Goal: Task Accomplishment & Management: Use online tool/utility

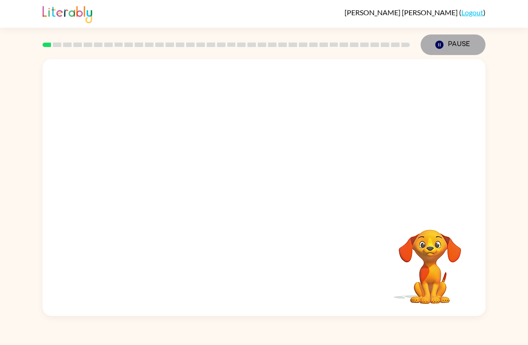
click at [461, 46] on button "Pause Pause" at bounding box center [453, 44] width 65 height 21
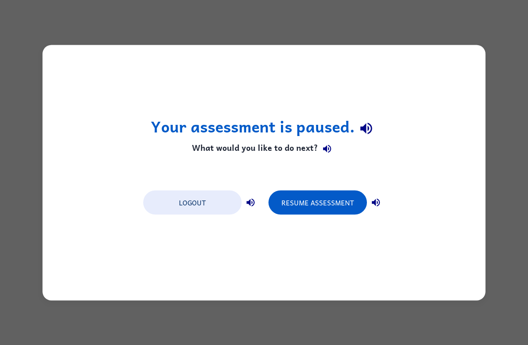
click at [340, 197] on button "Resume Assessment" at bounding box center [318, 202] width 98 height 24
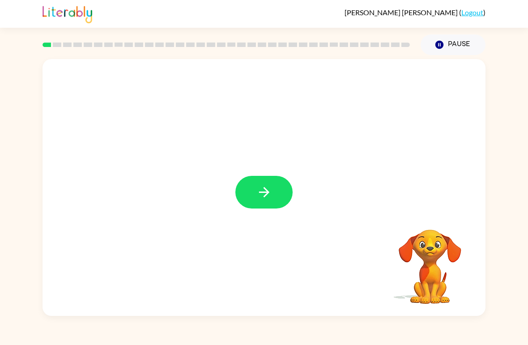
click at [253, 187] on button "button" at bounding box center [263, 192] width 57 height 33
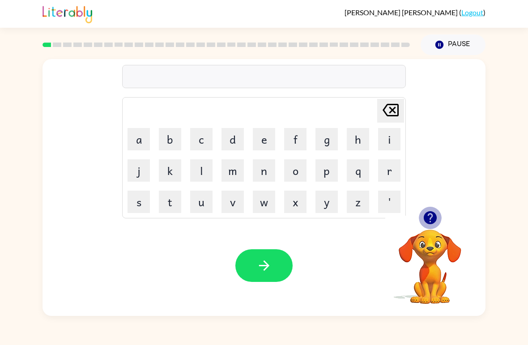
click at [433, 210] on button "button" at bounding box center [430, 217] width 23 height 23
click at [139, 136] on button "a" at bounding box center [139, 139] width 22 height 22
click at [265, 166] on button "n" at bounding box center [264, 170] width 22 height 22
click at [201, 141] on button "c" at bounding box center [201, 139] width 22 height 22
click at [350, 141] on button "h" at bounding box center [358, 139] width 22 height 22
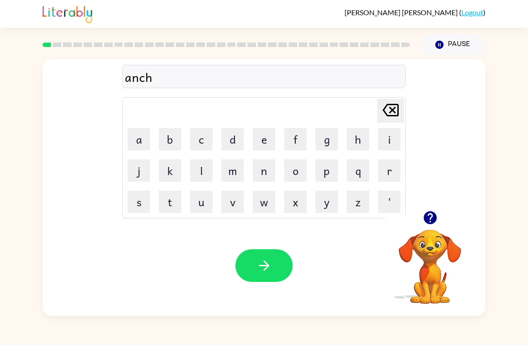
click at [287, 168] on button "o" at bounding box center [295, 170] width 22 height 22
click at [383, 163] on button "r" at bounding box center [389, 170] width 22 height 22
click at [267, 253] on button "button" at bounding box center [263, 265] width 57 height 33
click at [257, 134] on button "e" at bounding box center [264, 139] width 22 height 22
click at [200, 163] on button "l" at bounding box center [201, 170] width 22 height 22
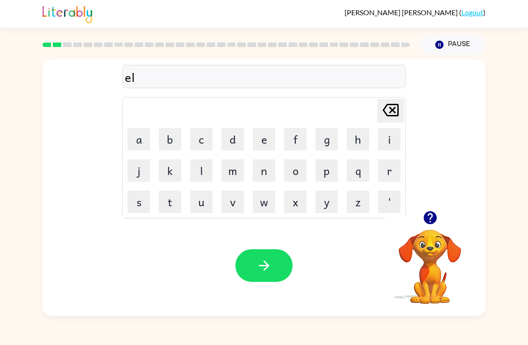
click at [387, 139] on button "i" at bounding box center [389, 139] width 22 height 22
click at [236, 164] on button "m" at bounding box center [233, 170] width 22 height 22
click at [378, 134] on button "i" at bounding box center [389, 139] width 22 height 22
click at [262, 167] on button "n" at bounding box center [264, 170] width 22 height 22
click at [174, 200] on button "t" at bounding box center [170, 202] width 22 height 22
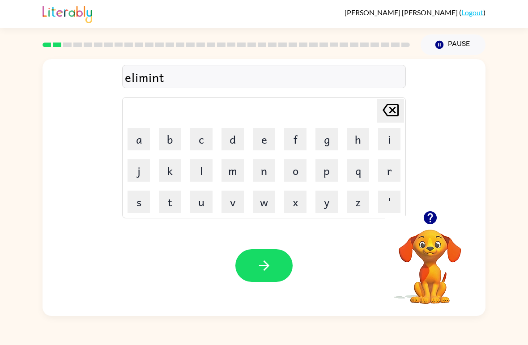
click at [261, 145] on button "e" at bounding box center [264, 139] width 22 height 22
click at [388, 111] on icon "[PERSON_NAME] last character input" at bounding box center [390, 109] width 21 height 21
click at [389, 110] on icon "[PERSON_NAME] last character input" at bounding box center [390, 109] width 21 height 21
click at [144, 139] on button "a" at bounding box center [139, 139] width 22 height 22
click at [167, 193] on button "t" at bounding box center [170, 202] width 22 height 22
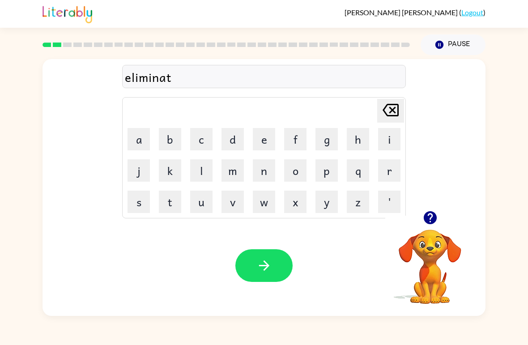
click at [261, 140] on button "e" at bounding box center [264, 139] width 22 height 22
click at [269, 272] on icon "button" at bounding box center [264, 266] width 16 height 16
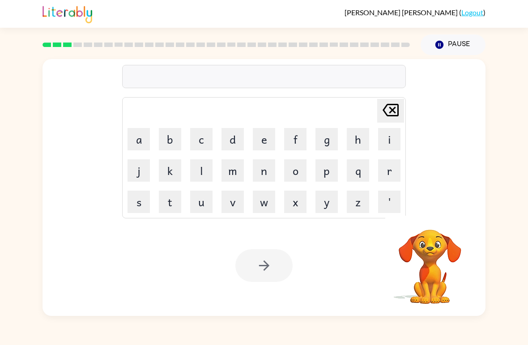
click at [142, 136] on button "a" at bounding box center [139, 139] width 22 height 22
click at [239, 129] on button "d" at bounding box center [233, 139] width 22 height 22
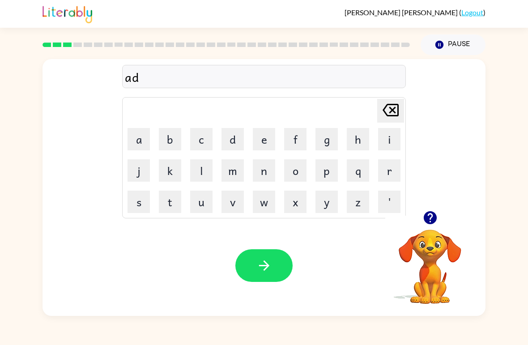
click at [233, 134] on button "d" at bounding box center [233, 139] width 22 height 22
click at [391, 141] on button "i" at bounding box center [389, 139] width 22 height 22
click at [169, 204] on button "t" at bounding box center [170, 202] width 22 height 22
click at [202, 199] on button "u" at bounding box center [201, 202] width 22 height 22
click at [236, 137] on button "d" at bounding box center [233, 139] width 22 height 22
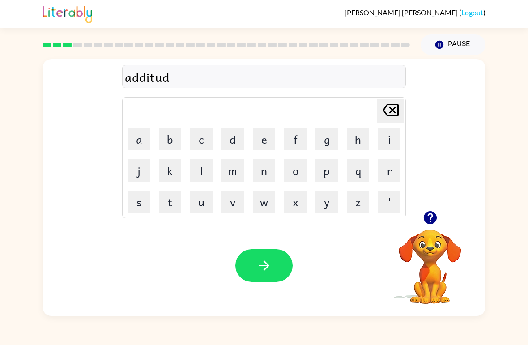
click at [262, 132] on button "e" at bounding box center [264, 139] width 22 height 22
click at [259, 266] on icon "button" at bounding box center [264, 266] width 10 height 10
click at [385, 134] on button "i" at bounding box center [389, 139] width 22 height 22
click at [262, 172] on button "n" at bounding box center [264, 170] width 22 height 22
click at [326, 169] on button "p" at bounding box center [327, 170] width 22 height 22
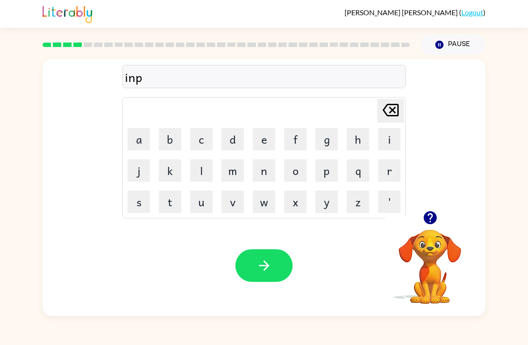
click at [295, 172] on button "o" at bounding box center [295, 170] width 22 height 22
click at [207, 176] on button "l" at bounding box center [201, 170] width 22 height 22
click at [379, 145] on button "i" at bounding box center [389, 139] width 22 height 22
click at [175, 201] on button "t" at bounding box center [170, 202] width 22 height 22
click at [259, 147] on button "e" at bounding box center [264, 139] width 22 height 22
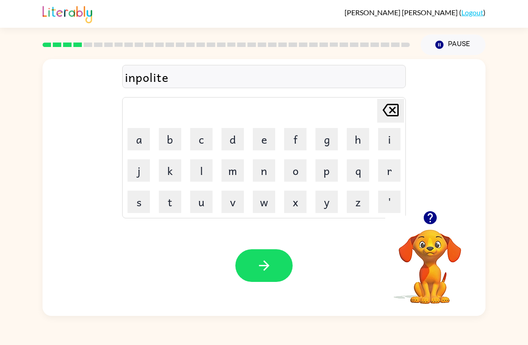
click at [267, 170] on button "n" at bounding box center [264, 170] width 22 height 22
click at [261, 140] on button "e" at bounding box center [264, 139] width 22 height 22
click at [144, 198] on button "s" at bounding box center [139, 202] width 22 height 22
click at [426, 213] on icon "button" at bounding box center [431, 218] width 16 height 16
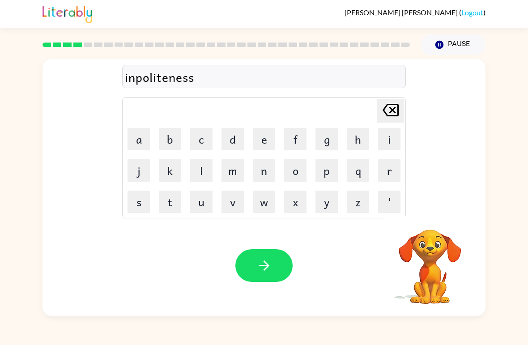
click at [392, 108] on icon "[PERSON_NAME] last character input" at bounding box center [390, 109] width 21 height 21
click at [391, 110] on icon at bounding box center [391, 110] width 16 height 13
click at [390, 110] on icon "[PERSON_NAME] last character input" at bounding box center [390, 109] width 21 height 21
click at [388, 109] on icon "[PERSON_NAME] last character input" at bounding box center [390, 109] width 21 height 21
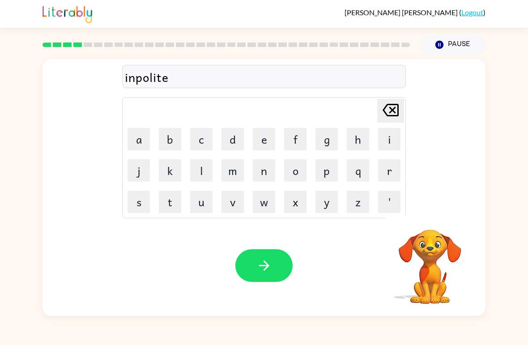
click at [388, 108] on icon "[PERSON_NAME] last character input" at bounding box center [390, 109] width 21 height 21
click at [386, 110] on icon "[PERSON_NAME] last character input" at bounding box center [390, 109] width 21 height 21
click at [385, 111] on icon "[PERSON_NAME] last character input" at bounding box center [390, 109] width 21 height 21
click at [391, 110] on icon "[PERSON_NAME] last character input" at bounding box center [390, 109] width 21 height 21
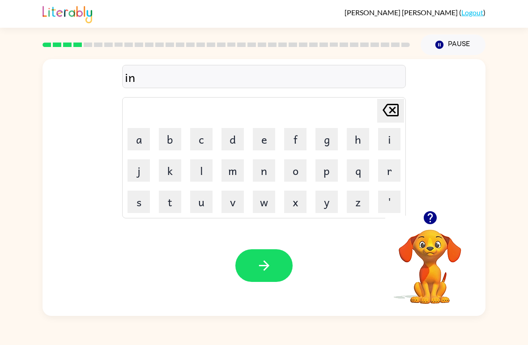
click at [391, 110] on icon "[PERSON_NAME] last character input" at bounding box center [390, 109] width 21 height 21
click at [235, 170] on button "m" at bounding box center [233, 170] width 22 height 22
click at [327, 171] on button "p" at bounding box center [327, 170] width 22 height 22
click at [296, 170] on button "o" at bounding box center [295, 170] width 22 height 22
click at [380, 143] on button "i" at bounding box center [389, 139] width 22 height 22
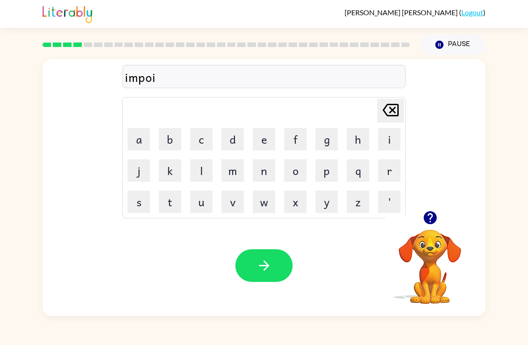
click at [167, 197] on button "t" at bounding box center [170, 202] width 22 height 22
click at [264, 138] on button "e" at bounding box center [264, 139] width 22 height 22
click at [266, 170] on button "n" at bounding box center [264, 170] width 22 height 22
click at [261, 138] on button "e" at bounding box center [264, 139] width 22 height 22
click at [140, 201] on button "s" at bounding box center [139, 202] width 22 height 22
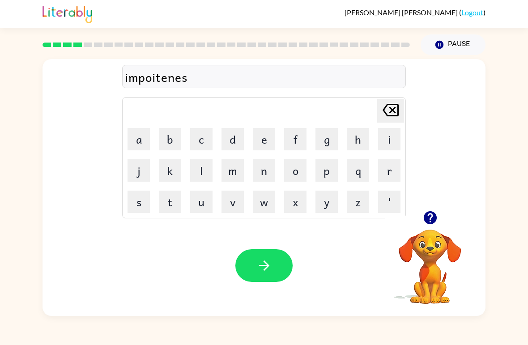
click at [140, 201] on button "s" at bounding box center [139, 202] width 22 height 22
click at [390, 108] on icon at bounding box center [391, 110] width 16 height 13
click at [390, 107] on icon at bounding box center [391, 110] width 16 height 13
click at [386, 109] on icon "[PERSON_NAME] last character input" at bounding box center [390, 109] width 21 height 21
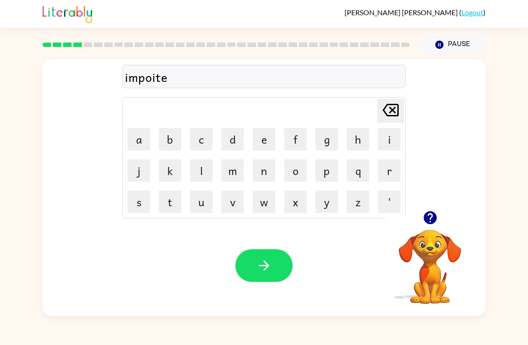
click at [386, 110] on icon "[PERSON_NAME] last character input" at bounding box center [390, 109] width 21 height 21
click at [387, 111] on icon "[PERSON_NAME] last character input" at bounding box center [390, 109] width 21 height 21
click at [197, 164] on button "l" at bounding box center [201, 170] width 22 height 22
click at [379, 139] on button "i" at bounding box center [389, 139] width 22 height 22
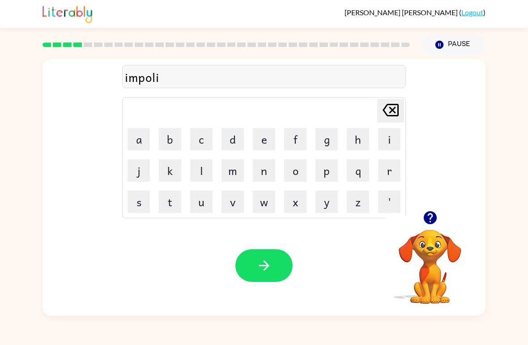
click at [164, 201] on button "t" at bounding box center [170, 202] width 22 height 22
click at [256, 145] on button "e" at bounding box center [264, 139] width 22 height 22
click at [259, 172] on button "n" at bounding box center [264, 170] width 22 height 22
click at [260, 139] on button "e" at bounding box center [264, 139] width 22 height 22
click at [145, 202] on button "s" at bounding box center [139, 202] width 22 height 22
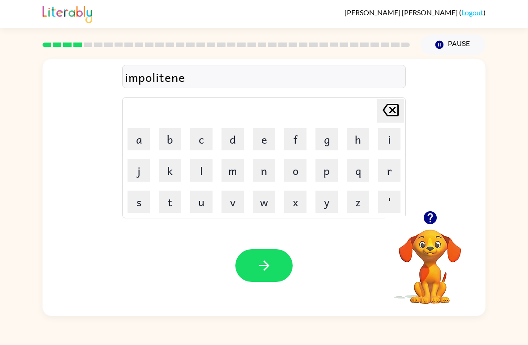
click at [145, 201] on button "s" at bounding box center [139, 202] width 22 height 22
click at [276, 267] on button "button" at bounding box center [263, 265] width 57 height 33
click at [431, 221] on icon "button" at bounding box center [429, 217] width 13 height 13
click at [140, 132] on button "a" at bounding box center [139, 139] width 22 height 22
click at [333, 141] on button "g" at bounding box center [327, 139] width 22 height 22
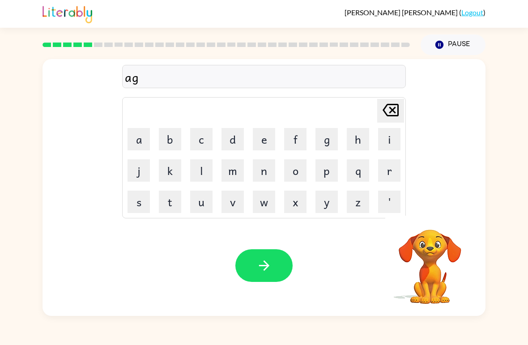
click at [333, 141] on button "g" at bounding box center [327, 139] width 22 height 22
click at [386, 171] on button "r" at bounding box center [389, 170] width 22 height 22
click at [262, 136] on button "e" at bounding box center [264, 139] width 22 height 22
click at [385, 105] on icon "[PERSON_NAME] last character input" at bounding box center [390, 109] width 21 height 21
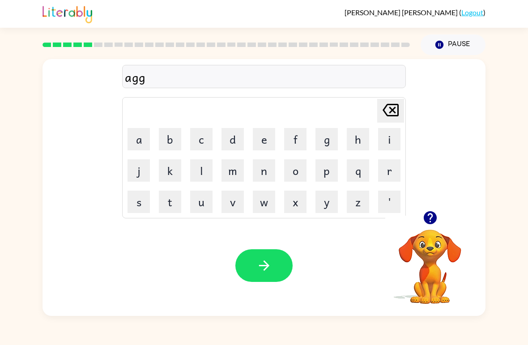
click at [391, 108] on icon at bounding box center [391, 110] width 16 height 13
click at [387, 165] on button "r" at bounding box center [389, 170] width 22 height 22
click at [262, 138] on button "e" at bounding box center [264, 139] width 22 height 22
click at [261, 137] on button "e" at bounding box center [264, 139] width 22 height 22
click at [137, 136] on button "a" at bounding box center [139, 139] width 22 height 22
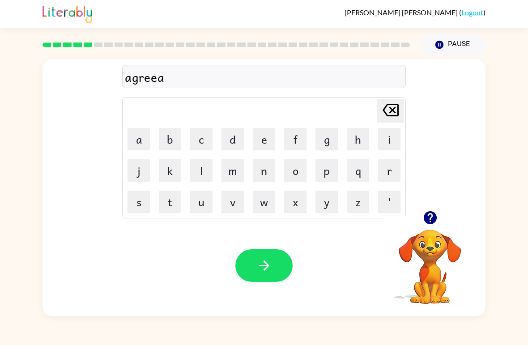
click at [166, 140] on button "b" at bounding box center [170, 139] width 22 height 22
click at [201, 164] on button "l" at bounding box center [201, 170] width 22 height 22
click at [265, 137] on button "e" at bounding box center [264, 139] width 22 height 22
click at [274, 268] on button "button" at bounding box center [263, 265] width 57 height 33
click at [201, 145] on button "c" at bounding box center [201, 139] width 22 height 22
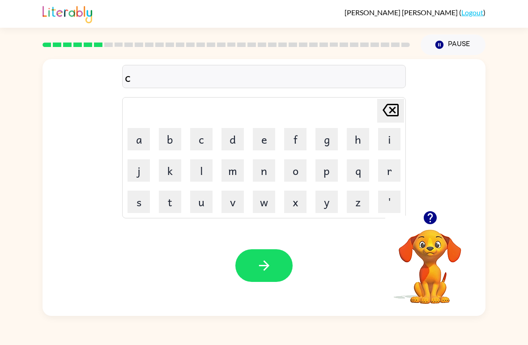
click at [379, 172] on button "r" at bounding box center [389, 170] width 22 height 22
click at [324, 201] on button "y" at bounding box center [327, 202] width 22 height 22
click at [274, 266] on button "button" at bounding box center [263, 265] width 57 height 33
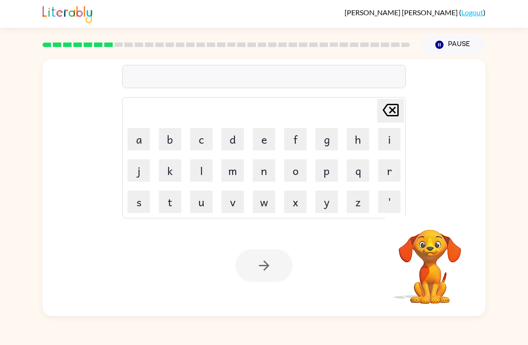
click at [203, 141] on button "c" at bounding box center [201, 139] width 22 height 22
click at [381, 168] on button "r" at bounding box center [389, 170] width 22 height 22
click at [136, 137] on button "a" at bounding box center [139, 139] width 22 height 22
click at [254, 199] on button "w" at bounding box center [264, 202] width 22 height 22
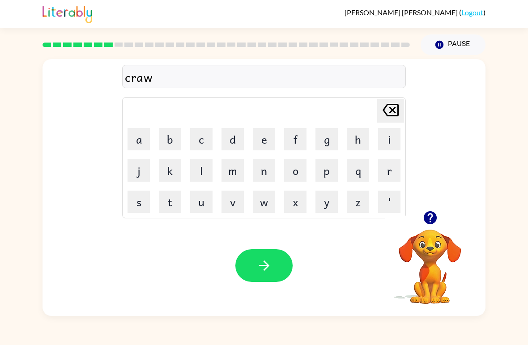
click at [289, 143] on button "f" at bounding box center [295, 139] width 22 height 22
click at [379, 139] on button "i" at bounding box center [389, 139] width 22 height 22
click at [141, 197] on button "s" at bounding box center [139, 202] width 22 height 22
click at [354, 140] on button "h" at bounding box center [358, 139] width 22 height 22
click at [278, 261] on button "button" at bounding box center [263, 265] width 57 height 33
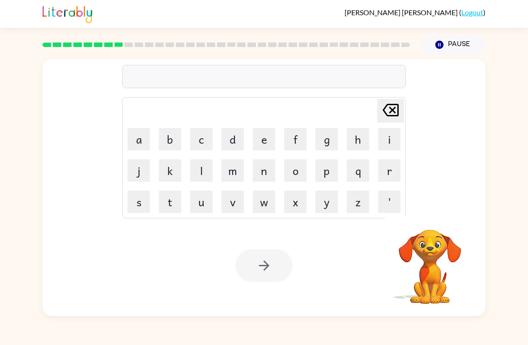
click at [211, 136] on button "c" at bounding box center [201, 139] width 22 height 22
click at [382, 173] on button "r" at bounding box center [389, 170] width 22 height 22
click at [261, 135] on button "e" at bounding box center [264, 139] width 22 height 22
click at [139, 142] on button "a" at bounding box center [139, 139] width 22 height 22
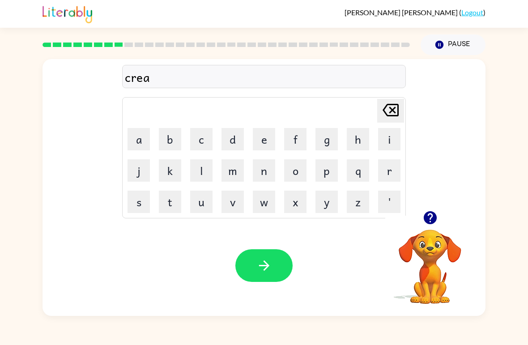
click at [171, 192] on button "t" at bounding box center [170, 202] width 22 height 22
click at [267, 173] on button "n" at bounding box center [264, 170] width 22 height 22
click at [327, 145] on button "g" at bounding box center [327, 139] width 22 height 22
click at [388, 108] on icon "[PERSON_NAME] last character input" at bounding box center [390, 109] width 21 height 21
click at [388, 107] on icon "[PERSON_NAME] last character input" at bounding box center [390, 109] width 21 height 21
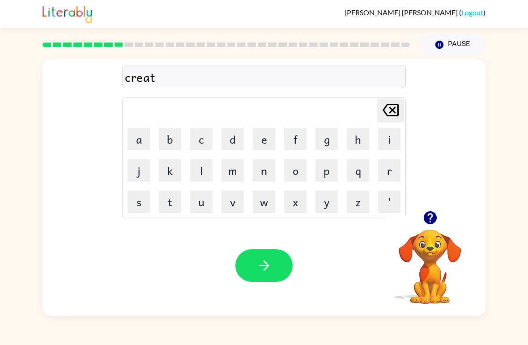
click at [395, 107] on icon "[PERSON_NAME] last character input" at bounding box center [390, 109] width 21 height 21
click at [174, 194] on button "t" at bounding box center [170, 202] width 22 height 22
click at [265, 175] on button "n" at bounding box center [264, 170] width 22 height 22
click at [328, 148] on button "g" at bounding box center [327, 139] width 22 height 22
click at [387, 112] on icon "[PERSON_NAME] last character input" at bounding box center [390, 109] width 21 height 21
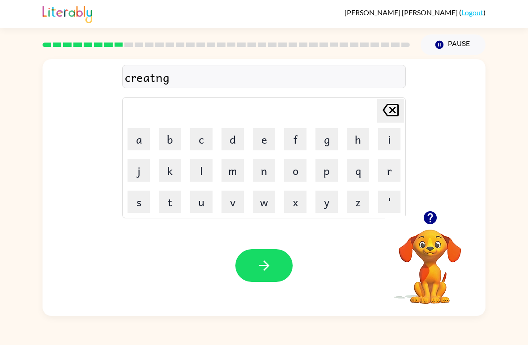
click at [386, 112] on icon "[PERSON_NAME] last character input" at bounding box center [390, 109] width 21 height 21
click at [386, 141] on button "i" at bounding box center [389, 139] width 22 height 22
click at [271, 167] on button "n" at bounding box center [264, 170] width 22 height 22
click at [332, 140] on button "g" at bounding box center [327, 139] width 22 height 22
click at [259, 265] on icon "button" at bounding box center [264, 266] width 16 height 16
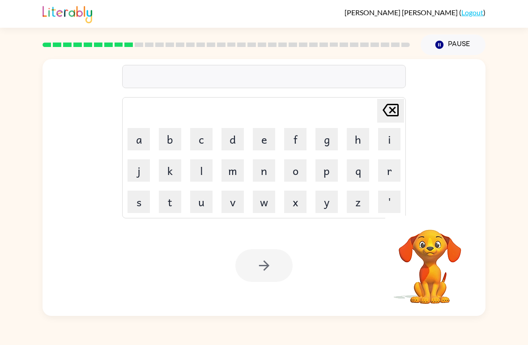
click at [294, 141] on button "f" at bounding box center [295, 139] width 22 height 22
click at [386, 168] on button "r" at bounding box center [389, 170] width 22 height 22
click at [387, 135] on button "i" at bounding box center [389, 139] width 22 height 22
click at [234, 143] on button "d" at bounding box center [233, 139] width 22 height 22
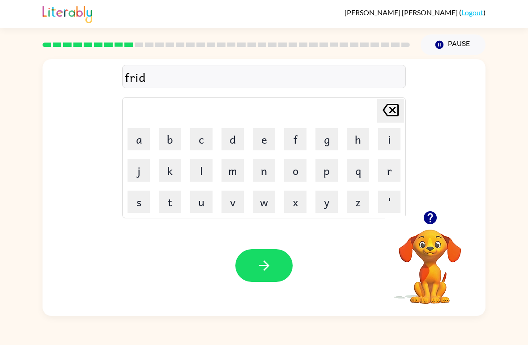
click at [323, 142] on button "g" at bounding box center [327, 139] width 22 height 22
click at [268, 139] on button "e" at bounding box center [264, 139] width 22 height 22
click at [269, 269] on icon "button" at bounding box center [264, 266] width 16 height 16
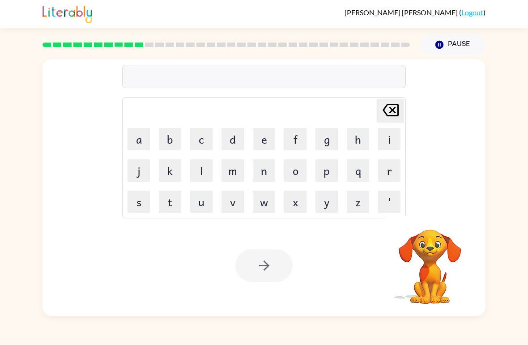
click at [293, 140] on button "f" at bounding box center [295, 139] width 22 height 22
click at [388, 167] on button "r" at bounding box center [389, 170] width 22 height 22
click at [139, 139] on button "a" at bounding box center [139, 139] width 22 height 22
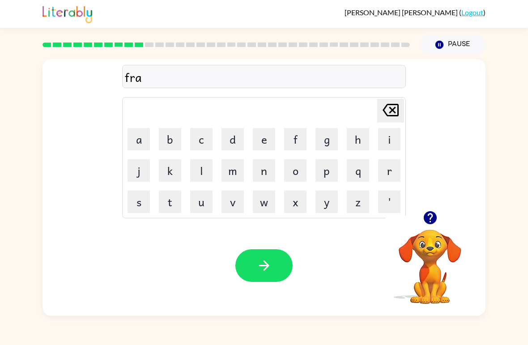
click at [201, 136] on button "c" at bounding box center [201, 139] width 22 height 22
click at [167, 205] on button "t" at bounding box center [170, 202] width 22 height 22
click at [385, 141] on button "i" at bounding box center [389, 139] width 22 height 22
click at [296, 169] on button "o" at bounding box center [295, 170] width 22 height 22
click at [267, 177] on button "n" at bounding box center [264, 170] width 22 height 22
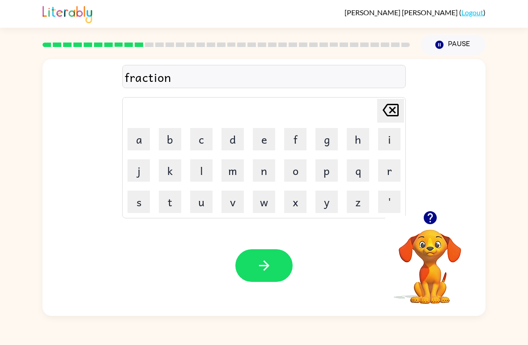
click at [280, 266] on button "button" at bounding box center [263, 265] width 57 height 33
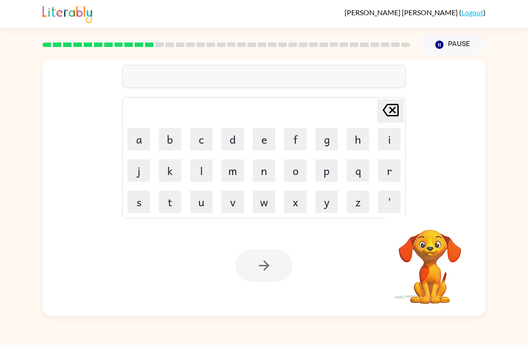
click at [139, 202] on button "s" at bounding box center [139, 202] width 22 height 22
click at [267, 134] on button "e" at bounding box center [264, 139] width 22 height 22
click at [266, 134] on button "e" at bounding box center [264, 139] width 22 height 22
click at [175, 199] on button "t" at bounding box center [170, 202] width 22 height 22
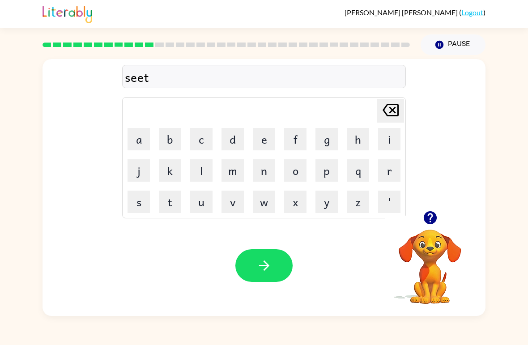
click at [269, 170] on button "n" at bounding box center [264, 170] width 22 height 22
click at [253, 135] on button "e" at bounding box center [264, 139] width 22 height 22
click at [139, 200] on button "s" at bounding box center [139, 202] width 22 height 22
click at [396, 111] on icon "Delete Delete last character input" at bounding box center [390, 109] width 21 height 21
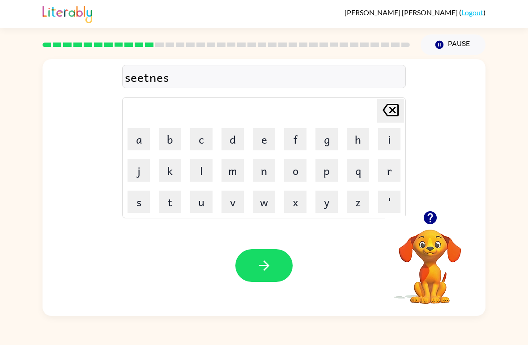
click at [396, 110] on icon "Delete Delete last character input" at bounding box center [390, 109] width 21 height 21
click at [389, 113] on icon "Delete Delete last character input" at bounding box center [390, 109] width 21 height 21
click at [389, 112] on icon "Delete Delete last character input" at bounding box center [390, 109] width 21 height 21
click at [392, 111] on icon at bounding box center [391, 110] width 16 height 13
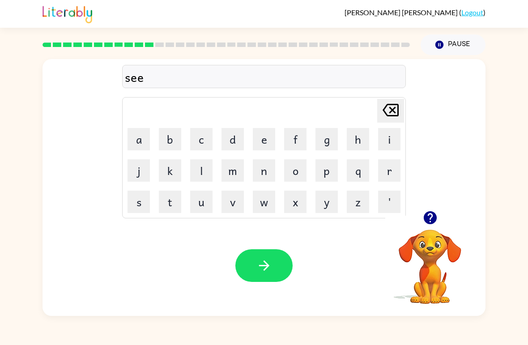
click at [393, 109] on icon at bounding box center [391, 110] width 16 height 13
click at [265, 198] on button "w" at bounding box center [264, 202] width 22 height 22
click at [268, 141] on button "e" at bounding box center [264, 139] width 22 height 22
click at [167, 200] on button "t" at bounding box center [170, 202] width 22 height 22
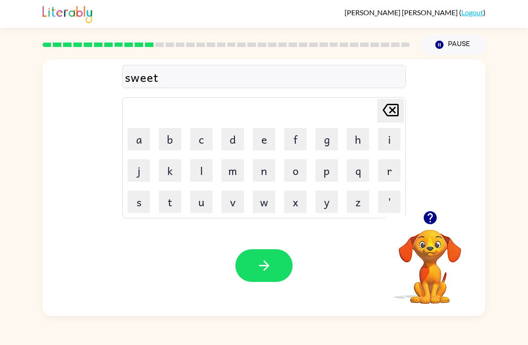
click at [263, 174] on button "n" at bounding box center [264, 170] width 22 height 22
click at [262, 150] on button "e" at bounding box center [264, 139] width 22 height 22
click at [141, 202] on button "s" at bounding box center [139, 202] width 22 height 22
click at [141, 201] on button "s" at bounding box center [139, 202] width 22 height 22
click at [269, 267] on icon "button" at bounding box center [264, 266] width 10 height 10
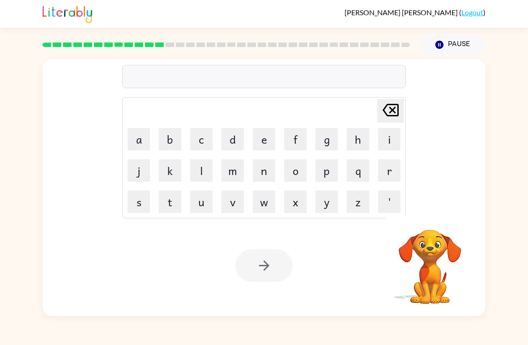
click at [175, 134] on button "b" at bounding box center [170, 139] width 22 height 22
click at [137, 135] on button "a" at bounding box center [139, 139] width 22 height 22
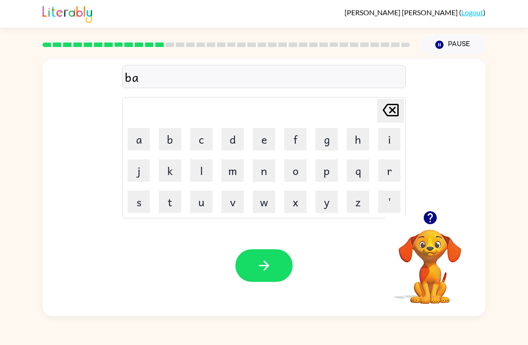
click at [177, 203] on button "t" at bounding box center [170, 202] width 22 height 22
click at [200, 175] on button "l" at bounding box center [201, 170] width 22 height 22
click at [264, 143] on button "e" at bounding box center [264, 139] width 22 height 22
click at [265, 267] on icon "button" at bounding box center [264, 266] width 16 height 16
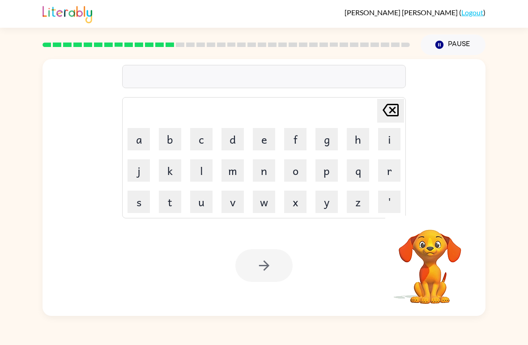
click at [204, 138] on button "c" at bounding box center [201, 139] width 22 height 22
click at [140, 131] on button "a" at bounding box center [139, 139] width 22 height 22
click at [389, 167] on button "r" at bounding box center [389, 170] width 22 height 22
click at [324, 141] on button "g" at bounding box center [327, 139] width 22 height 22
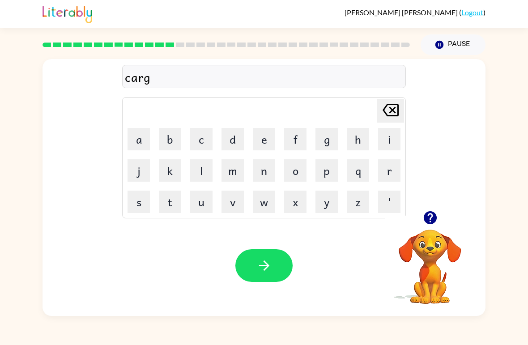
click at [293, 165] on button "o" at bounding box center [295, 170] width 22 height 22
click at [239, 268] on button "button" at bounding box center [263, 265] width 57 height 33
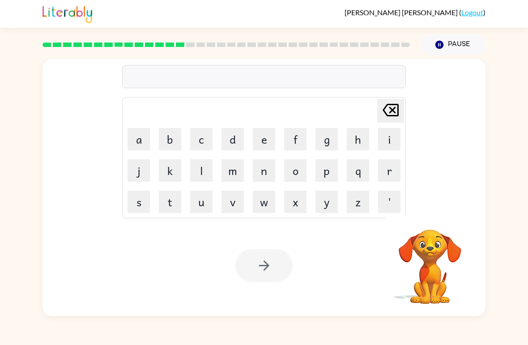
click at [203, 139] on button "c" at bounding box center [201, 139] width 22 height 22
click at [298, 170] on button "o" at bounding box center [295, 170] width 22 height 22
click at [270, 173] on button "n" at bounding box center [264, 170] width 22 height 22
click at [285, 145] on button "f" at bounding box center [295, 139] width 22 height 22
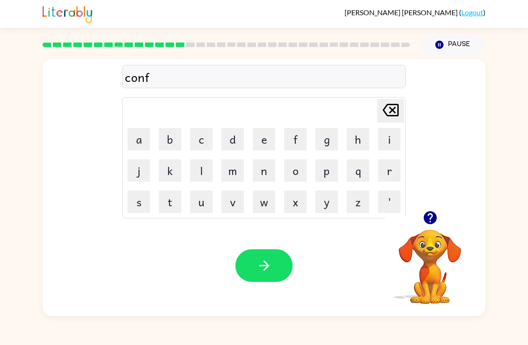
click at [205, 208] on button "u" at bounding box center [201, 202] width 22 height 22
click at [142, 200] on button "s" at bounding box center [139, 202] width 22 height 22
click at [380, 141] on button "i" at bounding box center [389, 139] width 22 height 22
click at [301, 168] on button "o" at bounding box center [295, 170] width 22 height 22
click at [273, 164] on button "n" at bounding box center [264, 170] width 22 height 22
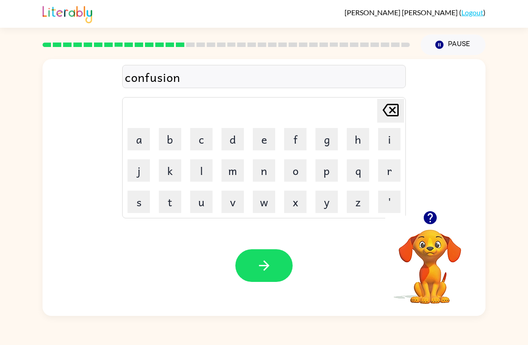
click at [259, 264] on icon "button" at bounding box center [264, 266] width 16 height 16
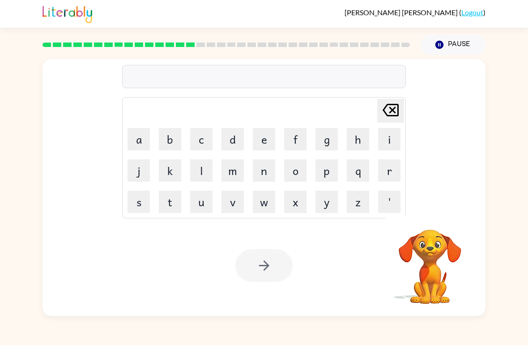
click at [299, 139] on button "f" at bounding box center [295, 139] width 22 height 22
click at [388, 137] on button "i" at bounding box center [389, 139] width 22 height 22
click at [173, 199] on button "t" at bounding box center [170, 202] width 22 height 22
click at [173, 198] on button "t" at bounding box center [170, 202] width 22 height 22
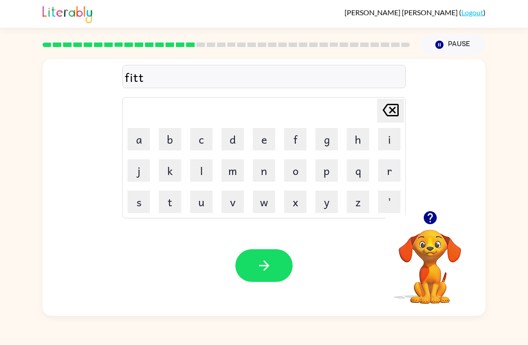
click at [394, 113] on icon "[PERSON_NAME] last character input" at bounding box center [390, 109] width 21 height 21
click at [268, 175] on button "n" at bounding box center [264, 170] width 22 height 22
click at [268, 138] on button "e" at bounding box center [264, 139] width 22 height 22
click at [140, 196] on button "s" at bounding box center [139, 202] width 22 height 22
click at [146, 197] on button "s" at bounding box center [139, 202] width 22 height 22
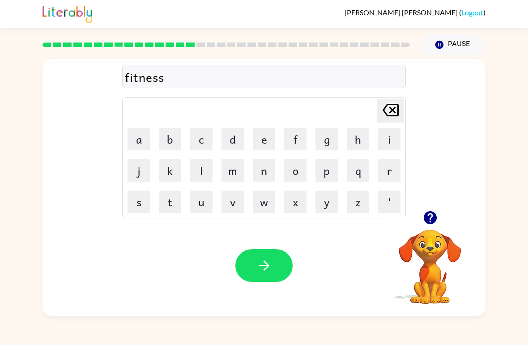
click at [256, 265] on icon "button" at bounding box center [264, 266] width 16 height 16
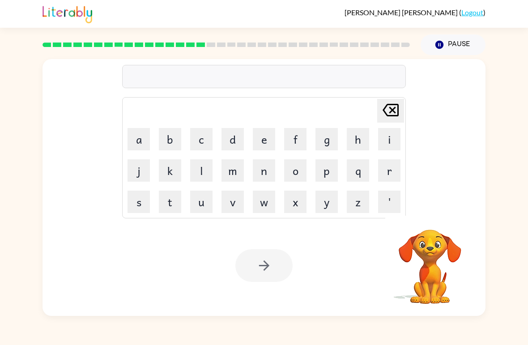
click at [300, 141] on button "f" at bounding box center [295, 139] width 22 height 22
click at [260, 136] on button "e" at bounding box center [264, 139] width 22 height 22
click at [259, 136] on button "e" at bounding box center [264, 139] width 22 height 22
click at [202, 164] on button "l" at bounding box center [201, 170] width 22 height 22
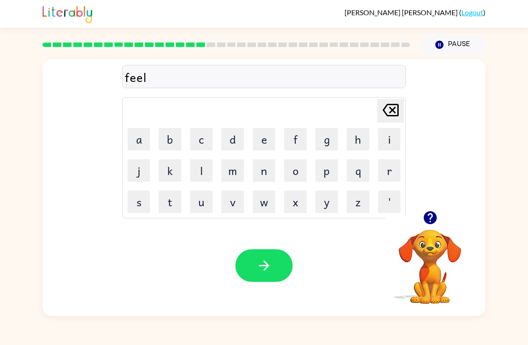
click at [276, 269] on button "button" at bounding box center [263, 265] width 57 height 33
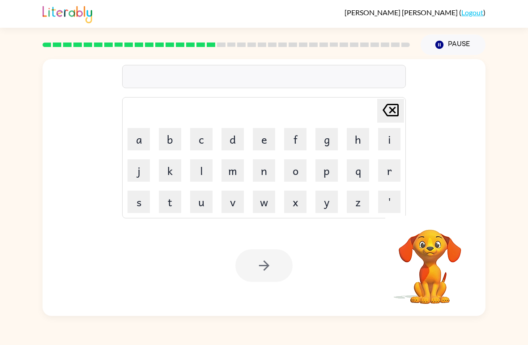
click at [298, 137] on button "f" at bounding box center [295, 139] width 22 height 22
click at [259, 141] on button "e" at bounding box center [264, 139] width 22 height 22
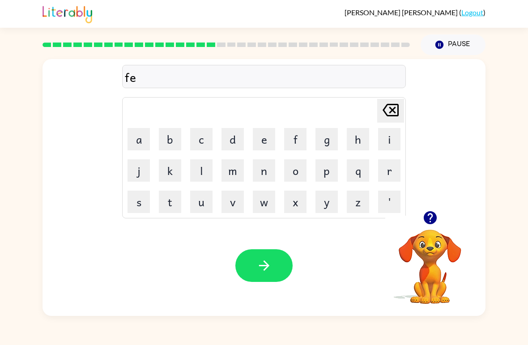
click at [258, 141] on button "e" at bounding box center [264, 139] width 22 height 22
click at [231, 141] on button "d" at bounding box center [233, 139] width 22 height 22
click at [264, 272] on icon "button" at bounding box center [264, 266] width 16 height 16
click at [430, 211] on icon "button" at bounding box center [431, 218] width 16 height 16
click at [358, 145] on button "h" at bounding box center [358, 139] width 22 height 22
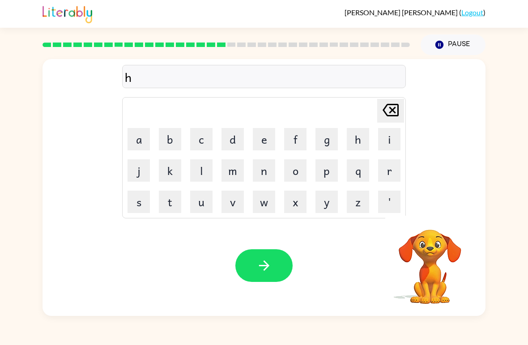
click at [297, 173] on button "o" at bounding box center [295, 170] width 22 height 22
click at [137, 203] on button "s" at bounding box center [139, 202] width 22 height 22
click at [170, 201] on button "t" at bounding box center [170, 202] width 22 height 22
click at [262, 132] on button "e" at bounding box center [264, 139] width 22 height 22
click at [233, 140] on button "d" at bounding box center [233, 139] width 22 height 22
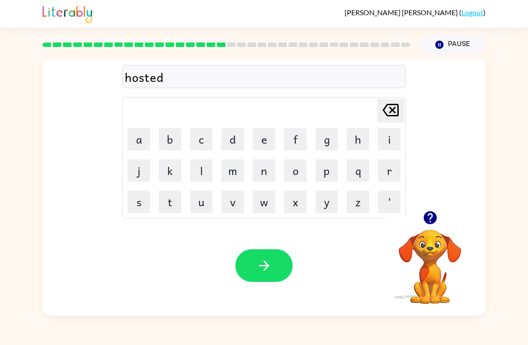
click at [270, 264] on icon "button" at bounding box center [264, 266] width 16 height 16
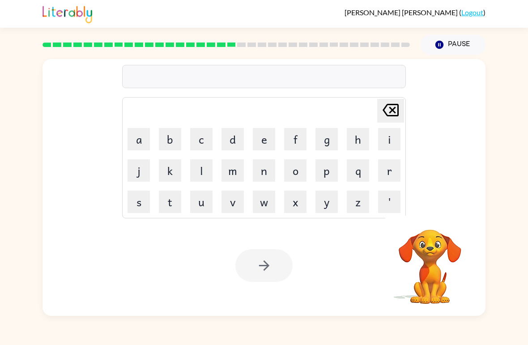
click at [349, 141] on button "h" at bounding box center [358, 139] width 22 height 22
click at [291, 171] on button "o" at bounding box center [295, 170] width 22 height 22
click at [143, 203] on button "s" at bounding box center [139, 202] width 22 height 22
click at [255, 139] on button "e" at bounding box center [264, 139] width 22 height 22
click at [136, 201] on button "s" at bounding box center [139, 202] width 22 height 22
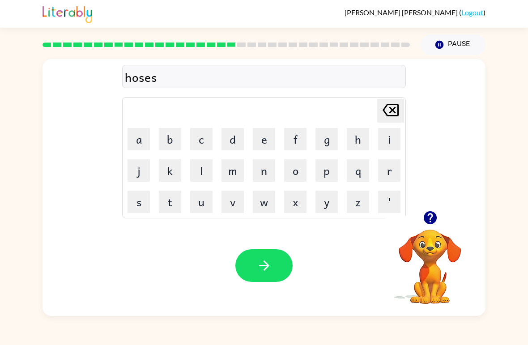
click at [269, 266] on icon "button" at bounding box center [264, 266] width 16 height 16
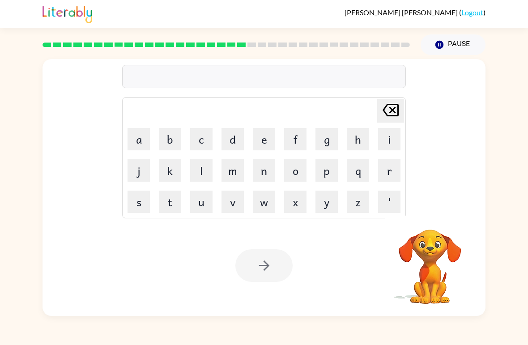
click at [203, 159] on button "l" at bounding box center [201, 170] width 22 height 22
click at [382, 150] on button "i" at bounding box center [389, 139] width 22 height 22
click at [171, 204] on button "t" at bounding box center [170, 202] width 22 height 22
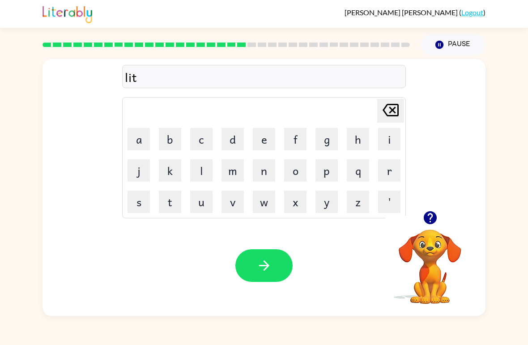
click at [265, 268] on icon "button" at bounding box center [264, 266] width 16 height 16
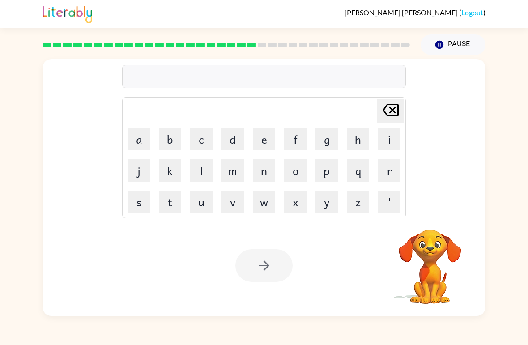
click at [207, 170] on button "l" at bounding box center [201, 170] width 22 height 22
click at [261, 137] on button "e" at bounding box center [264, 139] width 22 height 22
click at [148, 192] on button "s" at bounding box center [139, 202] width 22 height 22
click at [148, 191] on button "s" at bounding box center [139, 202] width 22 height 22
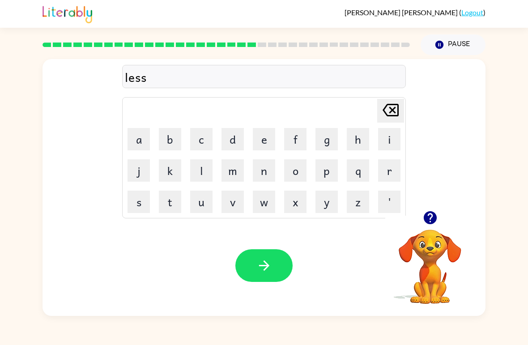
click at [303, 173] on button "o" at bounding box center [295, 170] width 22 height 22
click at [265, 172] on button "n" at bounding box center [264, 170] width 22 height 22
click at [265, 273] on icon "button" at bounding box center [264, 266] width 16 height 16
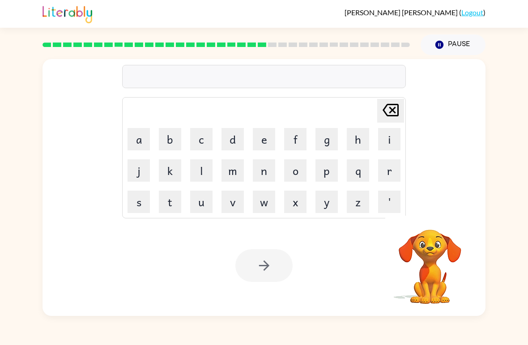
click at [236, 171] on button "m" at bounding box center [233, 170] width 22 height 22
click at [140, 135] on button "a" at bounding box center [139, 139] width 22 height 22
click at [236, 138] on button "d" at bounding box center [233, 139] width 22 height 22
click at [236, 137] on button "d" at bounding box center [233, 139] width 22 height 22
click at [384, 103] on icon "[PERSON_NAME] last character input" at bounding box center [390, 109] width 21 height 21
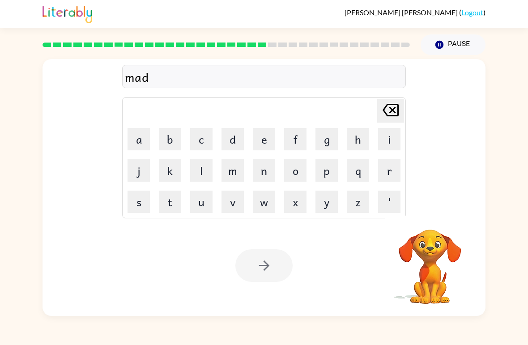
click at [268, 167] on button "n" at bounding box center [264, 170] width 22 height 22
click at [258, 144] on button "e" at bounding box center [264, 139] width 22 height 22
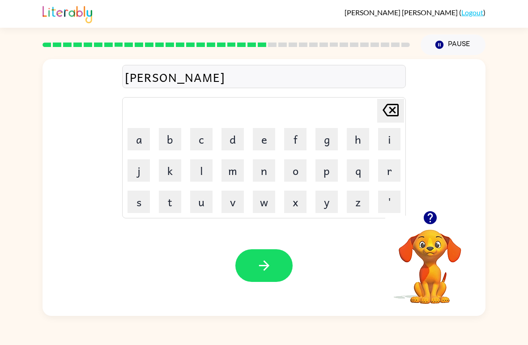
click at [145, 200] on button "s" at bounding box center [139, 202] width 22 height 22
click at [145, 211] on button "s" at bounding box center [139, 202] width 22 height 22
click at [271, 269] on icon "button" at bounding box center [264, 266] width 16 height 16
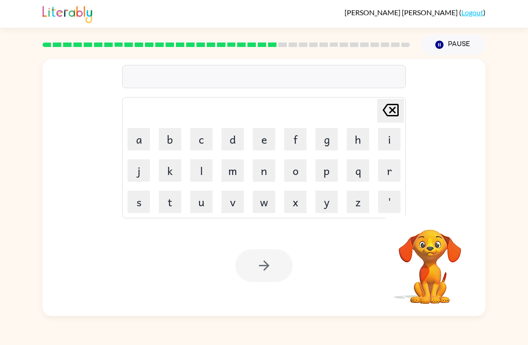
click at [235, 166] on button "m" at bounding box center [233, 170] width 22 height 22
click at [138, 139] on button "a" at bounding box center [139, 139] width 22 height 22
click at [211, 148] on button "c" at bounding box center [201, 139] width 22 height 22
click at [361, 137] on button "h" at bounding box center [358, 139] width 22 height 22
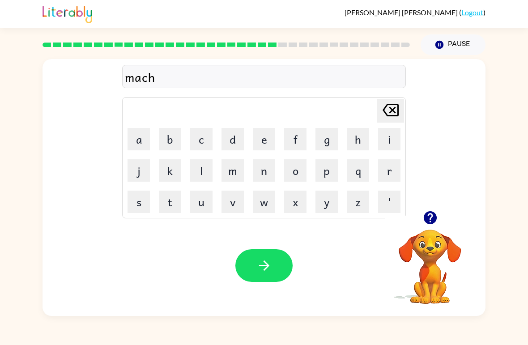
click at [385, 139] on button "i" at bounding box center [389, 139] width 22 height 22
click at [264, 170] on button "n" at bounding box center [264, 170] width 22 height 22
click at [264, 135] on button "e" at bounding box center [264, 139] width 22 height 22
click at [268, 259] on icon "button" at bounding box center [264, 266] width 16 height 16
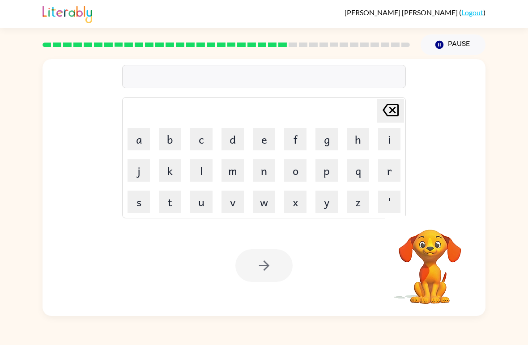
click at [325, 172] on button "p" at bounding box center [327, 170] width 22 height 22
click at [141, 135] on button "a" at bounding box center [139, 139] width 22 height 22
click at [387, 172] on button "r" at bounding box center [389, 170] width 22 height 22
click at [138, 139] on button "a" at bounding box center [139, 139] width 22 height 22
click at [235, 134] on button "d" at bounding box center [233, 139] width 22 height 22
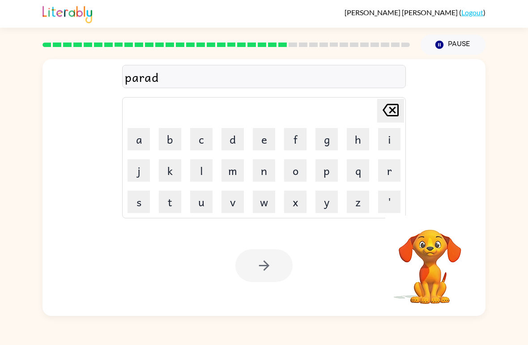
click at [384, 143] on button "i" at bounding box center [389, 139] width 22 height 22
click at [139, 201] on button "s" at bounding box center [139, 202] width 22 height 22
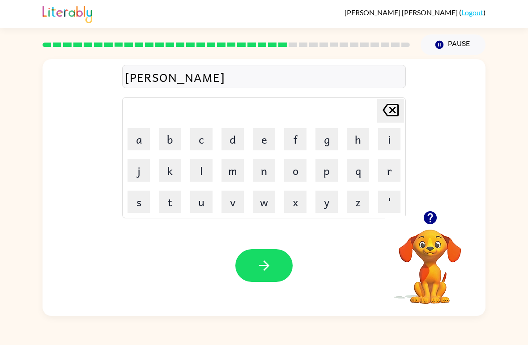
click at [265, 139] on button "e" at bounding box center [264, 139] width 22 height 22
click at [253, 261] on button "button" at bounding box center [263, 265] width 57 height 33
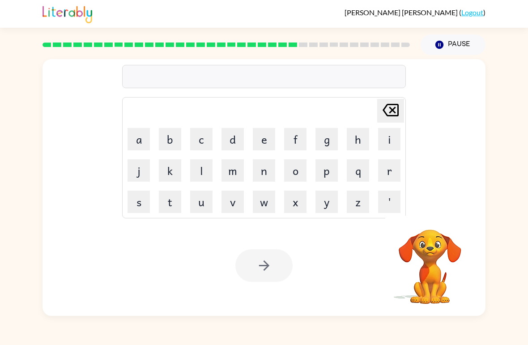
click at [389, 168] on button "r" at bounding box center [389, 170] width 22 height 22
click at [203, 205] on button "u" at bounding box center [201, 202] width 22 height 22
click at [234, 147] on button "d" at bounding box center [233, 139] width 22 height 22
click at [256, 134] on button "e" at bounding box center [264, 139] width 22 height 22
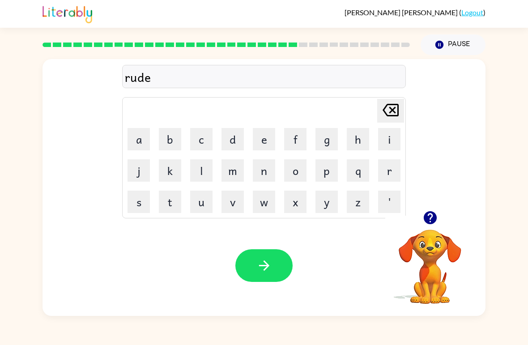
click at [267, 172] on button "n" at bounding box center [264, 170] width 22 height 22
click at [263, 143] on button "e" at bounding box center [264, 139] width 22 height 22
click at [141, 201] on button "s" at bounding box center [139, 202] width 22 height 22
click at [135, 203] on button "s" at bounding box center [139, 202] width 22 height 22
click at [267, 273] on icon "button" at bounding box center [264, 266] width 16 height 16
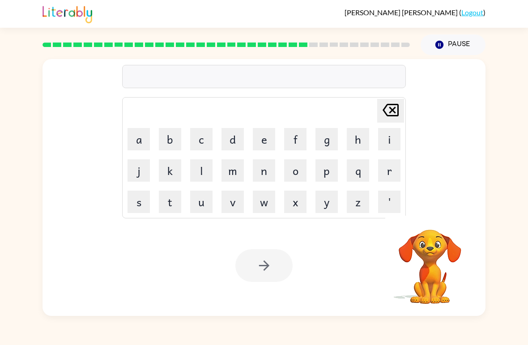
click at [394, 167] on button "r" at bounding box center [389, 170] width 22 height 22
click at [261, 145] on button "e" at bounding box center [264, 139] width 22 height 22
click at [201, 175] on button "l" at bounding box center [201, 170] width 22 height 22
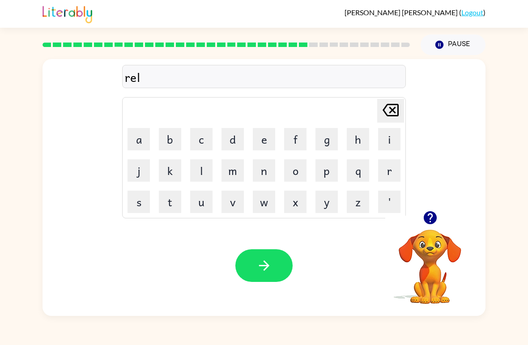
click at [162, 205] on button "t" at bounding box center [170, 202] width 22 height 22
click at [266, 140] on button "e" at bounding box center [264, 139] width 22 height 22
click at [231, 139] on button "d" at bounding box center [233, 139] width 22 height 22
click at [386, 110] on icon "[PERSON_NAME] last character input" at bounding box center [390, 109] width 21 height 21
click at [386, 109] on icon "[PERSON_NAME] last character input" at bounding box center [390, 109] width 21 height 21
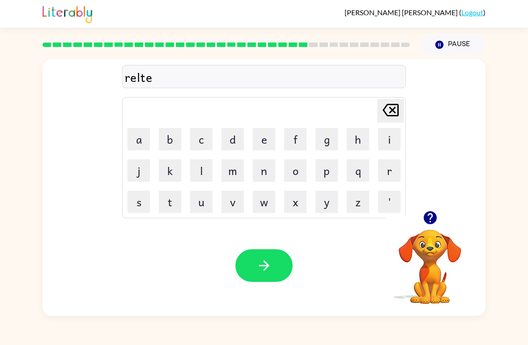
click at [390, 109] on icon "[PERSON_NAME] last character input" at bounding box center [390, 109] width 21 height 21
click at [132, 132] on button "a" at bounding box center [139, 139] width 22 height 22
click at [171, 205] on button "t" at bounding box center [170, 202] width 22 height 22
click at [269, 138] on button "e" at bounding box center [264, 139] width 22 height 22
click at [239, 138] on button "d" at bounding box center [233, 139] width 22 height 22
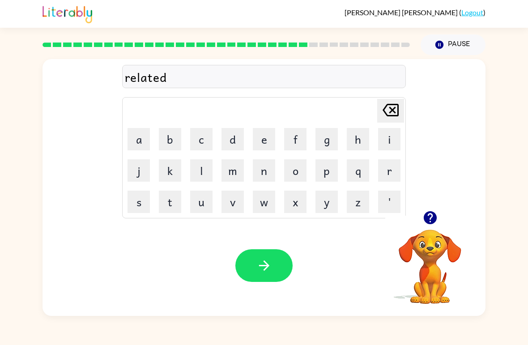
click at [271, 267] on icon "button" at bounding box center [264, 266] width 16 height 16
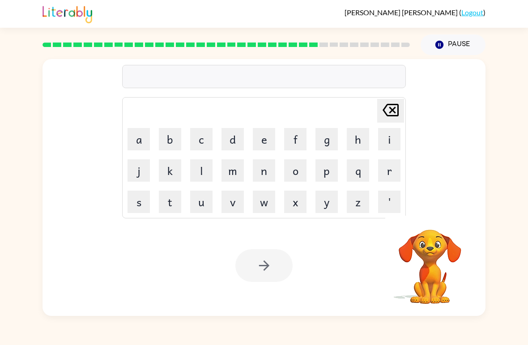
click at [384, 173] on button "r" at bounding box center [389, 170] width 22 height 22
click at [292, 168] on button "o" at bounding box center [295, 170] width 22 height 22
click at [326, 202] on button "y" at bounding box center [327, 202] width 22 height 22
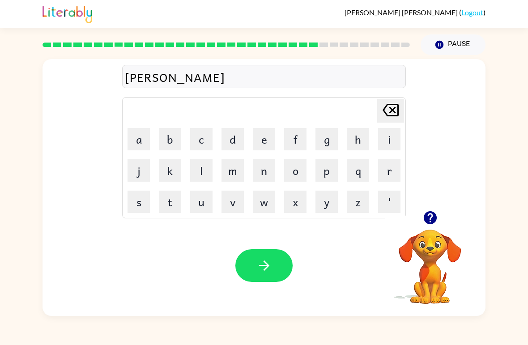
click at [139, 141] on button "a" at bounding box center [139, 139] width 22 height 22
click at [200, 164] on button "l" at bounding box center [201, 170] width 22 height 22
click at [157, 201] on td "t" at bounding box center [170, 202] width 30 height 30
click at [170, 199] on button "t" at bounding box center [170, 202] width 22 height 22
click at [324, 203] on button "y" at bounding box center [327, 202] width 22 height 22
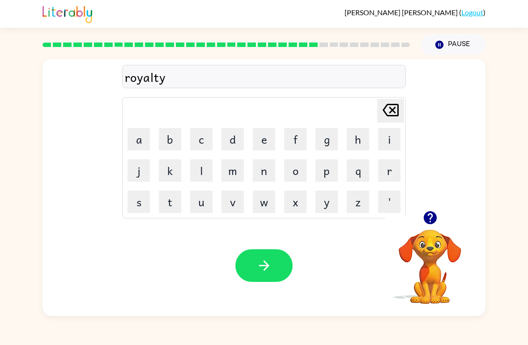
click at [261, 263] on icon "button" at bounding box center [264, 266] width 16 height 16
click at [382, 165] on button "r" at bounding box center [389, 170] width 22 height 22
click at [263, 170] on button "n" at bounding box center [264, 170] width 22 height 22
click at [382, 106] on icon "[PERSON_NAME] last character input" at bounding box center [390, 109] width 21 height 21
click at [133, 134] on button "a" at bounding box center [139, 139] width 22 height 22
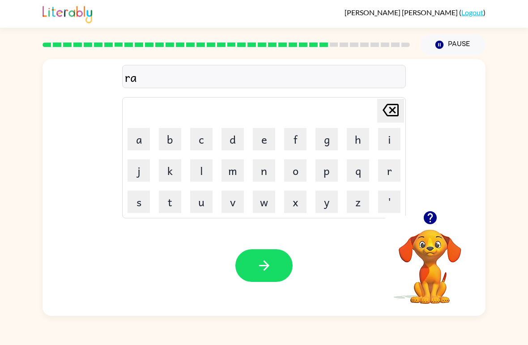
click at [266, 177] on button "n" at bounding box center [264, 170] width 22 height 22
click at [168, 167] on button "k" at bounding box center [170, 170] width 22 height 22
click at [388, 131] on button "i" at bounding box center [389, 139] width 22 height 22
click at [267, 173] on button "n" at bounding box center [264, 170] width 22 height 22
click at [320, 142] on button "g" at bounding box center [327, 139] width 22 height 22
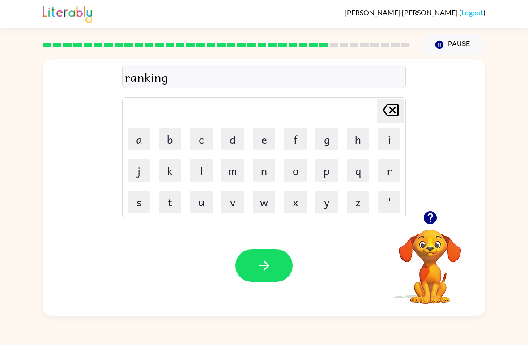
click at [261, 254] on button "button" at bounding box center [263, 265] width 57 height 33
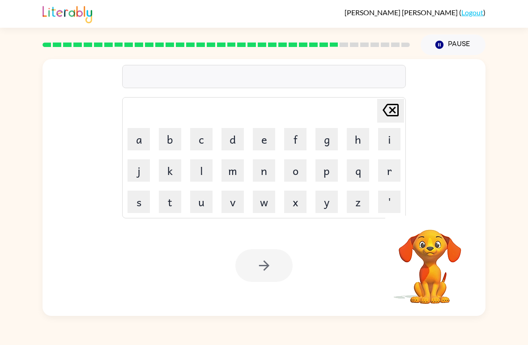
click at [261, 197] on button "w" at bounding box center [264, 202] width 22 height 22
click at [291, 166] on button "o" at bounding box center [295, 170] width 22 height 22
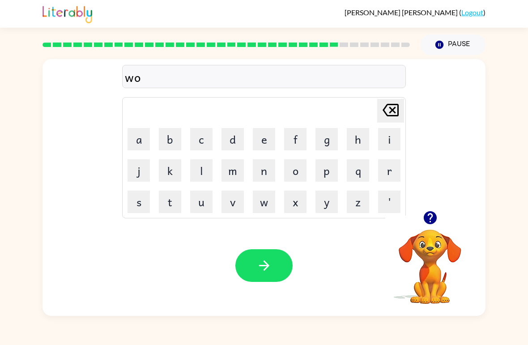
click at [387, 174] on button "r" at bounding box center [389, 170] width 22 height 22
click at [228, 141] on button "d" at bounding box center [233, 139] width 22 height 22
click at [391, 110] on icon at bounding box center [391, 110] width 16 height 13
click at [210, 163] on button "l" at bounding box center [201, 170] width 22 height 22
click at [244, 132] on button "d" at bounding box center [233, 139] width 22 height 22
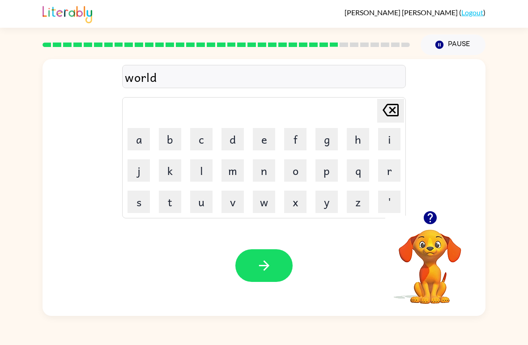
click at [273, 256] on button "button" at bounding box center [263, 265] width 57 height 33
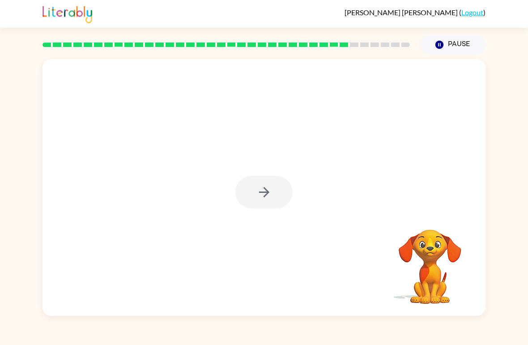
click at [271, 193] on icon "button" at bounding box center [264, 192] width 16 height 16
click at [270, 193] on div at bounding box center [264, 135] width 443 height 152
click at [275, 194] on div at bounding box center [264, 135] width 443 height 152
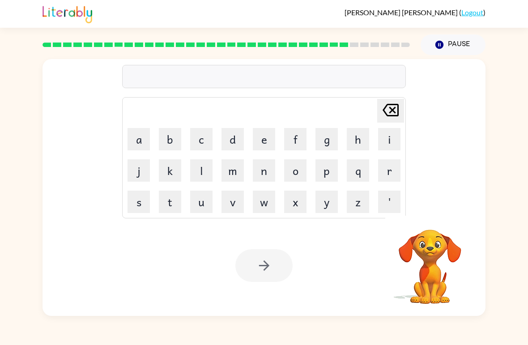
click at [455, 46] on button "Pause Pause" at bounding box center [453, 44] width 65 height 21
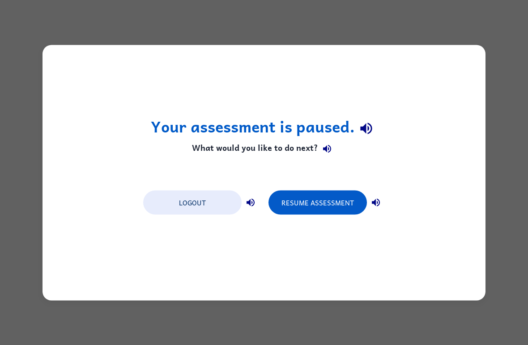
click at [345, 202] on button "Resume Assessment" at bounding box center [318, 202] width 98 height 24
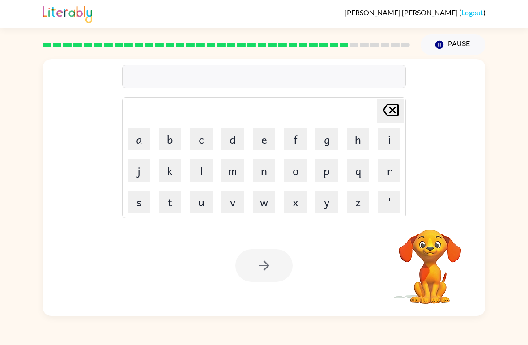
click at [466, 43] on button "Pause Pause" at bounding box center [453, 44] width 65 height 21
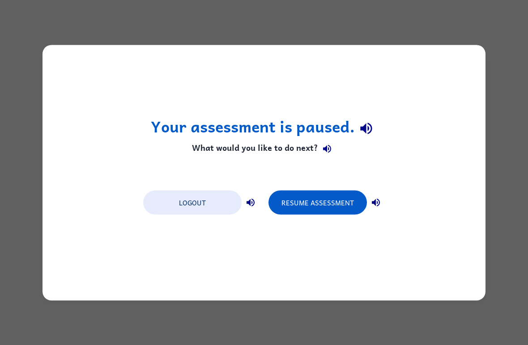
click at [315, 209] on button "Resume Assessment" at bounding box center [318, 202] width 98 height 24
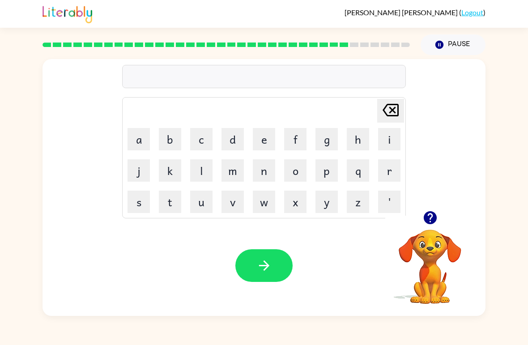
click at [439, 223] on button "button" at bounding box center [430, 217] width 23 height 23
click at [295, 145] on button "f" at bounding box center [295, 139] width 22 height 22
click at [196, 166] on button "l" at bounding box center [201, 170] width 22 height 22
click at [138, 138] on button "a" at bounding box center [139, 139] width 22 height 22
click at [268, 168] on button "n" at bounding box center [264, 170] width 22 height 22
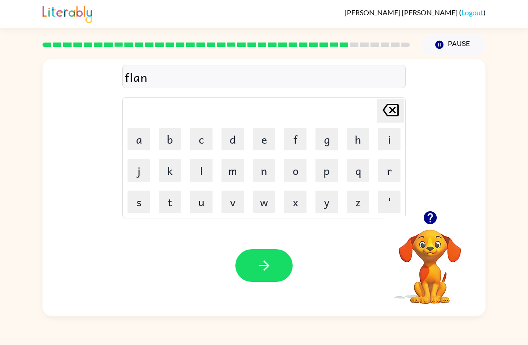
click at [233, 135] on button "d" at bounding box center [233, 139] width 22 height 22
click at [265, 273] on icon "button" at bounding box center [264, 266] width 16 height 16
click at [327, 137] on button "g" at bounding box center [327, 139] width 22 height 22
click at [212, 173] on button "l" at bounding box center [201, 170] width 22 height 22
click at [199, 207] on button "u" at bounding box center [201, 202] width 22 height 22
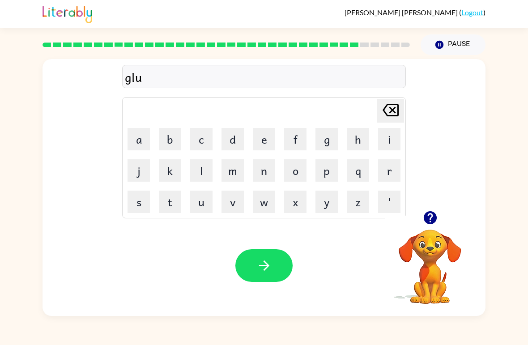
click at [298, 138] on button "f" at bounding box center [295, 139] width 22 height 22
click at [262, 261] on icon "button" at bounding box center [264, 266] width 16 height 16
click at [435, 271] on video "Your browser must support playing .mp4 files to use Literably. Please try using…" at bounding box center [430, 261] width 90 height 90
click at [425, 223] on icon "button" at bounding box center [431, 218] width 16 height 16
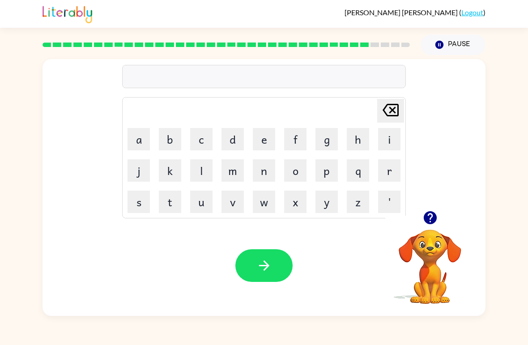
click at [167, 141] on button "b" at bounding box center [170, 139] width 22 height 22
click at [380, 141] on button "i" at bounding box center [389, 139] width 22 height 22
click at [352, 142] on button "h" at bounding box center [358, 139] width 22 height 22
click at [388, 114] on icon "[PERSON_NAME] last character input" at bounding box center [390, 109] width 21 height 21
click at [137, 200] on button "s" at bounding box center [139, 202] width 22 height 22
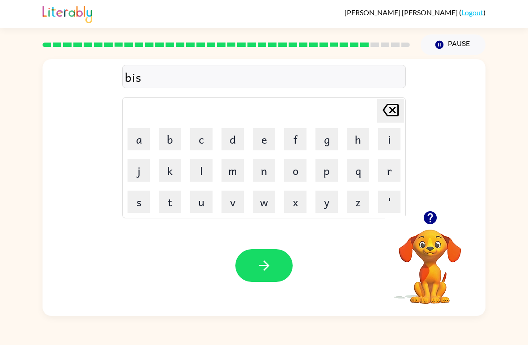
click at [357, 144] on button "h" at bounding box center [358, 139] width 22 height 22
click at [258, 265] on icon "button" at bounding box center [264, 266] width 16 height 16
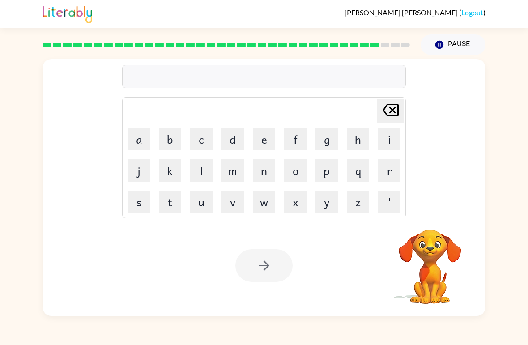
click at [320, 141] on button "g" at bounding box center [327, 139] width 22 height 22
click at [133, 136] on button "a" at bounding box center [139, 139] width 22 height 22
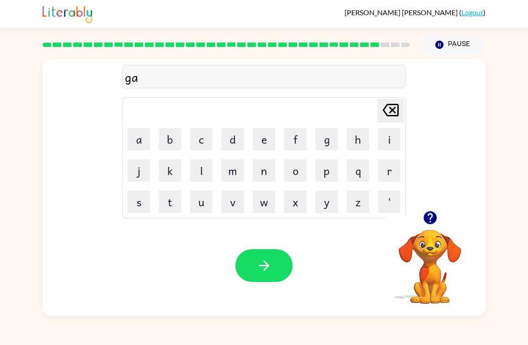
click at [169, 201] on button "t" at bounding box center [170, 202] width 22 height 22
click at [347, 140] on button "h" at bounding box center [358, 139] width 22 height 22
click at [333, 208] on button "y" at bounding box center [327, 202] width 22 height 22
click at [276, 256] on button "button" at bounding box center [263, 265] width 57 height 33
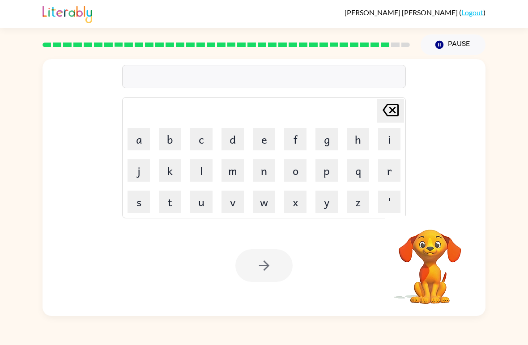
click at [361, 138] on button "h" at bounding box center [358, 139] width 22 height 22
click at [360, 137] on button "h" at bounding box center [358, 139] width 22 height 22
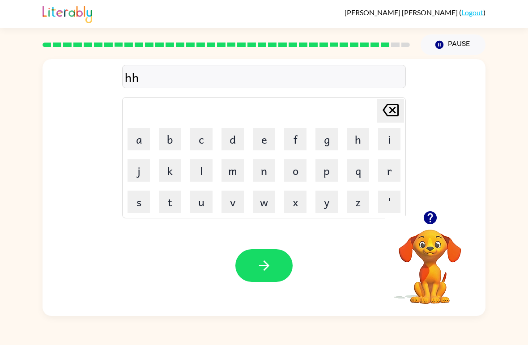
click at [322, 143] on button "g" at bounding box center [327, 139] width 22 height 22
click at [380, 114] on icon "[PERSON_NAME] last character input" at bounding box center [390, 109] width 21 height 21
click at [396, 141] on button "i" at bounding box center [389, 139] width 22 height 22
click at [329, 149] on button "g" at bounding box center [327, 139] width 22 height 22
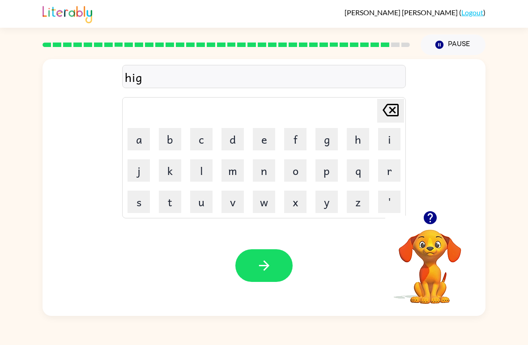
click at [267, 264] on icon "button" at bounding box center [264, 266] width 10 height 10
click at [168, 206] on button "t" at bounding box center [170, 202] width 22 height 22
click at [144, 139] on button "a" at bounding box center [139, 139] width 22 height 22
click at [294, 141] on button "f" at bounding box center [295, 139] width 22 height 22
click at [295, 132] on button "f" at bounding box center [295, 139] width 22 height 22
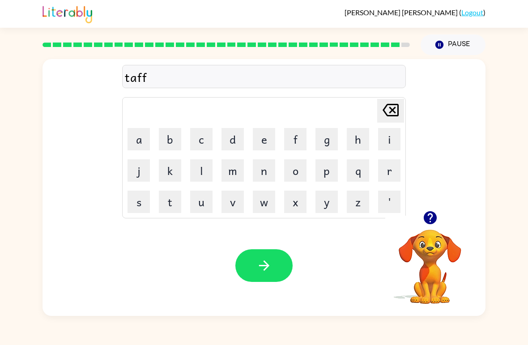
click at [262, 274] on button "button" at bounding box center [263, 265] width 57 height 33
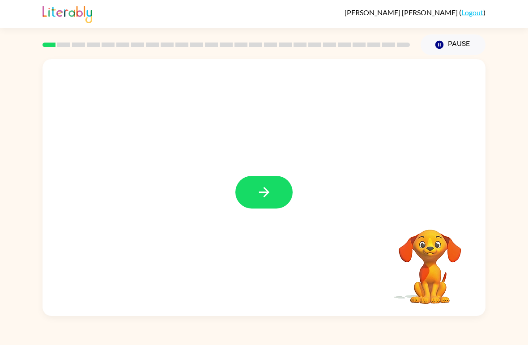
click at [282, 181] on button "button" at bounding box center [263, 192] width 57 height 33
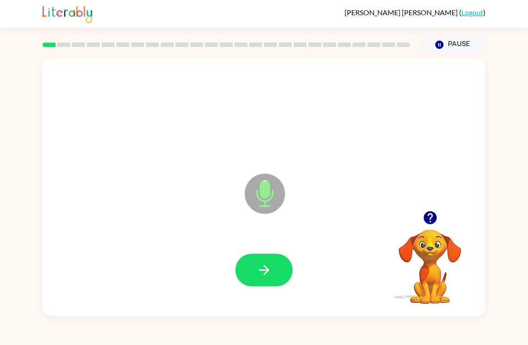
click at [267, 273] on icon "button" at bounding box center [264, 270] width 10 height 10
click at [278, 272] on button "button" at bounding box center [263, 270] width 57 height 33
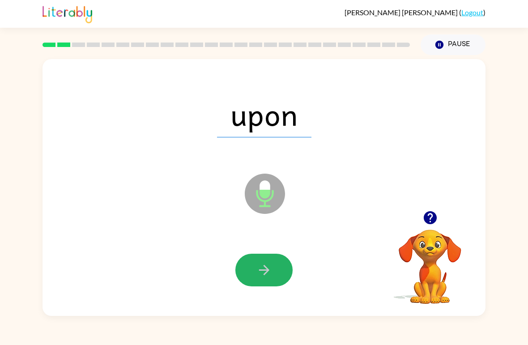
click at [278, 286] on button "button" at bounding box center [263, 270] width 57 height 33
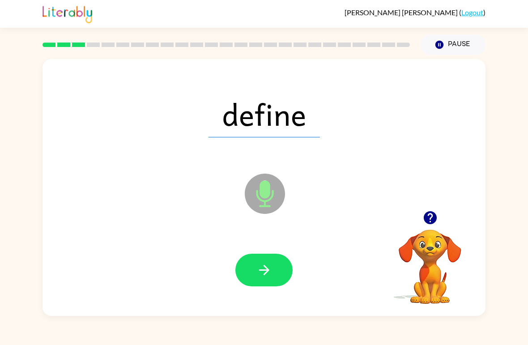
click at [278, 280] on button "button" at bounding box center [263, 270] width 57 height 33
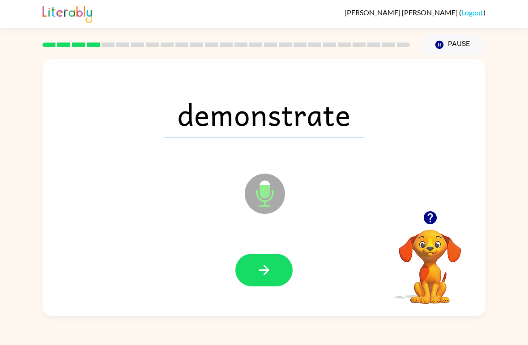
click at [254, 262] on button "button" at bounding box center [263, 270] width 57 height 33
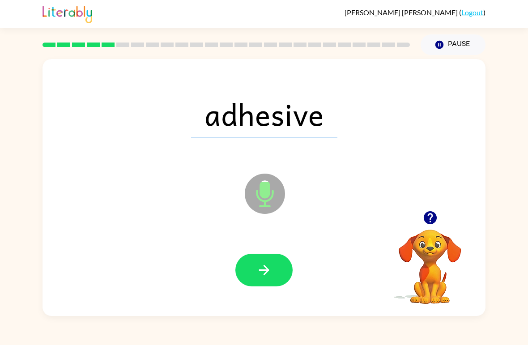
click at [254, 265] on button "button" at bounding box center [263, 270] width 57 height 33
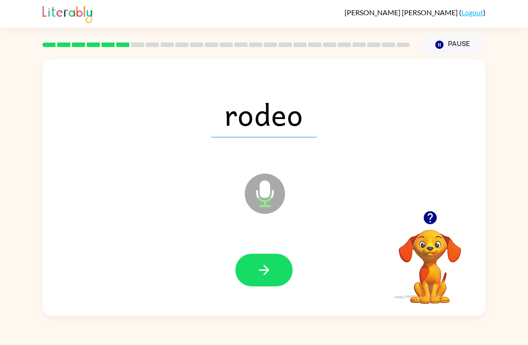
click at [269, 266] on icon "button" at bounding box center [264, 270] width 16 height 16
click at [262, 261] on button "button" at bounding box center [263, 270] width 57 height 33
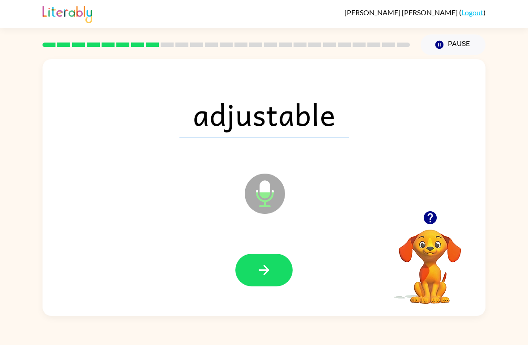
click at [262, 267] on icon "button" at bounding box center [264, 270] width 16 height 16
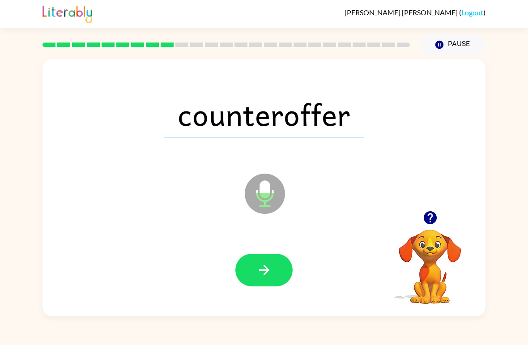
click at [276, 256] on button "button" at bounding box center [263, 270] width 57 height 33
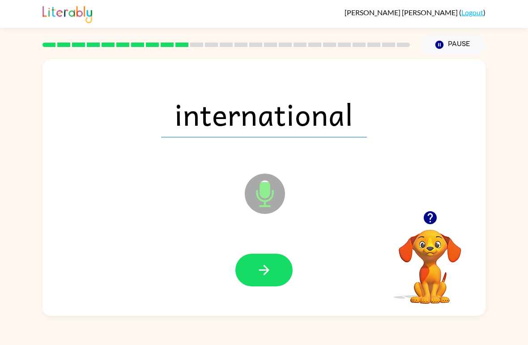
click at [266, 265] on icon "button" at bounding box center [264, 270] width 16 height 16
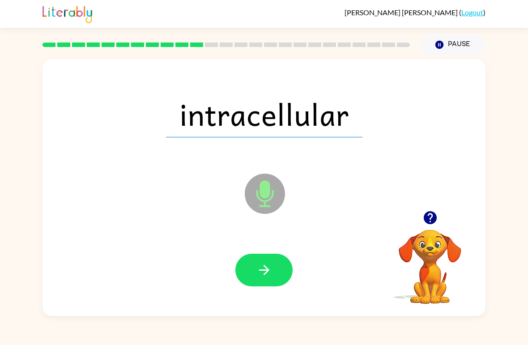
click at [275, 262] on button "button" at bounding box center [263, 270] width 57 height 33
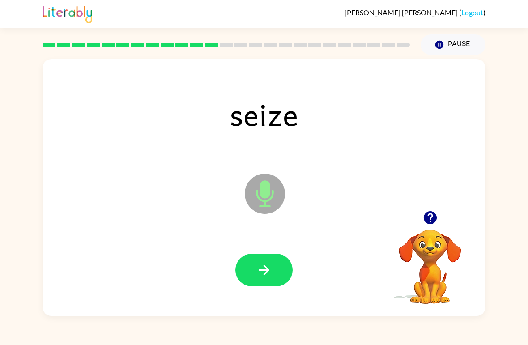
click at [272, 263] on button "button" at bounding box center [263, 270] width 57 height 33
click at [272, 263] on icon "button" at bounding box center [264, 270] width 16 height 16
click at [271, 265] on icon "button" at bounding box center [264, 270] width 16 height 16
click at [266, 277] on icon "button" at bounding box center [264, 270] width 16 height 16
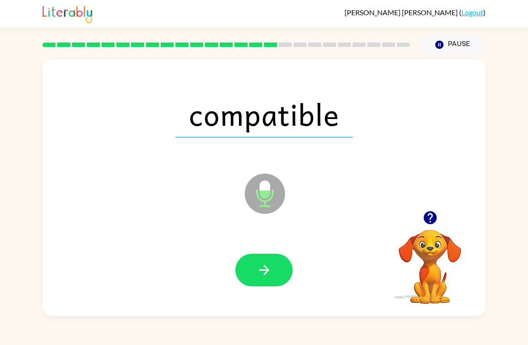
click at [269, 265] on icon "button" at bounding box center [264, 270] width 16 height 16
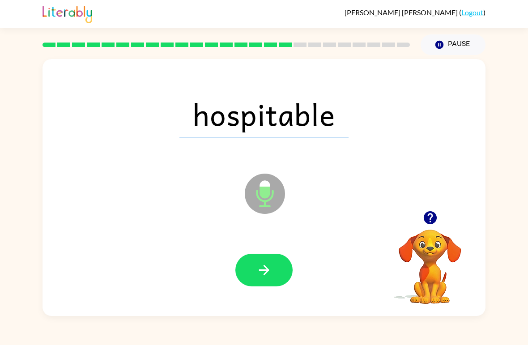
click at [263, 267] on icon "button" at bounding box center [264, 270] width 16 height 16
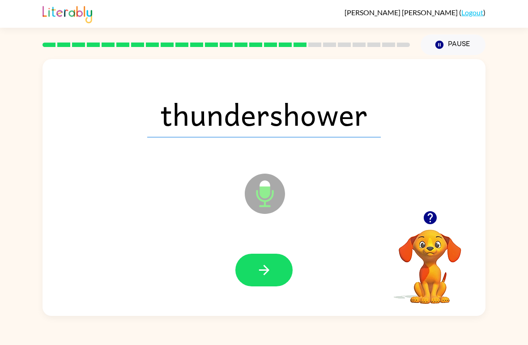
click at [267, 272] on icon "button" at bounding box center [264, 270] width 10 height 10
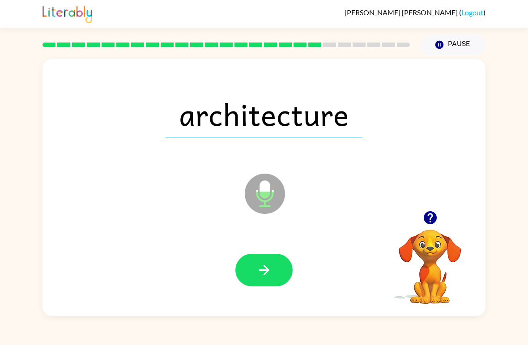
click at [272, 258] on button "button" at bounding box center [263, 270] width 57 height 33
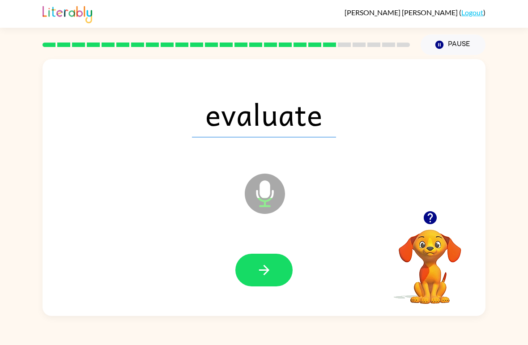
click at [272, 272] on button "button" at bounding box center [263, 270] width 57 height 33
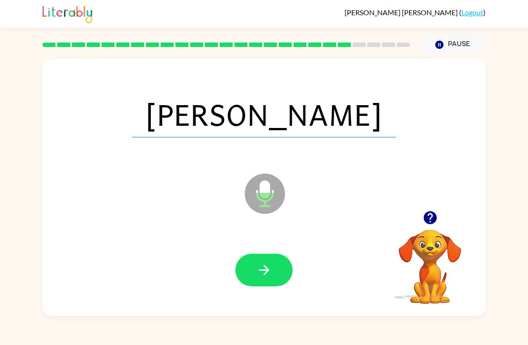
click at [272, 267] on icon "button" at bounding box center [264, 270] width 16 height 16
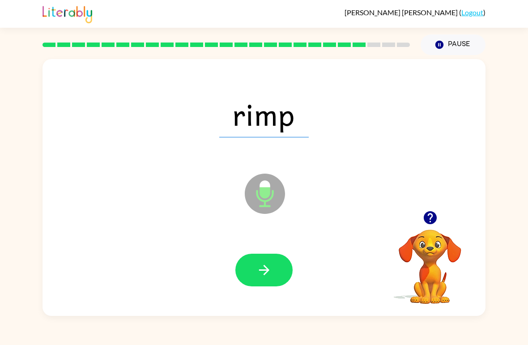
click at [272, 278] on icon "button" at bounding box center [264, 270] width 16 height 16
click at [269, 268] on icon "button" at bounding box center [264, 270] width 16 height 16
click at [268, 271] on icon "button" at bounding box center [264, 270] width 10 height 10
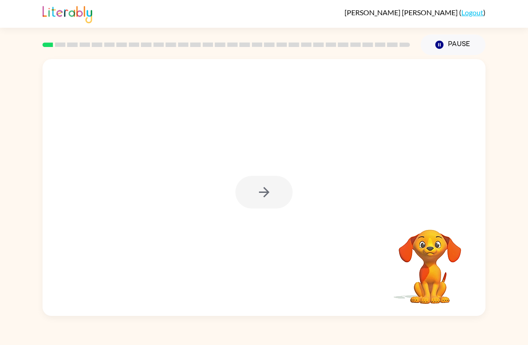
click at [259, 192] on div at bounding box center [263, 192] width 57 height 33
click at [258, 189] on div at bounding box center [263, 192] width 57 height 33
click at [254, 196] on div at bounding box center [263, 192] width 57 height 33
click at [264, 197] on div at bounding box center [263, 192] width 57 height 33
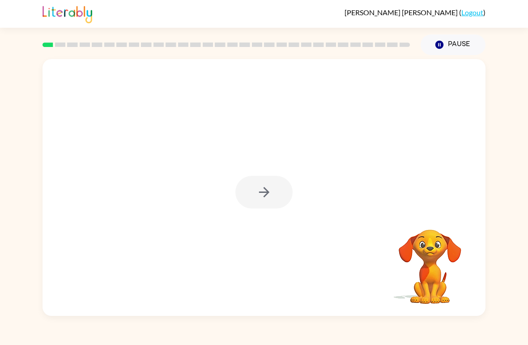
click at [265, 192] on div at bounding box center [263, 192] width 57 height 33
click at [265, 196] on div at bounding box center [263, 192] width 57 height 33
click at [266, 195] on div at bounding box center [263, 192] width 57 height 33
click at [265, 196] on div at bounding box center [263, 192] width 57 height 33
click at [265, 193] on div at bounding box center [263, 192] width 57 height 33
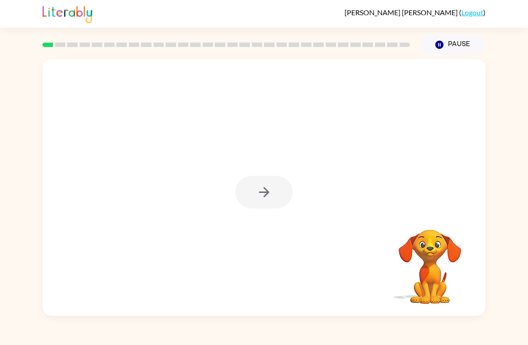
click at [267, 196] on div at bounding box center [263, 192] width 57 height 33
click at [266, 197] on icon "button" at bounding box center [264, 192] width 16 height 16
click at [265, 200] on div at bounding box center [264, 135] width 443 height 152
click at [266, 199] on div at bounding box center [264, 135] width 443 height 152
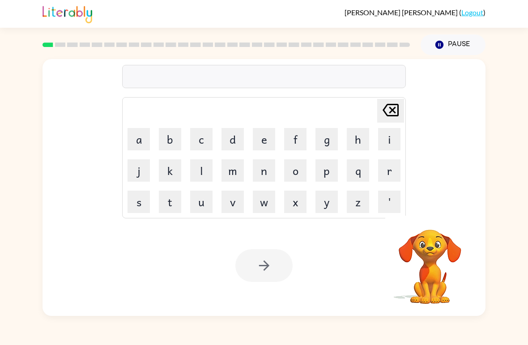
click at [143, 201] on button "s" at bounding box center [139, 202] width 22 height 22
click at [353, 140] on button "h" at bounding box center [358, 139] width 22 height 22
click at [298, 171] on button "o" at bounding box center [295, 170] width 22 height 22
click at [263, 199] on button "w" at bounding box center [264, 202] width 22 height 22
click at [254, 147] on button "e" at bounding box center [264, 139] width 22 height 22
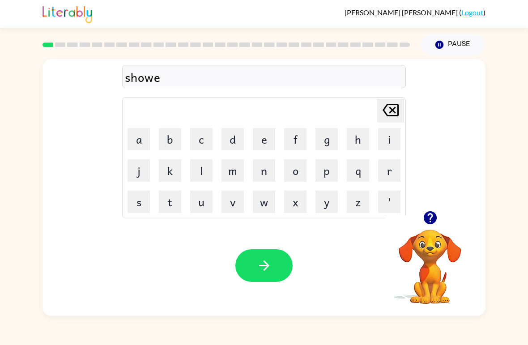
click at [389, 164] on button "r" at bounding box center [389, 170] width 22 height 22
click at [381, 140] on button "i" at bounding box center [389, 139] width 22 height 22
click at [268, 174] on button "n" at bounding box center [264, 170] width 22 height 22
click at [328, 135] on button "g" at bounding box center [327, 139] width 22 height 22
click at [256, 261] on button "button" at bounding box center [263, 265] width 57 height 33
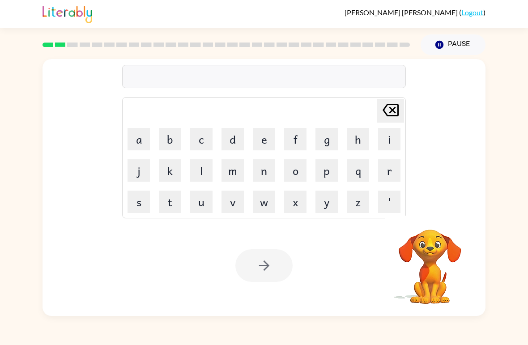
click at [149, 198] on button "s" at bounding box center [139, 202] width 22 height 22
click at [358, 138] on button "h" at bounding box center [358, 139] width 22 height 22
click at [286, 173] on button "o" at bounding box center [295, 170] width 22 height 22
click at [197, 137] on button "c" at bounding box center [201, 139] width 22 height 22
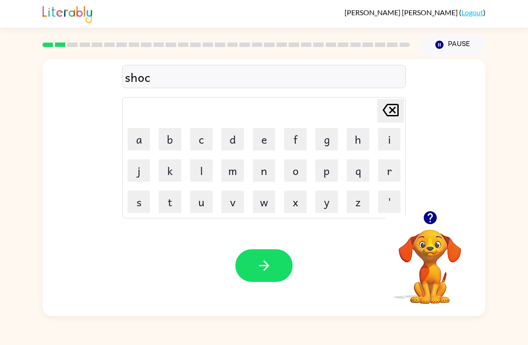
click at [180, 173] on button "k" at bounding box center [170, 170] width 22 height 22
click at [281, 258] on button "button" at bounding box center [263, 265] width 57 height 33
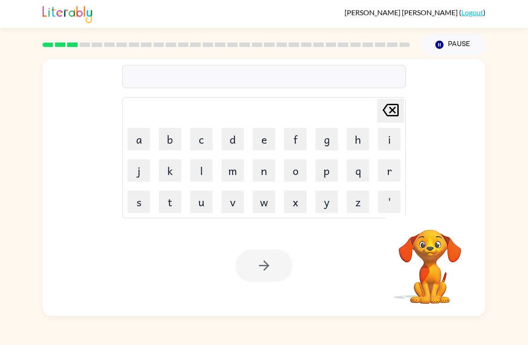
click at [385, 168] on button "r" at bounding box center [389, 170] width 22 height 22
click at [265, 135] on button "e" at bounding box center [264, 139] width 22 height 22
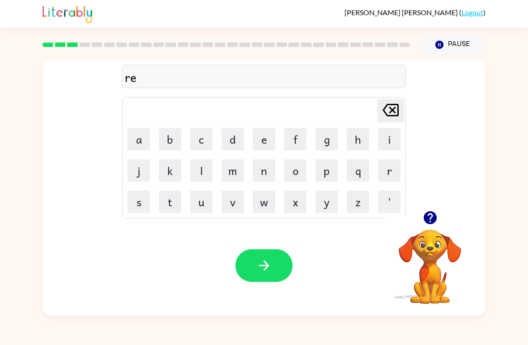
click at [391, 106] on icon at bounding box center [391, 110] width 16 height 13
click at [390, 106] on icon at bounding box center [391, 110] width 16 height 13
click at [426, 219] on icon "button" at bounding box center [429, 217] width 13 height 13
click at [385, 163] on button "r" at bounding box center [389, 170] width 22 height 22
click at [265, 138] on button "e" at bounding box center [264, 139] width 22 height 22
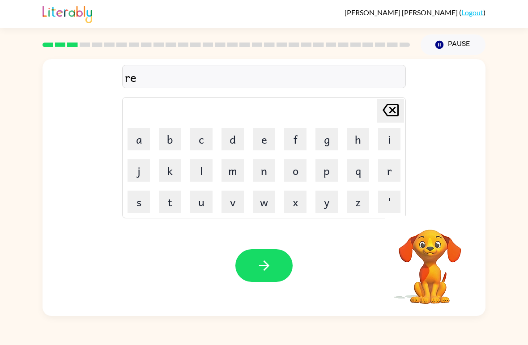
click at [329, 174] on button "p" at bounding box center [327, 170] width 22 height 22
click at [298, 174] on button "o" at bounding box center [295, 170] width 22 height 22
click at [376, 168] on td "r" at bounding box center [389, 170] width 30 height 30
click at [167, 203] on button "t" at bounding box center [170, 202] width 22 height 22
click at [255, 146] on button "e" at bounding box center [264, 139] width 22 height 22
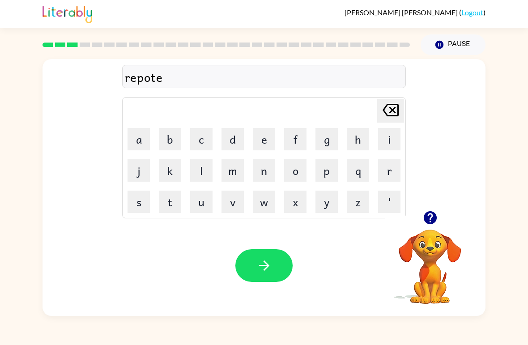
click at [235, 141] on button "d" at bounding box center [233, 139] width 22 height 22
click at [379, 122] on button "[PERSON_NAME] last character input" at bounding box center [390, 111] width 27 height 24
click at [380, 123] on table "Delete Delete last character input a b c d e f g h i j k l m n o p q r s t u v …" at bounding box center [264, 158] width 283 height 120
click at [380, 129] on button "i" at bounding box center [389, 139] width 22 height 22
click at [380, 128] on button "i" at bounding box center [389, 139] width 22 height 22
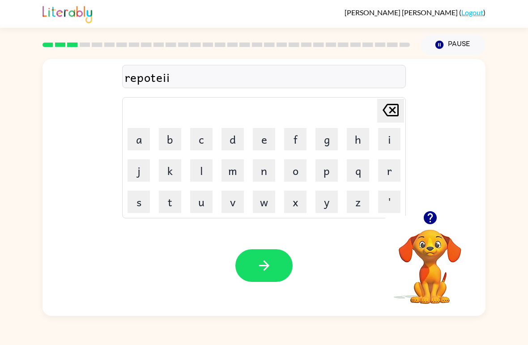
click at [391, 115] on icon "[PERSON_NAME] last character input" at bounding box center [390, 109] width 21 height 21
click at [391, 114] on icon "[PERSON_NAME] last character input" at bounding box center [390, 109] width 21 height 21
click at [387, 114] on icon "[PERSON_NAME] last character input" at bounding box center [390, 109] width 21 height 21
click at [387, 114] on icon at bounding box center [391, 110] width 16 height 13
click at [383, 171] on button "r" at bounding box center [389, 170] width 22 height 22
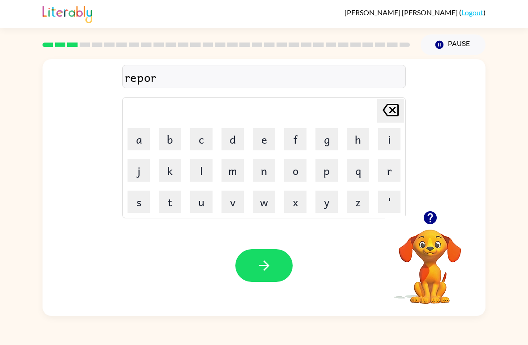
click at [167, 201] on button "t" at bounding box center [170, 202] width 22 height 22
click at [266, 142] on button "e" at bounding box center [264, 139] width 22 height 22
click at [231, 142] on button "d" at bounding box center [233, 139] width 22 height 22
click at [264, 277] on button "button" at bounding box center [263, 265] width 57 height 33
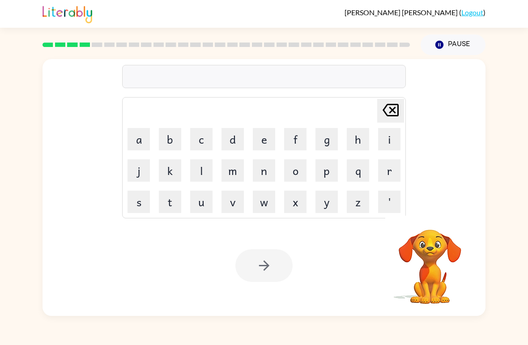
click at [381, 169] on button "r" at bounding box center [389, 170] width 22 height 22
click at [261, 145] on button "e" at bounding box center [264, 139] width 22 height 22
click at [141, 145] on button "a" at bounding box center [139, 139] width 22 height 22
click at [167, 195] on button "t" at bounding box center [170, 202] width 22 height 22
click at [383, 138] on button "i" at bounding box center [389, 139] width 22 height 22
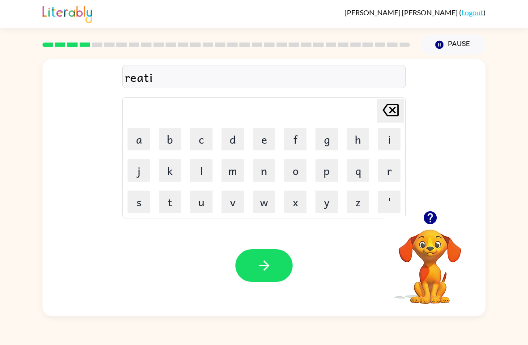
click at [382, 115] on icon "[PERSON_NAME] last character input" at bounding box center [390, 109] width 21 height 21
click at [393, 111] on icon at bounding box center [391, 110] width 16 height 13
click at [148, 140] on button "a" at bounding box center [139, 139] width 22 height 22
click at [200, 148] on button "c" at bounding box center [201, 139] width 22 height 22
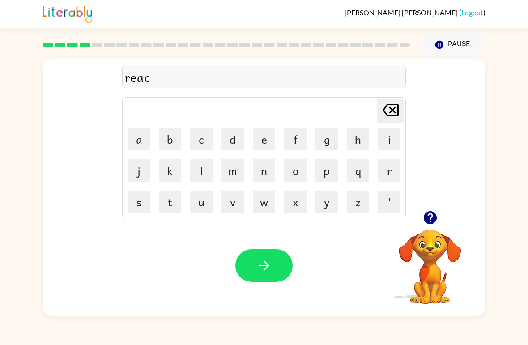
click at [169, 206] on button "t" at bounding box center [170, 202] width 22 height 22
click at [271, 137] on button "e" at bounding box center [264, 139] width 22 height 22
click at [233, 142] on button "d" at bounding box center [233, 139] width 22 height 22
click at [260, 265] on icon "button" at bounding box center [264, 266] width 16 height 16
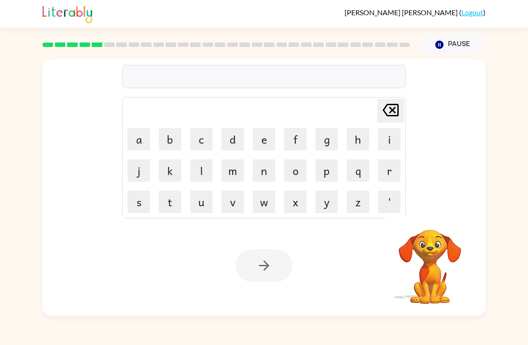
click at [392, 167] on button "r" at bounding box center [389, 170] width 22 height 22
click at [270, 142] on button "e" at bounding box center [264, 139] width 22 height 22
click at [148, 200] on button "s" at bounding box center [139, 202] width 22 height 22
click at [395, 107] on icon "[PERSON_NAME] last character input" at bounding box center [390, 109] width 21 height 21
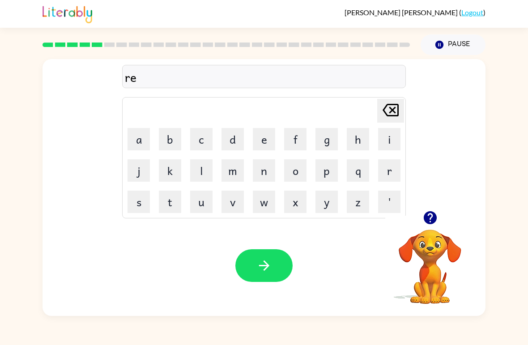
click at [293, 139] on button "f" at bounding box center [295, 139] width 22 height 22
click at [379, 175] on button "r" at bounding box center [389, 170] width 22 height 22
click at [257, 136] on button "e" at bounding box center [264, 139] width 22 height 22
click at [148, 205] on button "s" at bounding box center [139, 202] width 22 height 22
click at [360, 131] on button "h" at bounding box center [358, 139] width 22 height 22
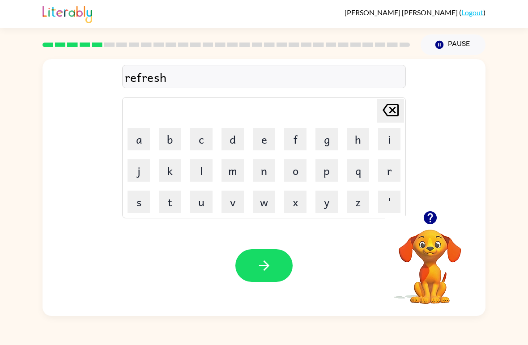
click at [277, 272] on button "button" at bounding box center [263, 265] width 57 height 33
click at [385, 173] on button "r" at bounding box center [389, 170] width 22 height 22
click at [265, 140] on button "e" at bounding box center [264, 139] width 22 height 22
click at [228, 167] on button "m" at bounding box center [233, 170] width 22 height 22
click at [138, 149] on button "a" at bounding box center [139, 139] width 22 height 22
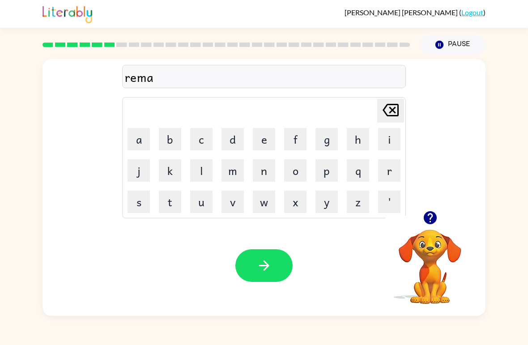
click at [384, 176] on button "r" at bounding box center [389, 170] width 22 height 22
click at [173, 168] on button "k" at bounding box center [170, 170] width 22 height 22
click at [261, 241] on div "Your browser must support playing .mp4 files to use Literably. Please try using…" at bounding box center [264, 265] width 443 height 101
click at [263, 268] on icon "button" at bounding box center [264, 266] width 16 height 16
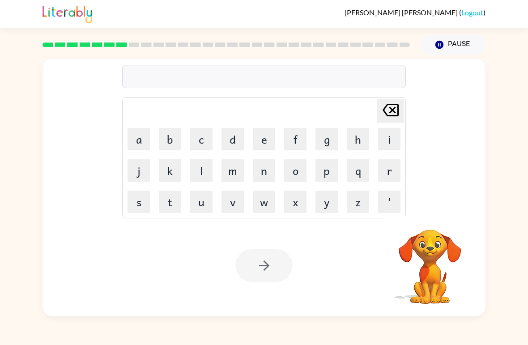
click at [386, 178] on button "r" at bounding box center [389, 170] width 22 height 22
click at [269, 134] on button "e" at bounding box center [264, 139] width 22 height 22
click at [179, 201] on button "t" at bounding box center [170, 202] width 22 height 22
click at [382, 141] on button "i" at bounding box center [389, 139] width 22 height 22
click at [382, 171] on button "r" at bounding box center [389, 170] width 22 height 22
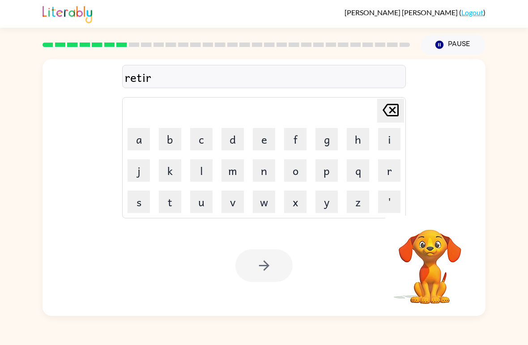
click at [259, 144] on button "e" at bounding box center [264, 139] width 22 height 22
click at [241, 172] on button "m" at bounding box center [233, 170] width 22 height 22
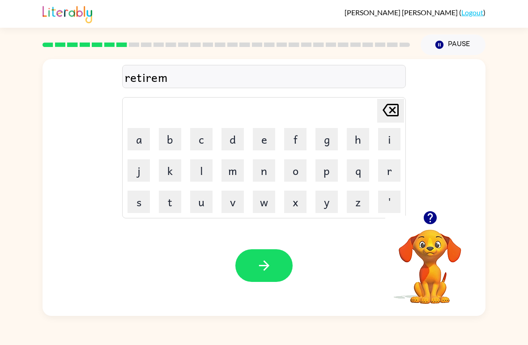
click at [259, 140] on button "e" at bounding box center [264, 139] width 22 height 22
click at [263, 175] on button "n" at bounding box center [264, 170] width 22 height 22
click at [175, 209] on button "t" at bounding box center [170, 202] width 22 height 22
click at [273, 281] on button "button" at bounding box center [263, 265] width 57 height 33
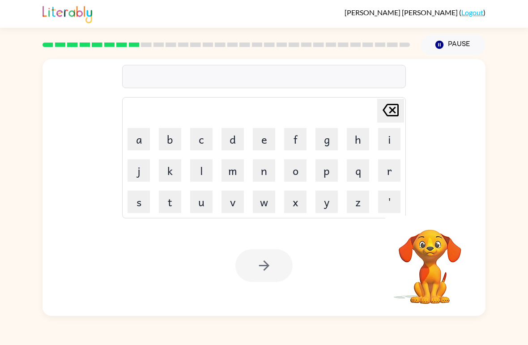
click at [387, 175] on button "r" at bounding box center [389, 170] width 22 height 22
click at [271, 139] on button "e" at bounding box center [264, 139] width 22 height 22
click at [299, 143] on button "f" at bounding box center [295, 139] width 22 height 22
click at [302, 167] on button "o" at bounding box center [295, 170] width 22 height 22
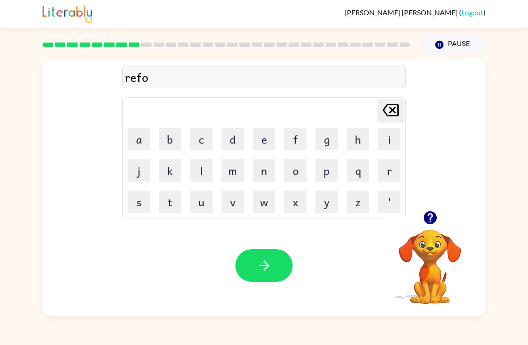
click at [379, 167] on button "r" at bounding box center [389, 170] width 22 height 22
click at [263, 141] on button "e" at bounding box center [264, 139] width 22 height 22
click at [147, 204] on button "s" at bounding box center [139, 202] width 22 height 22
click at [175, 206] on button "t" at bounding box center [170, 202] width 22 height 22
click at [279, 277] on button "button" at bounding box center [263, 265] width 57 height 33
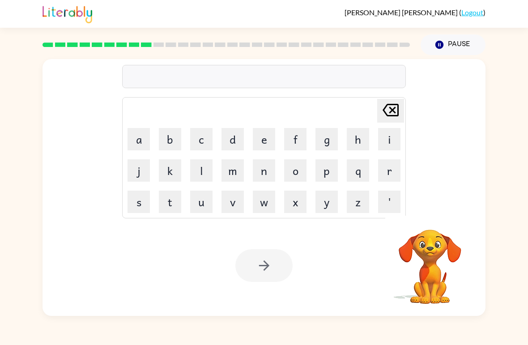
click at [380, 170] on button "r" at bounding box center [389, 170] width 22 height 22
click at [267, 139] on button "e" at bounding box center [264, 139] width 22 height 22
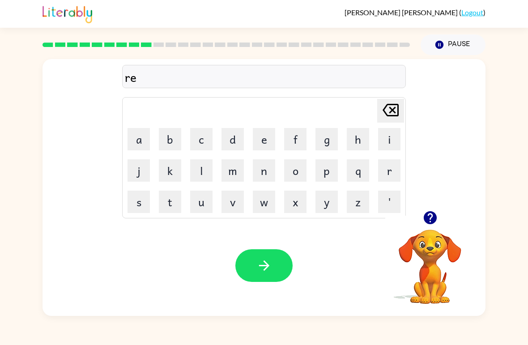
click at [205, 141] on button "c" at bounding box center [201, 139] width 22 height 22
click at [141, 137] on button "a" at bounding box center [139, 139] width 22 height 22
click at [179, 205] on button "t" at bounding box center [170, 202] width 22 height 22
click at [387, 111] on icon "[PERSON_NAME] last character input" at bounding box center [390, 109] width 21 height 21
click at [320, 170] on button "p" at bounding box center [327, 170] width 22 height 22
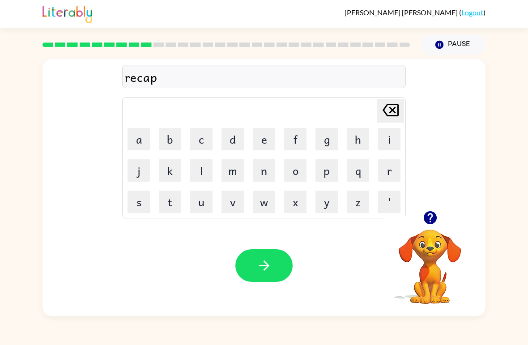
click at [169, 196] on button "t" at bounding box center [170, 202] width 22 height 22
click at [205, 200] on button "u" at bounding box center [201, 202] width 22 height 22
click at [384, 169] on button "r" at bounding box center [389, 170] width 22 height 22
click at [263, 142] on button "e" at bounding box center [264, 139] width 22 height 22
click at [271, 252] on button "button" at bounding box center [263, 265] width 57 height 33
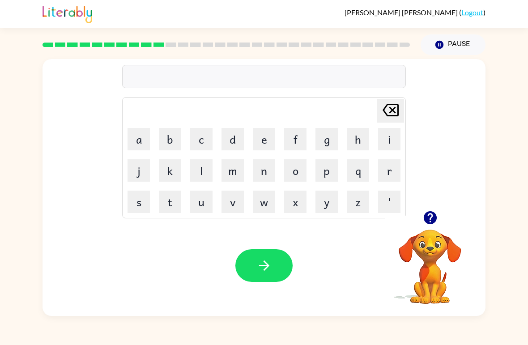
click at [440, 215] on button "button" at bounding box center [430, 217] width 23 height 23
click at [239, 138] on button "d" at bounding box center [233, 139] width 22 height 22
click at [381, 135] on button "i" at bounding box center [389, 139] width 22 height 22
click at [141, 197] on button "s" at bounding box center [139, 202] width 22 height 22
click at [298, 175] on button "o" at bounding box center [295, 170] width 22 height 22
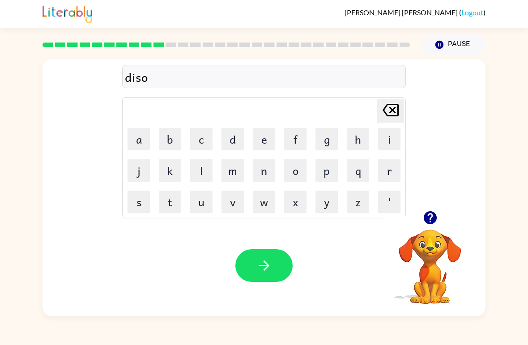
click at [231, 205] on button "v" at bounding box center [233, 202] width 22 height 22
click at [259, 146] on button "e" at bounding box center [264, 139] width 22 height 22
click at [390, 103] on icon "[PERSON_NAME] last character input" at bounding box center [390, 109] width 21 height 21
click at [386, 117] on icon "[PERSON_NAME] last character input" at bounding box center [390, 109] width 21 height 21
click at [385, 111] on icon "[PERSON_NAME] last character input" at bounding box center [390, 109] width 21 height 21
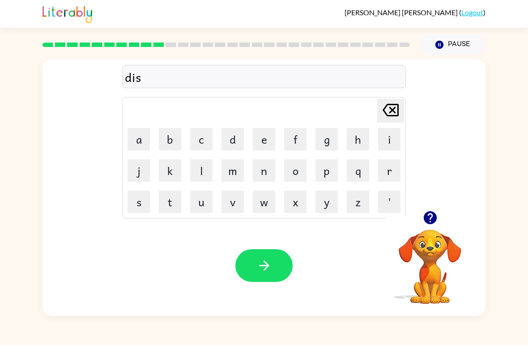
click at [203, 141] on button "c" at bounding box center [201, 139] width 22 height 22
click at [291, 165] on button "o" at bounding box center [295, 170] width 22 height 22
click at [241, 201] on button "v" at bounding box center [233, 202] width 22 height 22
click at [253, 149] on button "e" at bounding box center [264, 139] width 22 height 22
click at [379, 180] on button "r" at bounding box center [389, 170] width 22 height 22
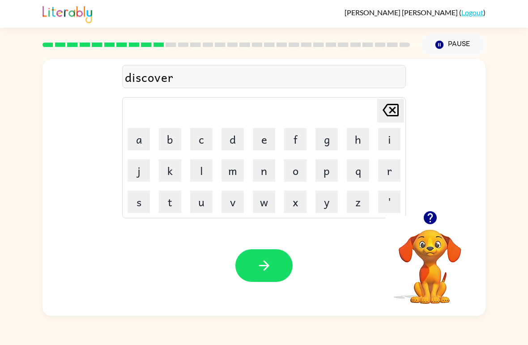
click at [265, 269] on icon "button" at bounding box center [264, 266] width 10 height 10
click at [366, 167] on button "q" at bounding box center [358, 170] width 22 height 22
click at [201, 203] on button "u" at bounding box center [201, 202] width 22 height 22
click at [382, 142] on button "i" at bounding box center [389, 139] width 22 height 22
click at [179, 202] on button "t" at bounding box center [170, 202] width 22 height 22
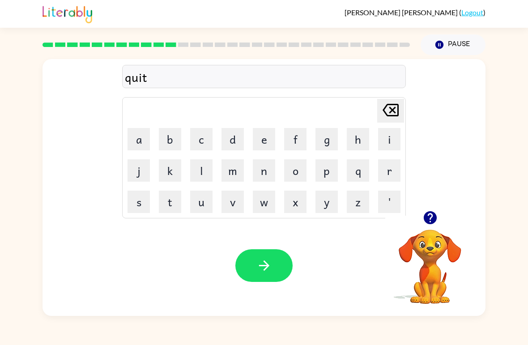
click at [264, 263] on icon "button" at bounding box center [264, 266] width 16 height 16
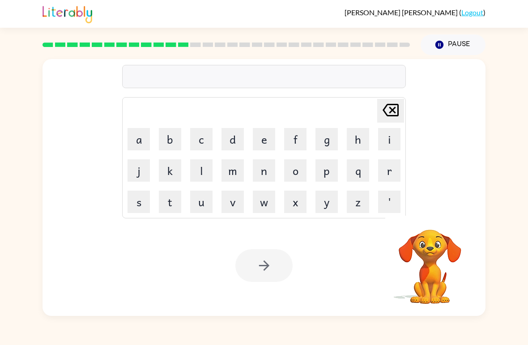
click at [359, 168] on button "q" at bounding box center [358, 170] width 22 height 22
click at [205, 198] on button "u" at bounding box center [201, 202] width 22 height 22
click at [381, 143] on button "i" at bounding box center [389, 139] width 22 height 22
click at [200, 171] on button "l" at bounding box center [201, 170] width 22 height 22
click at [200, 170] on button "l" at bounding box center [201, 170] width 22 height 22
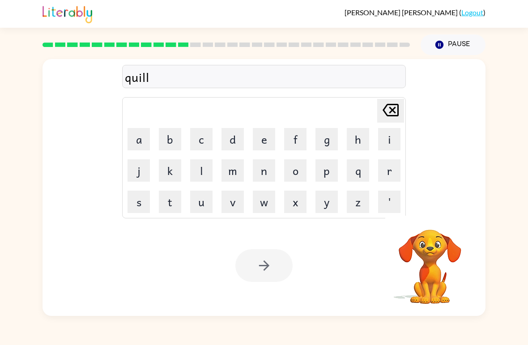
click at [267, 269] on div at bounding box center [263, 265] width 57 height 33
click at [267, 265] on div at bounding box center [263, 265] width 57 height 33
click at [266, 272] on icon "button" at bounding box center [264, 266] width 16 height 16
click at [203, 204] on button "u" at bounding box center [201, 202] width 22 height 22
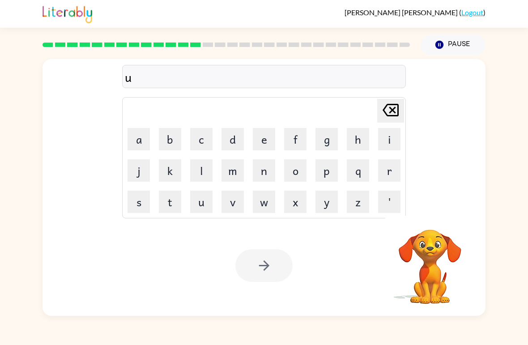
click at [269, 174] on button "n" at bounding box center [264, 170] width 22 height 22
click at [379, 138] on button "i" at bounding box center [389, 139] width 22 height 22
click at [235, 205] on button "v" at bounding box center [233, 202] width 22 height 22
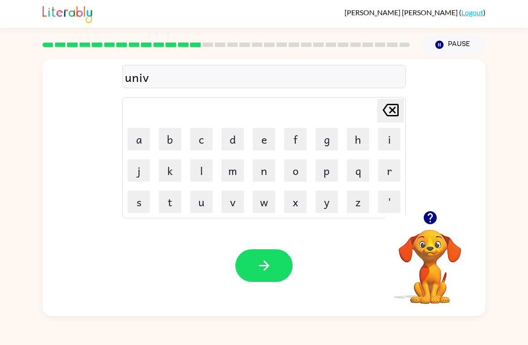
click at [263, 149] on button "e" at bounding box center [264, 139] width 22 height 22
click at [368, 162] on button "q" at bounding box center [358, 170] width 22 height 22
click at [386, 107] on icon at bounding box center [391, 110] width 16 height 13
click at [388, 167] on button "r" at bounding box center [389, 170] width 22 height 22
click at [148, 195] on button "s" at bounding box center [139, 202] width 22 height 22
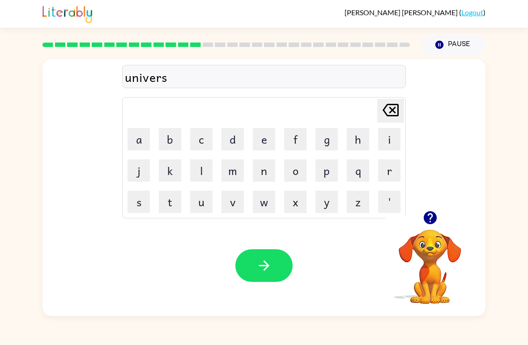
click at [145, 144] on button "a" at bounding box center [139, 139] width 22 height 22
click at [203, 176] on button "l" at bounding box center [201, 170] width 22 height 22
click at [262, 261] on icon "button" at bounding box center [264, 266] width 16 height 16
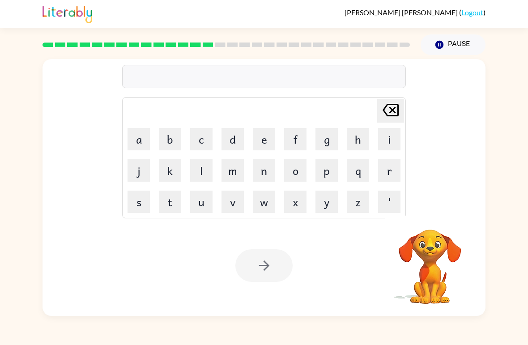
click at [298, 138] on button "f" at bounding box center [295, 139] width 22 height 22
click at [198, 170] on button "l" at bounding box center [201, 170] width 22 height 22
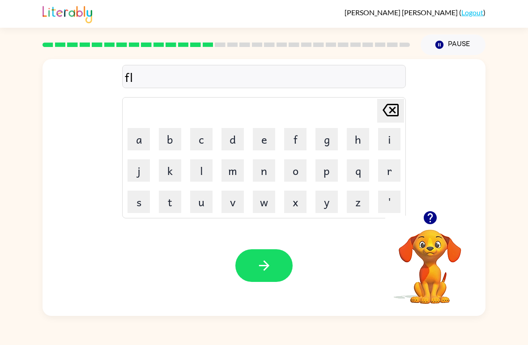
click at [383, 139] on button "i" at bounding box center [389, 139] width 22 height 22
click at [201, 141] on button "c" at bounding box center [201, 139] width 22 height 22
click at [174, 173] on button "k" at bounding box center [170, 170] width 22 height 22
click at [273, 260] on button "button" at bounding box center [263, 265] width 57 height 33
click at [299, 138] on button "f" at bounding box center [295, 139] width 22 height 22
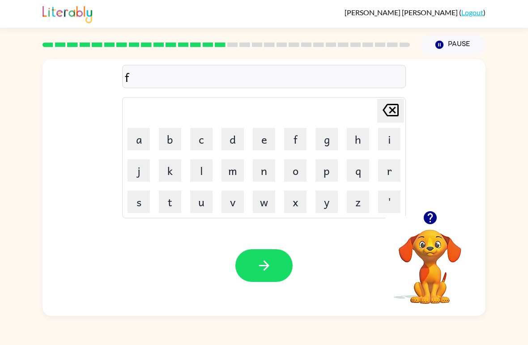
click at [385, 171] on button "r" at bounding box center [389, 170] width 22 height 22
click at [261, 140] on button "e" at bounding box center [264, 139] width 22 height 22
click at [137, 201] on button "s" at bounding box center [139, 202] width 22 height 22
click at [358, 137] on button "h" at bounding box center [358, 139] width 22 height 22
click at [250, 254] on button "button" at bounding box center [263, 265] width 57 height 33
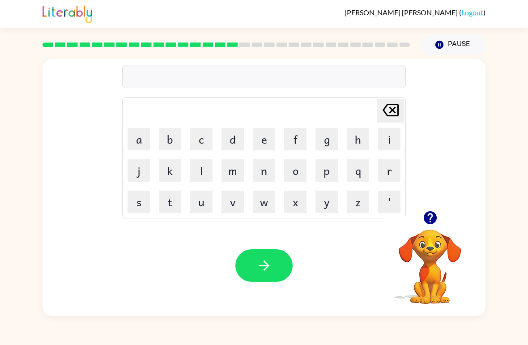
click at [421, 218] on button "button" at bounding box center [430, 217] width 23 height 23
click at [302, 137] on button "f" at bounding box center [295, 139] width 22 height 22
click at [379, 175] on button "r" at bounding box center [389, 170] width 22 height 22
click at [144, 138] on button "a" at bounding box center [139, 139] width 22 height 22
click at [171, 200] on button "t" at bounding box center [170, 202] width 22 height 22
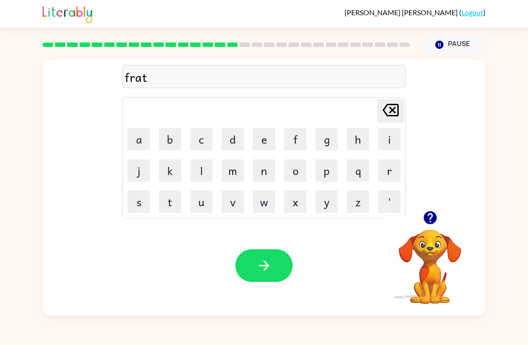
click at [265, 140] on button "e" at bounding box center [264, 139] width 22 height 22
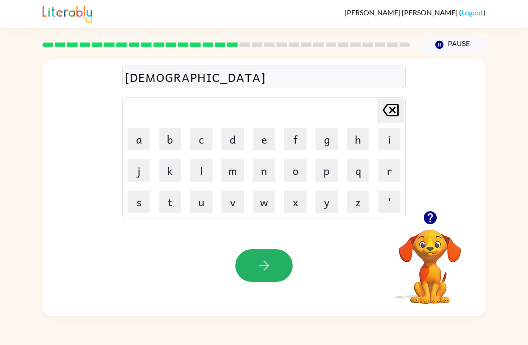
click at [251, 274] on button "button" at bounding box center [263, 265] width 57 height 33
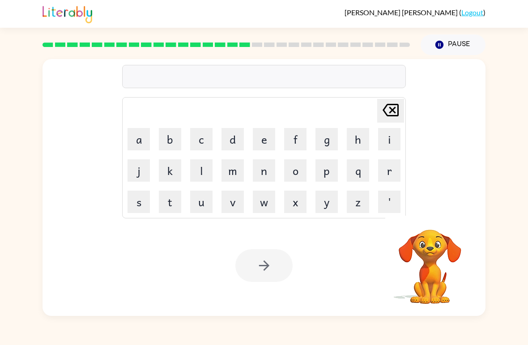
click at [138, 201] on button "s" at bounding box center [139, 202] width 22 height 22
click at [229, 168] on button "m" at bounding box center [233, 170] width 22 height 22
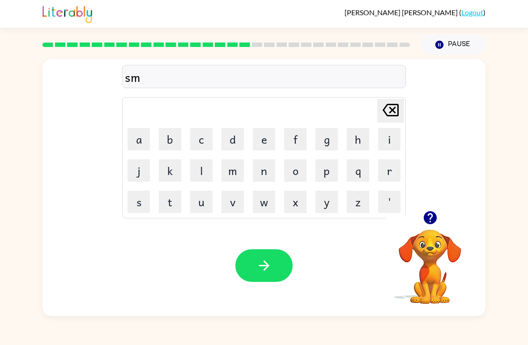
click at [136, 134] on button "a" at bounding box center [139, 139] width 22 height 22
click at [137, 203] on button "s" at bounding box center [139, 202] width 22 height 22
click at [353, 145] on button "h" at bounding box center [358, 139] width 22 height 22
click at [264, 141] on button "e" at bounding box center [264, 139] width 22 height 22
click at [227, 135] on button "d" at bounding box center [233, 139] width 22 height 22
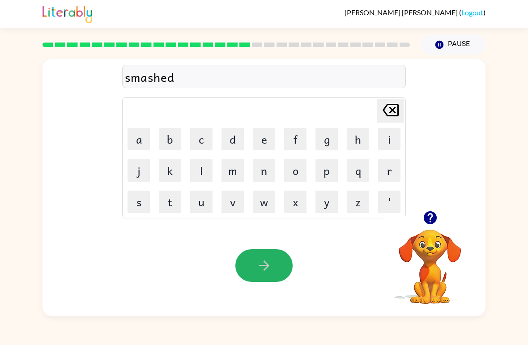
click at [269, 265] on icon "button" at bounding box center [264, 266] width 16 height 16
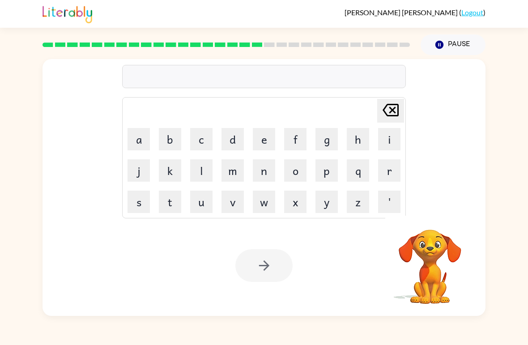
click at [162, 139] on button "b" at bounding box center [170, 139] width 22 height 22
click at [175, 201] on button "t" at bounding box center [170, 202] width 22 height 22
click at [402, 114] on button "[PERSON_NAME] last character input" at bounding box center [390, 111] width 27 height 24
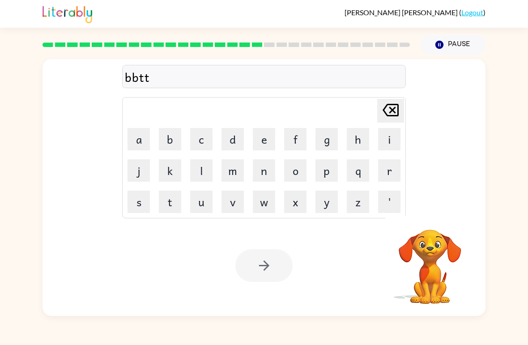
click at [401, 114] on icon "[PERSON_NAME] last character input" at bounding box center [390, 109] width 21 height 21
click at [389, 107] on icon "[PERSON_NAME] last character input" at bounding box center [390, 109] width 21 height 21
click at [145, 141] on button "a" at bounding box center [139, 139] width 22 height 22
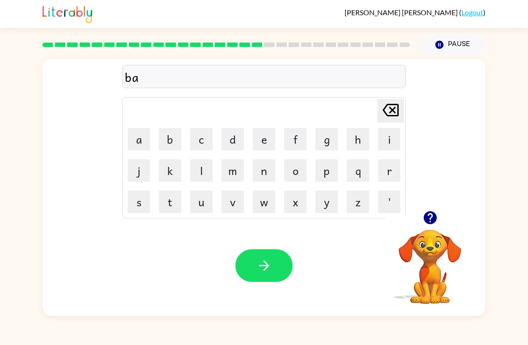
click at [168, 202] on button "t" at bounding box center [170, 202] width 22 height 22
click at [166, 203] on button "t" at bounding box center [170, 202] width 22 height 22
click at [202, 168] on button "l" at bounding box center [201, 170] width 22 height 22
click at [253, 139] on button "e" at bounding box center [264, 139] width 22 height 22
click at [328, 138] on button "g" at bounding box center [327, 139] width 22 height 22
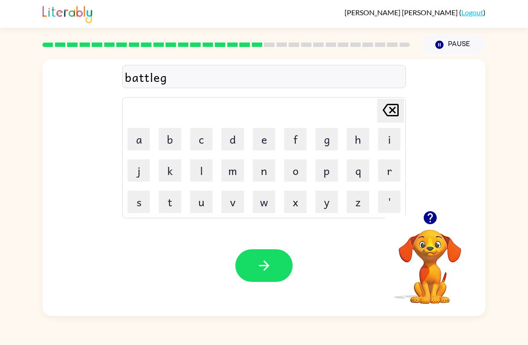
click at [379, 179] on button "r" at bounding box center [389, 170] width 22 height 22
click at [299, 175] on button "o" at bounding box center [295, 170] width 22 height 22
click at [203, 198] on button "u" at bounding box center [201, 202] width 22 height 22
click at [258, 172] on button "n" at bounding box center [264, 170] width 22 height 22
click at [229, 146] on button "d" at bounding box center [233, 139] width 22 height 22
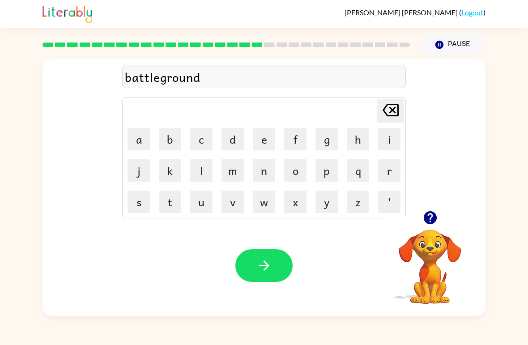
click at [263, 268] on icon "button" at bounding box center [264, 266] width 16 height 16
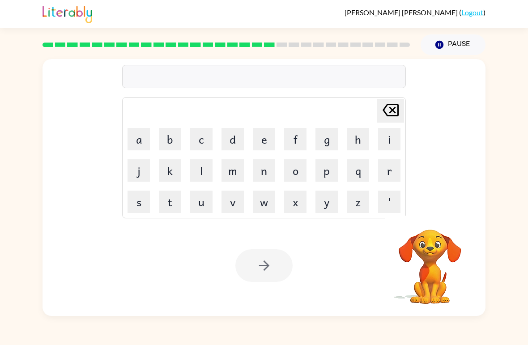
click at [198, 167] on button "l" at bounding box center [201, 170] width 22 height 22
click at [383, 132] on button "i" at bounding box center [389, 139] width 22 height 22
click at [325, 139] on button "g" at bounding box center [327, 139] width 22 height 22
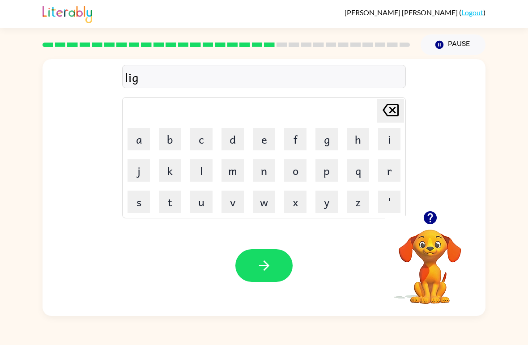
click at [356, 138] on button "h" at bounding box center [358, 139] width 22 height 22
click at [169, 202] on button "t" at bounding box center [170, 202] width 22 height 22
click at [134, 206] on button "s" at bounding box center [139, 202] width 22 height 22
click at [345, 141] on td "h" at bounding box center [358, 139] width 30 height 30
click at [350, 139] on button "h" at bounding box center [358, 139] width 22 height 22
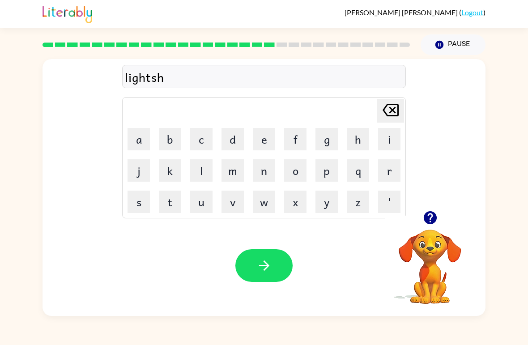
click at [286, 173] on button "o" at bounding box center [295, 170] width 22 height 22
click at [266, 199] on button "w" at bounding box center [264, 202] width 22 height 22
click at [270, 266] on icon "button" at bounding box center [264, 266] width 16 height 16
click at [435, 205] on div "Delete Delete last character input a b c d e f g h i j k l m n o p q r s t u v …" at bounding box center [264, 135] width 443 height 152
click at [438, 224] on icon "button" at bounding box center [431, 218] width 16 height 16
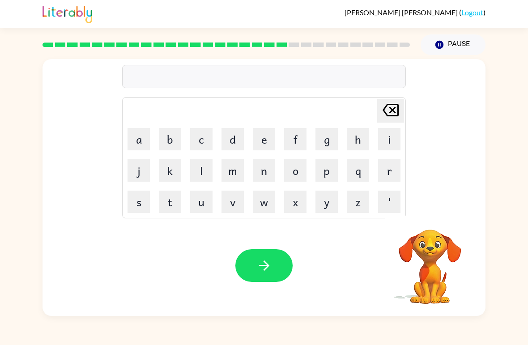
click at [231, 171] on button "m" at bounding box center [233, 170] width 22 height 22
click at [134, 143] on button "a" at bounding box center [139, 139] width 22 height 22
click at [137, 201] on button "s" at bounding box center [139, 202] width 22 height 22
click at [351, 137] on button "h" at bounding box center [358, 139] width 22 height 22
click at [259, 140] on button "e" at bounding box center [264, 139] width 22 height 22
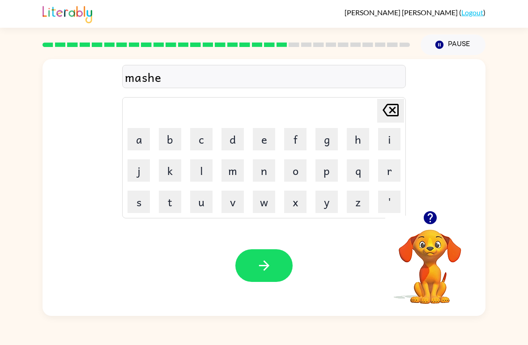
click at [231, 136] on button "d" at bounding box center [233, 139] width 22 height 22
click at [269, 269] on icon "button" at bounding box center [264, 266] width 16 height 16
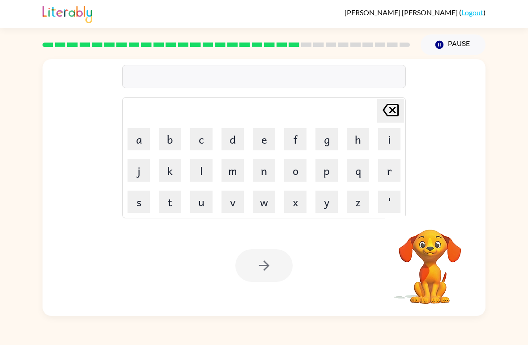
click at [237, 167] on button "m" at bounding box center [233, 170] width 22 height 22
click at [384, 142] on button "i" at bounding box center [389, 139] width 22 height 22
click at [197, 173] on button "l" at bounding box center [201, 170] width 22 height 22
click at [229, 150] on button "d" at bounding box center [233, 139] width 22 height 22
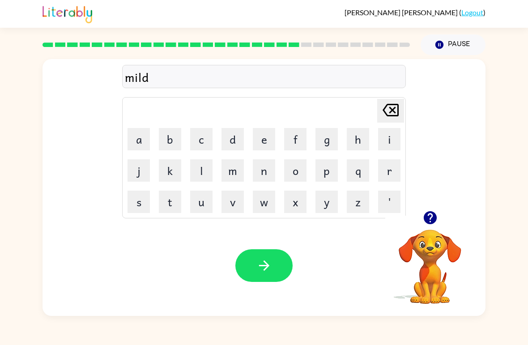
click at [271, 257] on button "button" at bounding box center [263, 265] width 57 height 33
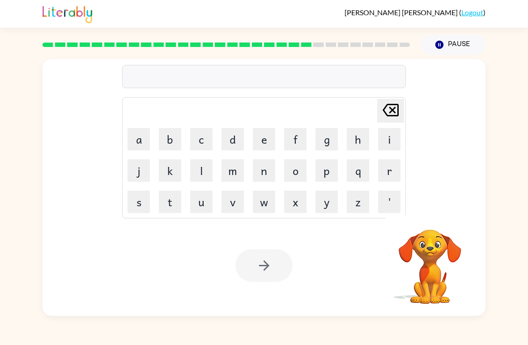
click at [317, 175] on button "p" at bounding box center [327, 170] width 22 height 22
click at [260, 143] on button "e" at bounding box center [264, 139] width 22 height 22
click at [257, 171] on button "n" at bounding box center [264, 170] width 22 height 22
click at [368, 138] on button "h" at bounding box center [358, 139] width 22 height 22
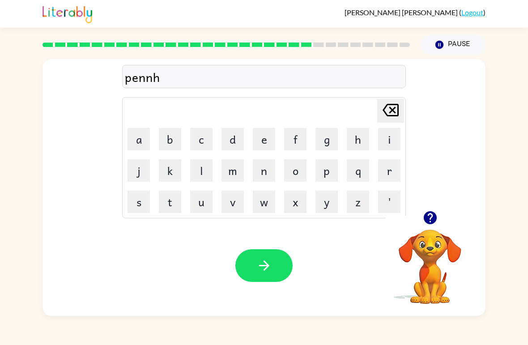
click at [264, 145] on button "e" at bounding box center [264, 139] width 22 height 22
click at [133, 202] on button "s" at bounding box center [139, 202] width 22 height 22
click at [389, 115] on icon at bounding box center [391, 110] width 16 height 13
click at [387, 112] on icon "[PERSON_NAME] last character input" at bounding box center [390, 109] width 21 height 21
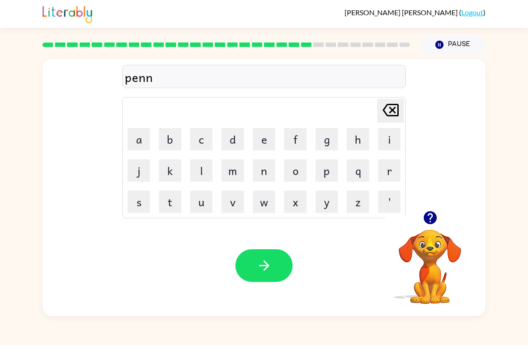
click at [387, 112] on icon "[PERSON_NAME] last character input" at bounding box center [390, 109] width 21 height 21
click at [390, 110] on icon "[PERSON_NAME] last character input" at bounding box center [390, 109] width 21 height 21
click at [251, 173] on td "n" at bounding box center [264, 170] width 30 height 30
click at [260, 169] on button "n" at bounding box center [264, 170] width 22 height 22
click at [255, 173] on button "n" at bounding box center [264, 170] width 22 height 22
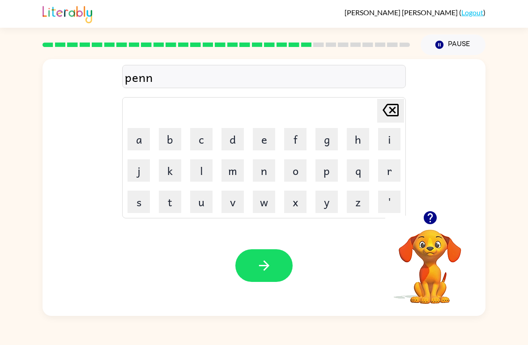
click at [387, 142] on button "i" at bounding box center [389, 139] width 22 height 22
click at [250, 140] on td "e" at bounding box center [264, 139] width 30 height 30
click at [141, 202] on button "s" at bounding box center [139, 202] width 22 height 22
click at [390, 104] on icon "[PERSON_NAME] last character input" at bounding box center [390, 109] width 21 height 21
click at [271, 132] on button "e" at bounding box center [264, 139] width 22 height 22
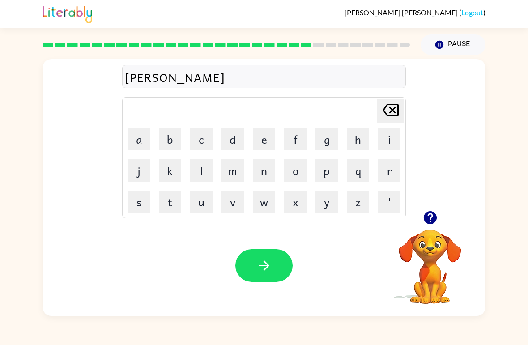
click at [141, 199] on button "s" at bounding box center [139, 202] width 22 height 22
click at [263, 255] on button "button" at bounding box center [263, 265] width 57 height 33
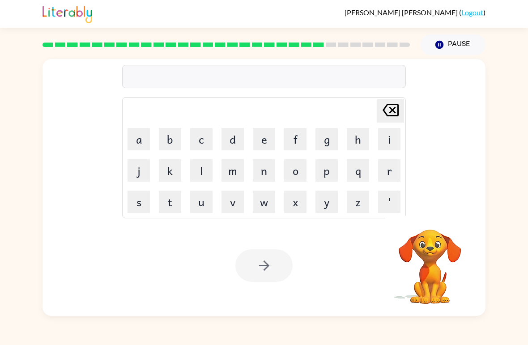
click at [329, 171] on button "p" at bounding box center [327, 170] width 22 height 22
click at [296, 169] on button "o" at bounding box center [295, 170] width 22 height 22
click at [264, 139] on button "e" at bounding box center [264, 139] width 22 height 22
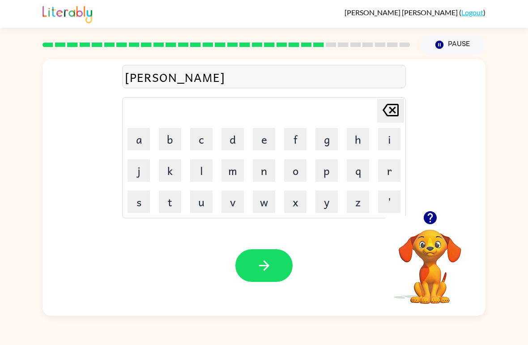
click at [179, 196] on button "t" at bounding box center [170, 202] width 22 height 22
click at [385, 140] on button "i" at bounding box center [389, 139] width 22 height 22
click at [208, 143] on button "c" at bounding box center [201, 139] width 22 height 22
click at [277, 266] on button "button" at bounding box center [263, 265] width 57 height 33
click at [237, 200] on button "v" at bounding box center [233, 202] width 22 height 22
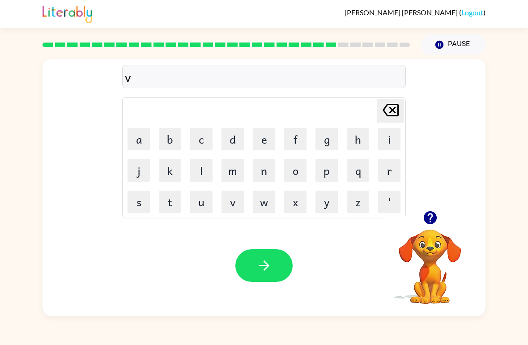
click at [381, 147] on button "i" at bounding box center [389, 139] width 22 height 22
click at [168, 195] on button "t" at bounding box center [170, 202] width 22 height 22
click at [143, 141] on button "a" at bounding box center [139, 139] width 22 height 22
click at [206, 171] on button "l" at bounding box center [201, 170] width 22 height 22
click at [269, 260] on icon "button" at bounding box center [264, 266] width 16 height 16
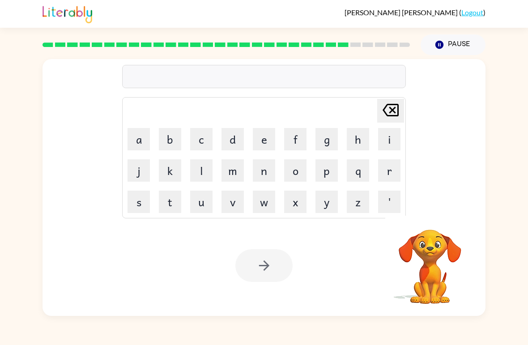
click at [268, 207] on button "w" at bounding box center [264, 202] width 22 height 22
click at [382, 140] on button "i" at bounding box center [389, 139] width 22 height 22
click at [204, 174] on button "l" at bounding box center [201, 170] width 22 height 22
click at [234, 145] on button "d" at bounding box center [233, 139] width 22 height 22
click at [269, 263] on div at bounding box center [263, 265] width 57 height 33
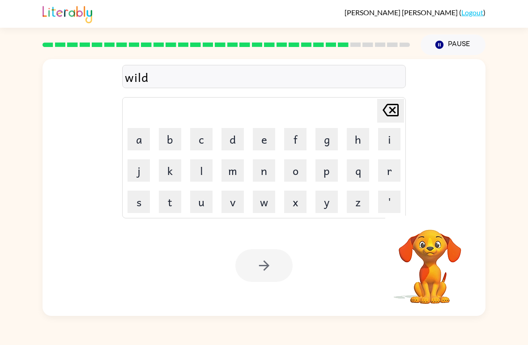
click at [267, 266] on div at bounding box center [263, 265] width 57 height 33
click at [266, 270] on div at bounding box center [263, 265] width 57 height 33
click at [263, 274] on div at bounding box center [263, 265] width 57 height 33
click at [266, 270] on div at bounding box center [263, 265] width 57 height 33
click at [265, 273] on icon "button" at bounding box center [264, 266] width 16 height 16
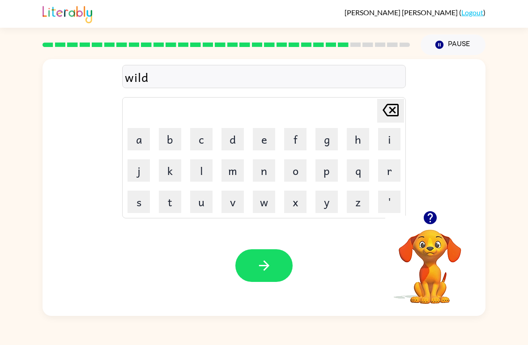
click at [265, 272] on div at bounding box center [263, 265] width 57 height 33
click at [269, 268] on div at bounding box center [263, 265] width 57 height 33
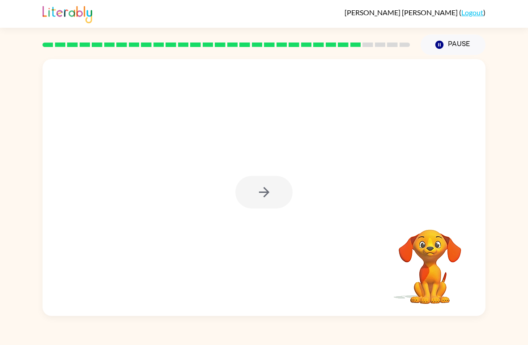
click at [269, 190] on div at bounding box center [263, 192] width 57 height 33
click at [269, 189] on div at bounding box center [263, 192] width 57 height 33
click at [269, 197] on div at bounding box center [263, 192] width 57 height 33
click at [269, 197] on icon "button" at bounding box center [264, 192] width 16 height 16
click at [257, 199] on div at bounding box center [264, 135] width 443 height 152
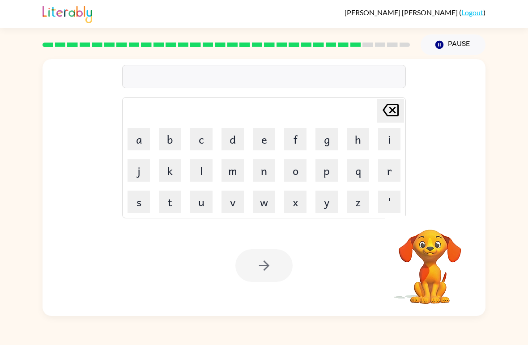
click at [291, 136] on button "f" at bounding box center [295, 139] width 22 height 22
click at [198, 162] on button "l" at bounding box center [201, 170] width 22 height 22
click at [130, 135] on button "a" at bounding box center [139, 139] width 22 height 22
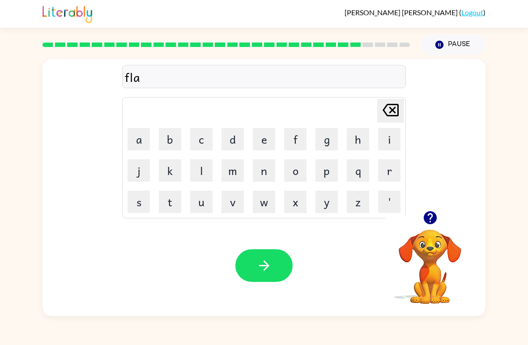
click at [231, 137] on button "d" at bounding box center [233, 139] width 22 height 22
click at [390, 113] on icon at bounding box center [391, 110] width 16 height 13
click at [261, 168] on button "n" at bounding box center [264, 170] width 22 height 22
click at [231, 143] on button "d" at bounding box center [233, 139] width 22 height 22
click at [269, 269] on icon "button" at bounding box center [264, 266] width 16 height 16
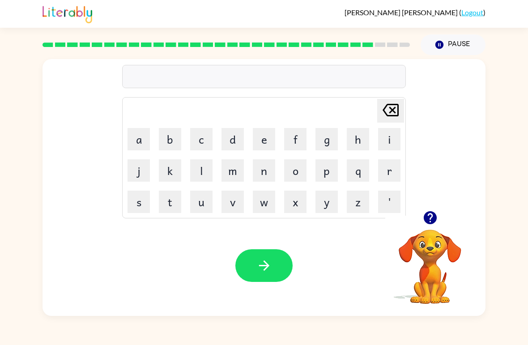
click at [438, 235] on video "Your browser must support playing .mp4 files to use Literably. Please try using…" at bounding box center [430, 261] width 90 height 90
click at [422, 246] on video "Your browser must support playing .mp4 files to use Literably. Please try using…" at bounding box center [430, 261] width 90 height 90
click at [426, 222] on icon "button" at bounding box center [429, 217] width 13 height 13
click at [299, 140] on button "f" at bounding box center [295, 139] width 22 height 22
click at [194, 169] on button "l" at bounding box center [201, 170] width 22 height 22
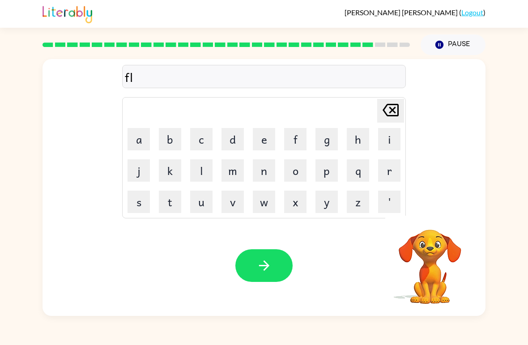
click at [140, 141] on button "a" at bounding box center [139, 139] width 22 height 22
click at [320, 201] on button "y" at bounding box center [327, 202] width 22 height 22
click at [266, 137] on button "e" at bounding box center [264, 139] width 22 height 22
click at [231, 141] on button "d" at bounding box center [233, 139] width 22 height 22
click at [255, 272] on button "button" at bounding box center [263, 265] width 57 height 33
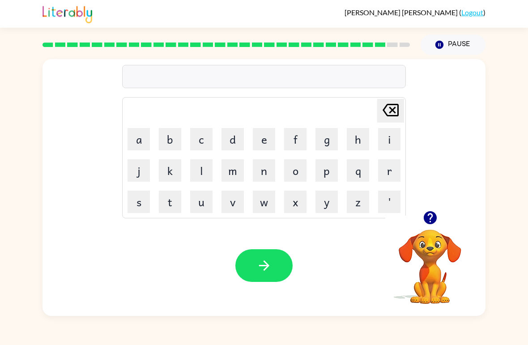
click at [268, 205] on button "w" at bounding box center [264, 202] width 22 height 22
click at [269, 140] on button "e" at bounding box center [264, 139] width 22 height 22
click at [350, 202] on button "z" at bounding box center [358, 202] width 22 height 22
click at [269, 265] on icon "button" at bounding box center [264, 266] width 16 height 16
click at [352, 207] on button "z" at bounding box center [358, 202] width 22 height 22
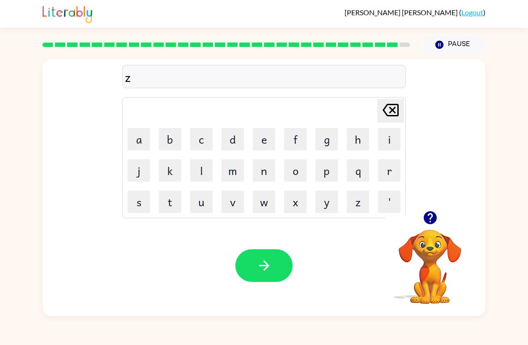
click at [201, 168] on button "l" at bounding box center [201, 170] width 22 height 22
click at [327, 167] on button "p" at bounding box center [327, 170] width 22 height 22
click at [391, 110] on icon at bounding box center [391, 110] width 16 height 13
click at [143, 135] on button "a" at bounding box center [139, 139] width 22 height 22
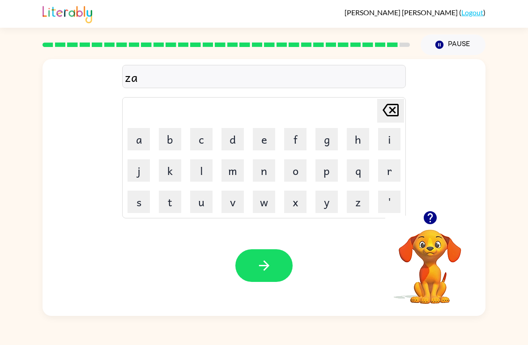
click at [203, 170] on button "l" at bounding box center [201, 170] width 22 height 22
click at [329, 174] on button "p" at bounding box center [327, 170] width 22 height 22
click at [256, 276] on button "button" at bounding box center [263, 265] width 57 height 33
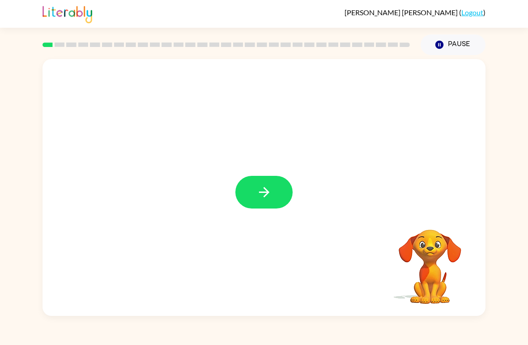
click at [277, 207] on button "button" at bounding box center [263, 192] width 57 height 33
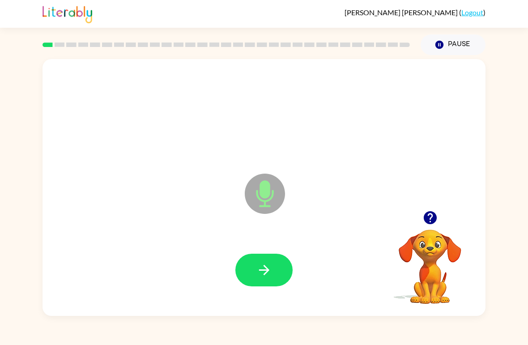
click at [276, 272] on button "button" at bounding box center [263, 270] width 57 height 33
click at [266, 260] on button "button" at bounding box center [263, 270] width 57 height 33
click at [281, 269] on button "button" at bounding box center [263, 270] width 57 height 33
click at [283, 269] on button "button" at bounding box center [263, 270] width 57 height 33
click at [439, 222] on button "button" at bounding box center [430, 217] width 23 height 23
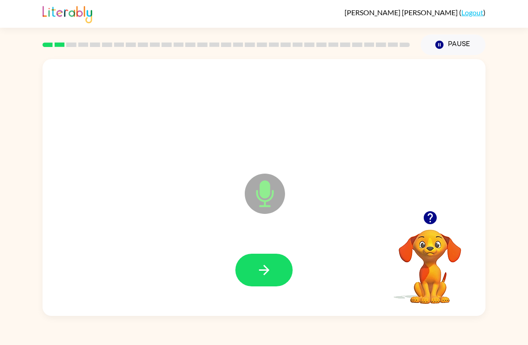
click at [278, 274] on button "button" at bounding box center [263, 270] width 57 height 33
click at [286, 271] on button "button" at bounding box center [263, 270] width 57 height 33
click at [277, 272] on button "button" at bounding box center [263, 270] width 57 height 33
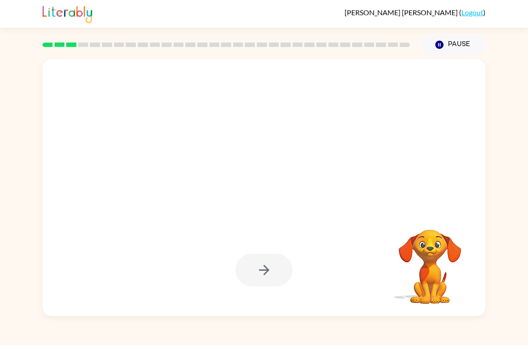
click at [261, 290] on div at bounding box center [263, 271] width 425 height 74
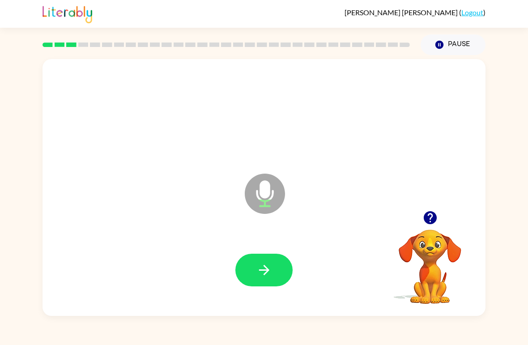
click at [431, 229] on button "button" at bounding box center [430, 217] width 23 height 23
click at [410, 223] on div at bounding box center [430, 217] width 90 height 23
click at [423, 214] on icon "button" at bounding box center [431, 218] width 16 height 16
click at [436, 263] on video "Your browser must support playing .mp4 files to use Literably. Please try using…" at bounding box center [430, 261] width 90 height 90
click at [429, 223] on icon "button" at bounding box center [429, 217] width 13 height 13
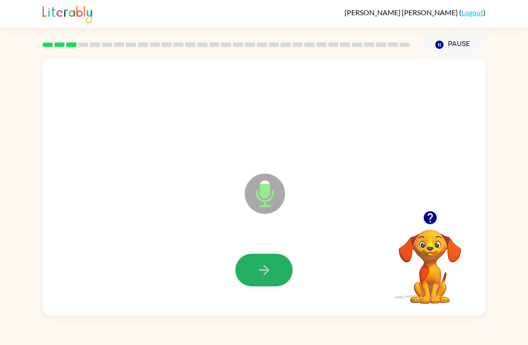
click at [273, 262] on button "button" at bounding box center [263, 270] width 57 height 33
click at [437, 223] on icon "button" at bounding box center [431, 218] width 16 height 16
click at [453, 129] on div at bounding box center [263, 114] width 425 height 74
click at [445, 251] on video "Your browser must support playing .mp4 files to use Literably. Please try using…" at bounding box center [430, 261] width 90 height 90
click at [431, 219] on icon "button" at bounding box center [431, 218] width 16 height 16
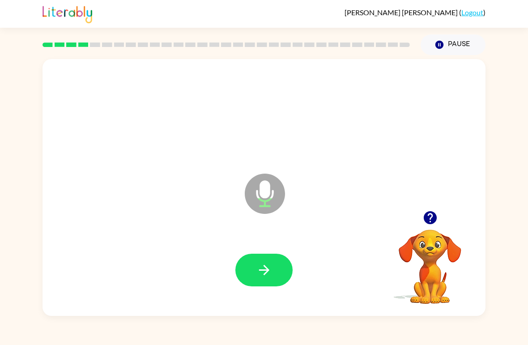
click at [433, 246] on video "Your browser must support playing .mp4 files to use Literably. Please try using…" at bounding box center [430, 261] width 90 height 90
click at [421, 213] on button "button" at bounding box center [430, 217] width 23 height 23
click at [279, 267] on button "button" at bounding box center [263, 270] width 57 height 33
click at [433, 241] on video "Your browser must support playing .mp4 files to use Literably. Please try using…" at bounding box center [430, 261] width 90 height 90
click at [429, 247] on video "Your browser must support playing .mp4 files to use Literably. Please try using…" at bounding box center [430, 261] width 90 height 90
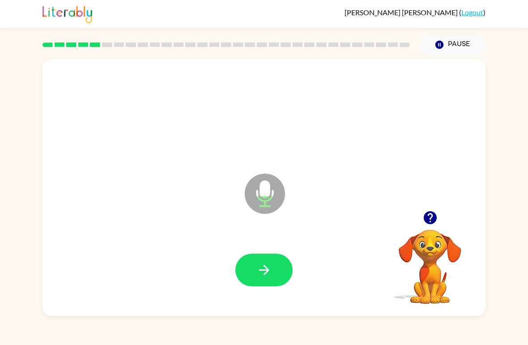
click at [430, 218] on icon "button" at bounding box center [431, 218] width 16 height 16
click at [254, 268] on button "button" at bounding box center [263, 270] width 57 height 33
click at [248, 260] on button "button" at bounding box center [263, 270] width 57 height 33
click at [253, 278] on button "button" at bounding box center [263, 270] width 57 height 33
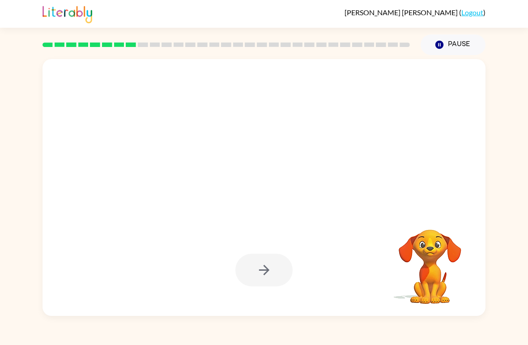
click at [266, 246] on div at bounding box center [263, 271] width 425 height 74
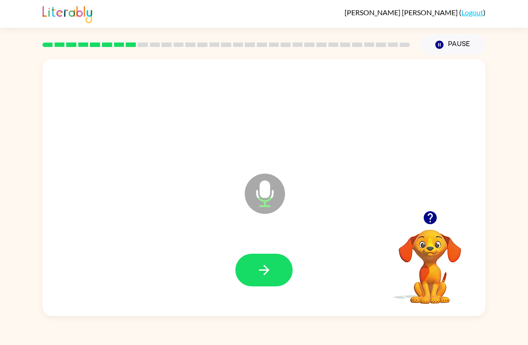
click at [251, 264] on button "button" at bounding box center [263, 270] width 57 height 33
click at [428, 198] on div "Microphone The Microphone is here when it is your turn to talk" at bounding box center [264, 187] width 443 height 257
click at [428, 225] on icon "button" at bounding box center [431, 218] width 16 height 16
click at [418, 262] on video "Your browser must support playing .mp4 files to use Literably. Please try using…" at bounding box center [430, 261] width 90 height 90
click at [262, 278] on icon "button" at bounding box center [264, 270] width 16 height 16
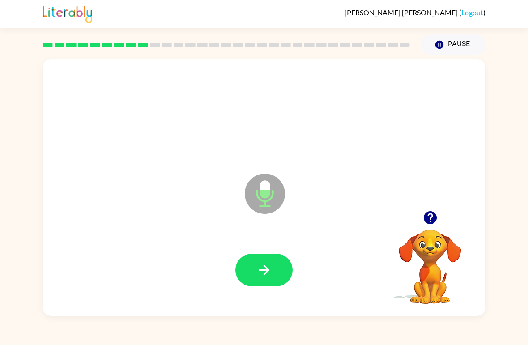
click at [440, 213] on button "button" at bounding box center [430, 217] width 23 height 23
click at [278, 277] on button "button" at bounding box center [263, 270] width 57 height 33
click at [269, 269] on icon "button" at bounding box center [264, 270] width 16 height 16
click at [261, 280] on button "button" at bounding box center [263, 270] width 57 height 33
click at [265, 270] on icon "button" at bounding box center [264, 270] width 10 height 10
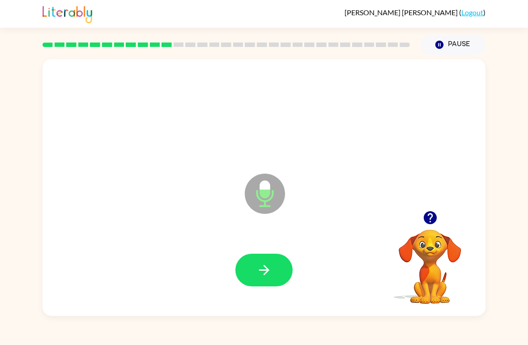
click at [260, 262] on button "button" at bounding box center [263, 270] width 57 height 33
click at [271, 278] on icon "button" at bounding box center [264, 270] width 16 height 16
click at [269, 263] on icon "button" at bounding box center [264, 270] width 16 height 16
click at [269, 272] on icon "button" at bounding box center [264, 270] width 16 height 16
click at [270, 269] on icon "button" at bounding box center [264, 270] width 16 height 16
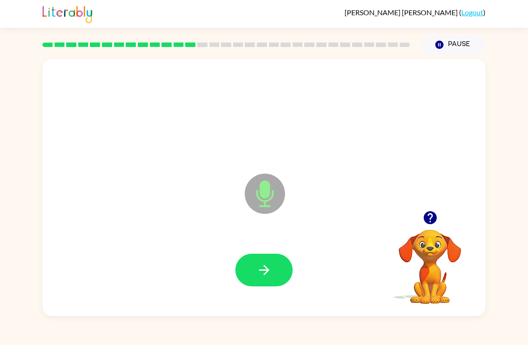
click at [261, 272] on icon "button" at bounding box center [264, 270] width 16 height 16
click at [421, 215] on button "button" at bounding box center [430, 217] width 23 height 23
click at [433, 221] on icon "button" at bounding box center [429, 217] width 13 height 13
click at [278, 277] on button "button" at bounding box center [263, 270] width 57 height 33
click at [264, 272] on icon "button" at bounding box center [264, 270] width 16 height 16
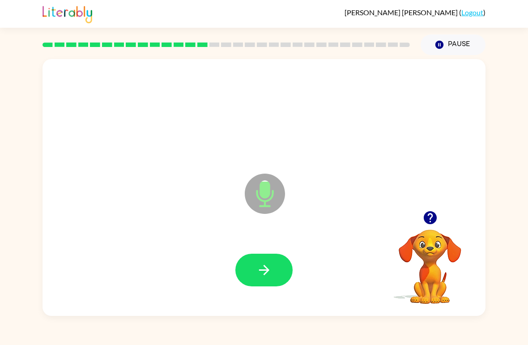
click at [278, 272] on button "button" at bounding box center [263, 270] width 57 height 33
click at [265, 276] on icon "button" at bounding box center [264, 270] width 16 height 16
click at [444, 231] on video "Your browser must support playing .mp4 files to use Literably. Please try using…" at bounding box center [430, 261] width 90 height 90
click at [435, 213] on icon "button" at bounding box center [431, 218] width 16 height 16
click at [275, 270] on button "button" at bounding box center [263, 270] width 57 height 33
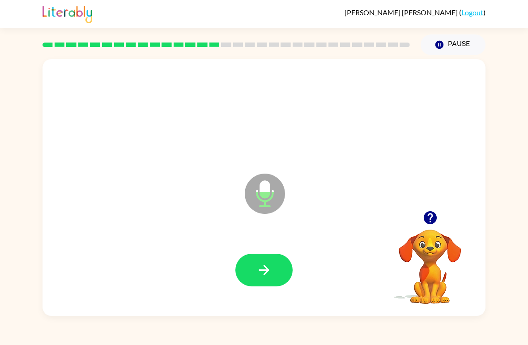
click at [278, 273] on button "button" at bounding box center [263, 270] width 57 height 33
click at [272, 279] on button "button" at bounding box center [263, 270] width 57 height 33
click at [269, 269] on icon "button" at bounding box center [264, 270] width 16 height 16
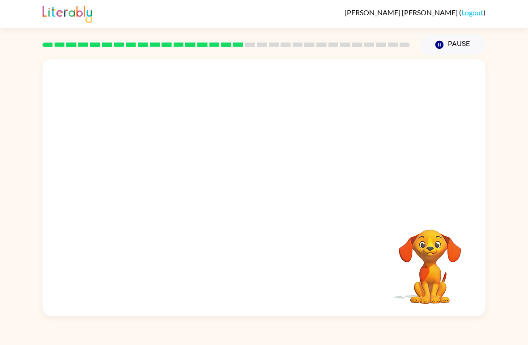
click at [153, 197] on div at bounding box center [264, 135] width 443 height 152
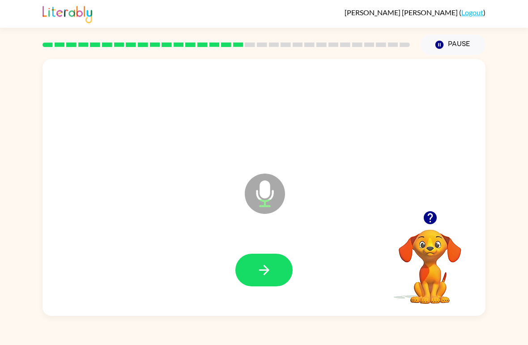
click at [439, 208] on div at bounding box center [430, 217] width 90 height 23
click at [434, 216] on icon "button" at bounding box center [429, 217] width 13 height 13
click at [292, 274] on button "button" at bounding box center [263, 270] width 57 height 33
click at [261, 261] on button "button" at bounding box center [263, 270] width 57 height 33
click at [264, 270] on icon "button" at bounding box center [264, 270] width 16 height 16
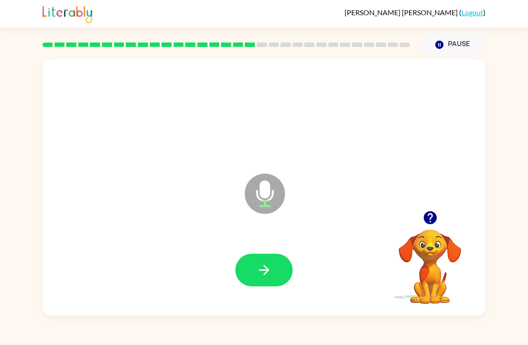
click at [432, 220] on icon "button" at bounding box center [429, 217] width 13 height 13
click at [258, 261] on button "button" at bounding box center [263, 270] width 57 height 33
click at [269, 256] on button "button" at bounding box center [263, 270] width 57 height 33
click at [266, 275] on icon "button" at bounding box center [264, 270] width 16 height 16
click at [266, 283] on button "button" at bounding box center [263, 270] width 57 height 33
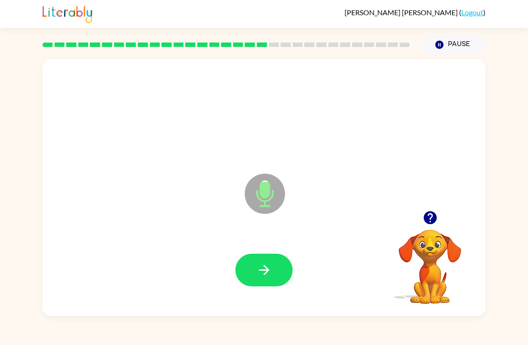
click at [269, 272] on icon "button" at bounding box center [264, 270] width 16 height 16
click at [429, 225] on icon "button" at bounding box center [431, 218] width 16 height 16
click at [261, 275] on icon "button" at bounding box center [264, 270] width 16 height 16
click at [428, 223] on icon "button" at bounding box center [429, 217] width 13 height 13
click at [261, 265] on icon "button" at bounding box center [264, 270] width 16 height 16
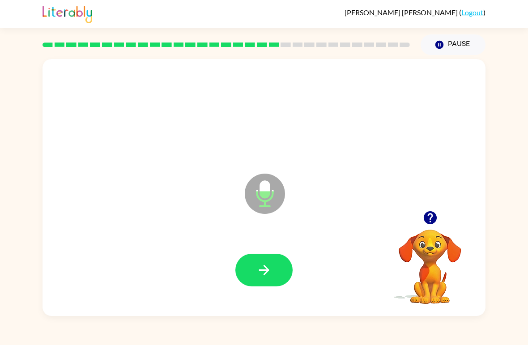
click at [273, 273] on button "button" at bounding box center [263, 270] width 57 height 33
click at [435, 210] on button "button" at bounding box center [430, 217] width 23 height 23
click at [255, 264] on button "button" at bounding box center [263, 270] width 57 height 33
click at [278, 267] on button "button" at bounding box center [263, 270] width 57 height 33
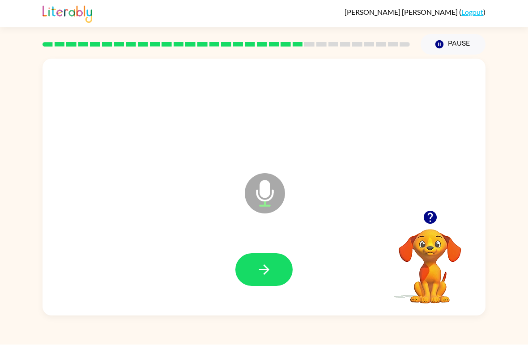
click at [433, 222] on icon "button" at bounding box center [429, 217] width 13 height 13
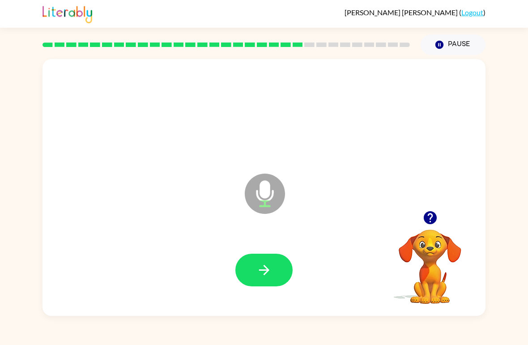
click at [269, 257] on button "button" at bounding box center [263, 270] width 57 height 33
click at [268, 267] on icon "button" at bounding box center [264, 270] width 16 height 16
click at [265, 267] on icon "button" at bounding box center [264, 270] width 10 height 10
click at [264, 267] on div at bounding box center [263, 270] width 57 height 33
click at [424, 216] on icon "button" at bounding box center [431, 218] width 16 height 16
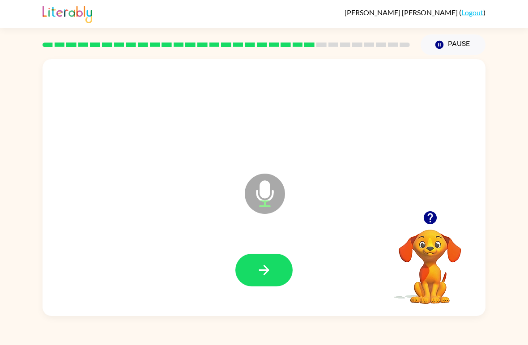
click at [405, 214] on div at bounding box center [430, 217] width 90 height 23
click at [435, 213] on icon "button" at bounding box center [431, 218] width 16 height 16
click at [429, 216] on icon "button" at bounding box center [431, 218] width 16 height 16
click at [236, 271] on button "button" at bounding box center [263, 270] width 57 height 33
click at [272, 272] on icon "button" at bounding box center [264, 270] width 16 height 16
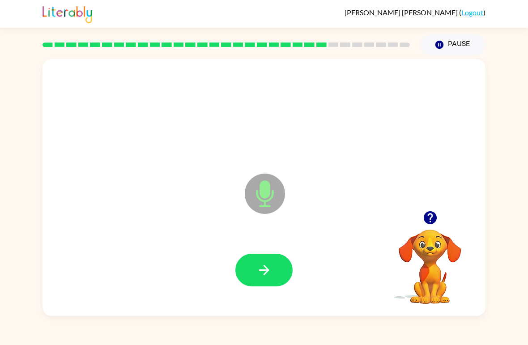
click at [266, 269] on icon "button" at bounding box center [264, 270] width 16 height 16
click at [276, 263] on button "button" at bounding box center [263, 270] width 57 height 33
click at [271, 260] on button "button" at bounding box center [263, 270] width 57 height 33
click at [264, 271] on icon "button" at bounding box center [264, 270] width 10 height 10
click at [265, 265] on icon "button" at bounding box center [264, 270] width 16 height 16
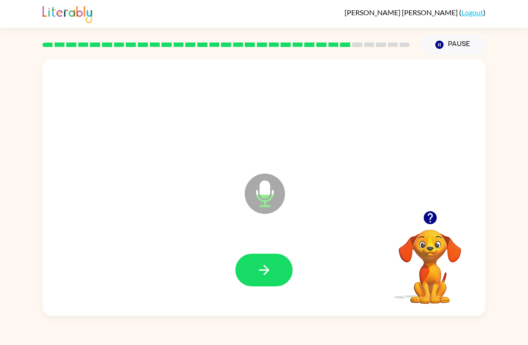
click at [316, 263] on div at bounding box center [263, 271] width 425 height 74
click at [285, 271] on button "button" at bounding box center [263, 270] width 57 height 33
click at [439, 219] on button "button" at bounding box center [430, 217] width 23 height 23
click at [444, 214] on div at bounding box center [430, 217] width 90 height 23
click at [428, 218] on icon "button" at bounding box center [429, 217] width 13 height 13
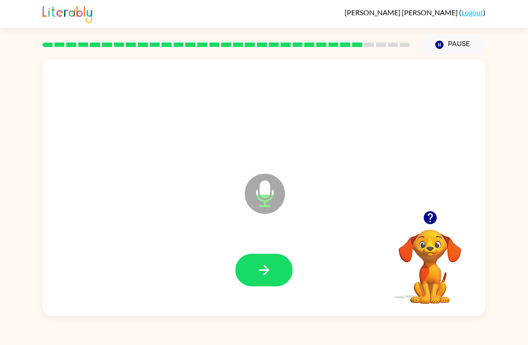
click at [276, 269] on button "button" at bounding box center [263, 270] width 57 height 33
click at [281, 265] on button "button" at bounding box center [263, 270] width 57 height 33
click at [430, 229] on button "button" at bounding box center [430, 217] width 23 height 23
click at [261, 264] on icon "button" at bounding box center [264, 270] width 16 height 16
click at [267, 272] on icon "button" at bounding box center [264, 270] width 10 height 10
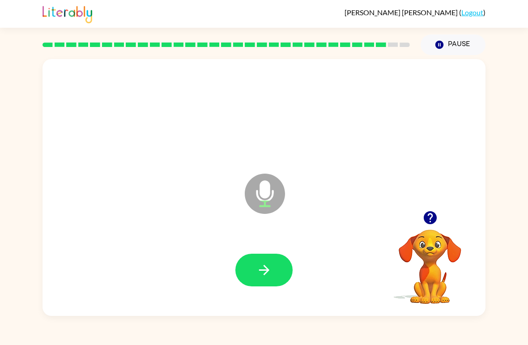
click at [406, 222] on div at bounding box center [430, 217] width 90 height 23
click at [436, 211] on icon "button" at bounding box center [431, 218] width 16 height 16
click at [21, 176] on div "Microphone The Microphone is here when it is your turn to talk Your browser mus…" at bounding box center [264, 185] width 528 height 261
click at [488, 228] on div "Microphone The Microphone is here when it is your turn to talk Your browser mus…" at bounding box center [264, 185] width 528 height 261
click at [430, 215] on icon "button" at bounding box center [431, 218] width 16 height 16
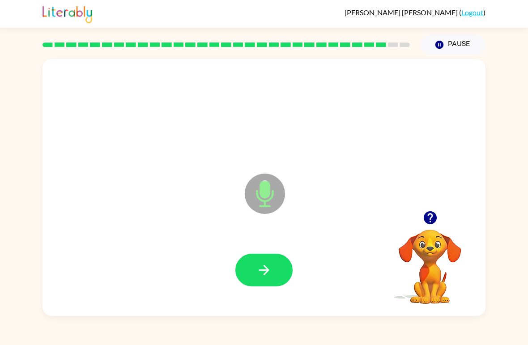
click at [423, 216] on icon "button" at bounding box center [431, 218] width 16 height 16
click at [423, 216] on video "Your browser must support playing .mp4 files to use Literably. Please try using…" at bounding box center [430, 261] width 90 height 90
click at [261, 261] on button "button" at bounding box center [263, 270] width 57 height 33
click at [423, 211] on icon "button" at bounding box center [431, 218] width 16 height 16
click at [431, 224] on icon "button" at bounding box center [429, 217] width 13 height 13
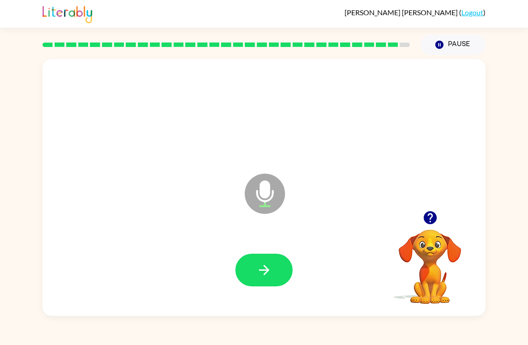
click at [437, 222] on icon "button" at bounding box center [431, 218] width 16 height 16
click at [426, 216] on icon "button" at bounding box center [429, 217] width 13 height 13
click at [436, 216] on icon "button" at bounding box center [429, 217] width 13 height 13
click at [282, 261] on button "button" at bounding box center [263, 270] width 57 height 33
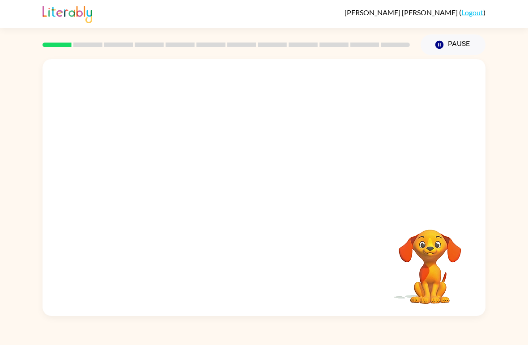
click at [456, 43] on button "Pause Pause" at bounding box center [453, 44] width 65 height 21
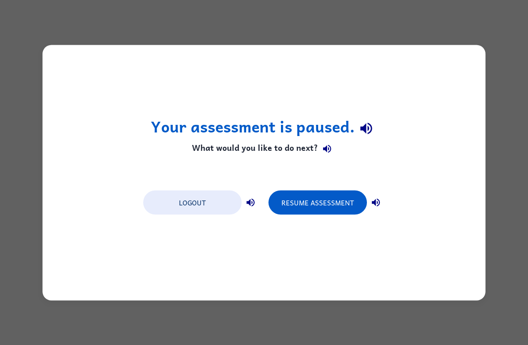
click at [211, 205] on button "Logout" at bounding box center [192, 202] width 98 height 24
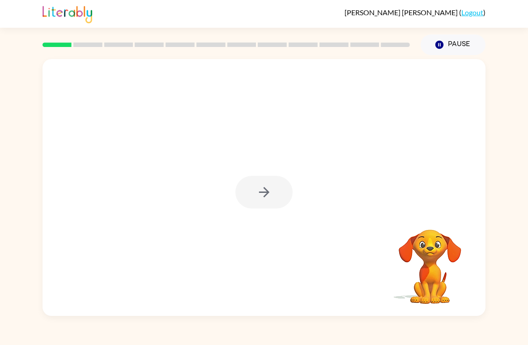
click at [261, 192] on div at bounding box center [263, 192] width 57 height 33
click at [256, 203] on div at bounding box center [263, 192] width 57 height 33
click at [255, 203] on div at bounding box center [263, 192] width 57 height 33
click at [266, 196] on div at bounding box center [263, 192] width 57 height 33
click at [271, 198] on div at bounding box center [263, 192] width 57 height 33
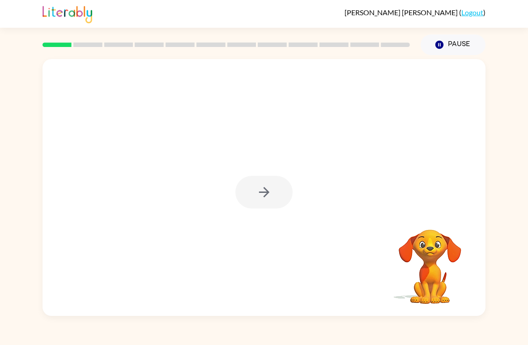
click at [274, 196] on div at bounding box center [263, 192] width 57 height 33
click at [276, 199] on button "button" at bounding box center [263, 192] width 57 height 33
click at [276, 198] on div at bounding box center [264, 135] width 443 height 152
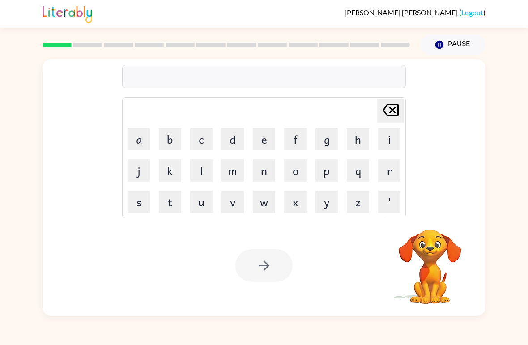
click at [327, 178] on button "p" at bounding box center [327, 170] width 22 height 22
click at [199, 201] on button "u" at bounding box center [201, 202] width 22 height 22
click at [389, 140] on button "i" at bounding box center [389, 139] width 22 height 22
click at [230, 174] on button "m" at bounding box center [233, 170] width 22 height 22
click at [386, 117] on icon "[PERSON_NAME] last character input" at bounding box center [390, 109] width 21 height 21
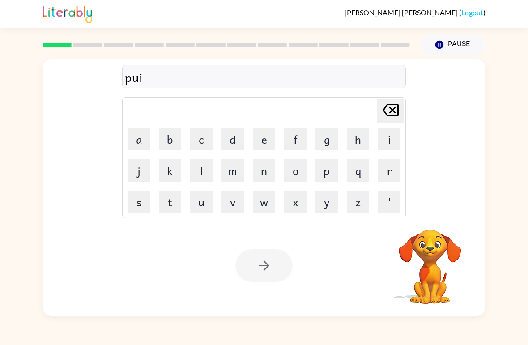
click at [386, 117] on icon "[PERSON_NAME] last character input" at bounding box center [390, 109] width 21 height 21
click at [385, 111] on icon "[PERSON_NAME] last character input" at bounding box center [390, 109] width 21 height 21
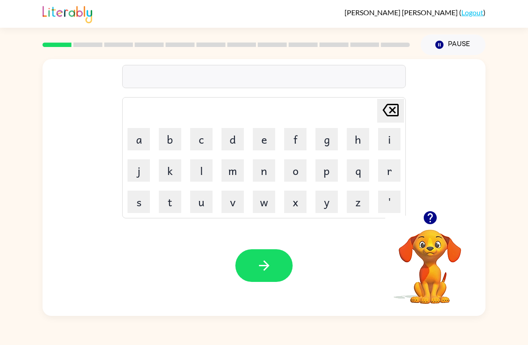
click at [359, 173] on button "q" at bounding box center [358, 170] width 22 height 22
click at [211, 196] on button "u" at bounding box center [201, 202] width 22 height 22
click at [387, 144] on button "i" at bounding box center [389, 139] width 22 height 22
click at [205, 177] on button "l" at bounding box center [201, 170] width 22 height 22
click at [204, 177] on button "l" at bounding box center [201, 170] width 22 height 22
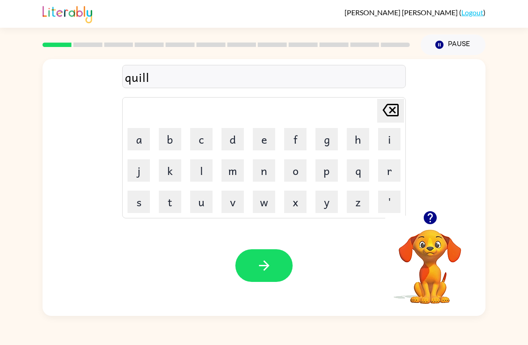
click at [273, 261] on button "button" at bounding box center [263, 265] width 57 height 33
click at [175, 137] on button "b" at bounding box center [170, 139] width 22 height 22
click at [387, 172] on button "r" at bounding box center [389, 170] width 22 height 22
click at [300, 180] on button "o" at bounding box center [295, 170] width 22 height 22
click at [176, 202] on button "t" at bounding box center [170, 202] width 22 height 22
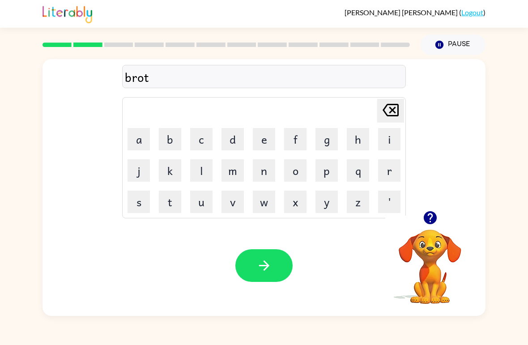
click at [261, 141] on button "e" at bounding box center [264, 139] width 22 height 22
click at [388, 114] on icon "[PERSON_NAME] last character input" at bounding box center [390, 109] width 21 height 21
click at [357, 140] on button "h" at bounding box center [358, 139] width 22 height 22
click at [243, 141] on button "d" at bounding box center [233, 139] width 22 height 22
click at [388, 114] on icon "[PERSON_NAME] last character input" at bounding box center [390, 109] width 21 height 21
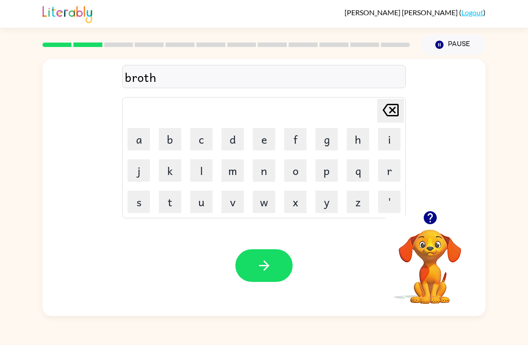
click at [265, 142] on button "e" at bounding box center [264, 139] width 22 height 22
click at [388, 172] on button "r" at bounding box center [389, 170] width 22 height 22
click at [265, 271] on icon "button" at bounding box center [264, 266] width 16 height 16
click at [426, 229] on button "button" at bounding box center [430, 217] width 23 height 23
click at [237, 139] on button "d" at bounding box center [233, 139] width 22 height 22
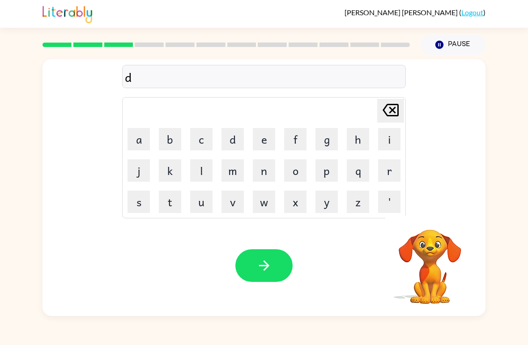
click at [385, 172] on button "r" at bounding box center [389, 170] width 22 height 22
click at [269, 142] on button "e" at bounding box center [264, 139] width 22 height 22
click at [140, 202] on button "s" at bounding box center [139, 202] width 22 height 22
click at [265, 270] on icon "button" at bounding box center [264, 266] width 10 height 10
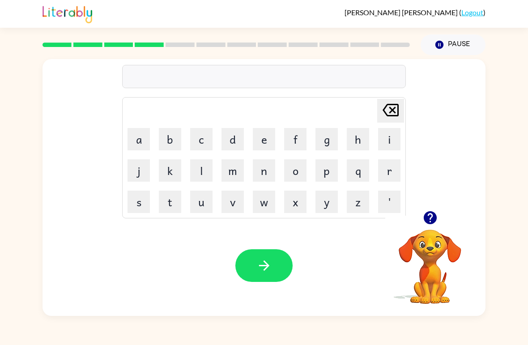
click at [144, 200] on button "s" at bounding box center [139, 202] width 22 height 22
click at [235, 166] on button "m" at bounding box center [233, 170] width 22 height 22
click at [141, 137] on button "a" at bounding box center [139, 139] width 22 height 22
click at [208, 165] on button "l" at bounding box center [201, 170] width 22 height 22
click at [207, 164] on button "l" at bounding box center [201, 170] width 22 height 22
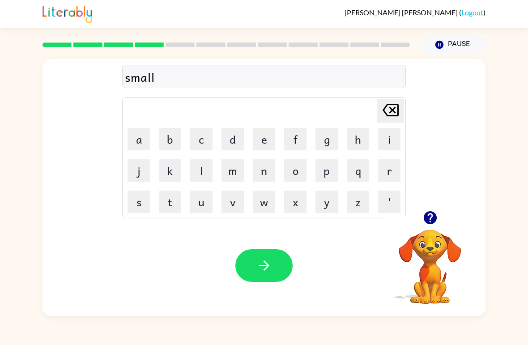
click at [266, 269] on icon "button" at bounding box center [264, 266] width 10 height 10
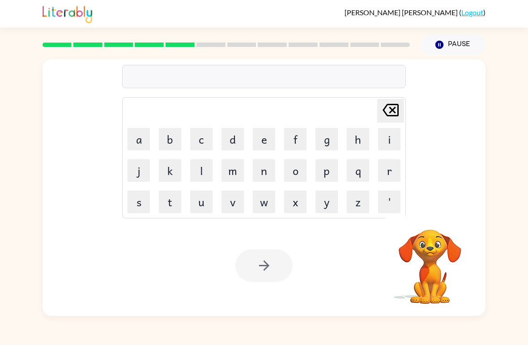
click at [146, 201] on button "s" at bounding box center [139, 202] width 22 height 22
click at [179, 195] on button "t" at bounding box center [170, 202] width 22 height 22
click at [392, 135] on button "i" at bounding box center [389, 139] width 22 height 22
click at [268, 176] on button "n" at bounding box center [264, 170] width 22 height 22
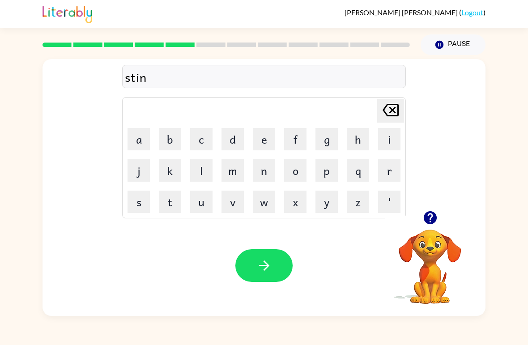
click at [173, 167] on button "k" at bounding box center [170, 170] width 22 height 22
click at [264, 266] on icon "button" at bounding box center [264, 266] width 10 height 10
click at [428, 229] on button "button" at bounding box center [430, 217] width 23 height 23
click at [331, 171] on button "p" at bounding box center [327, 170] width 22 height 22
click at [351, 141] on button "h" at bounding box center [358, 139] width 22 height 22
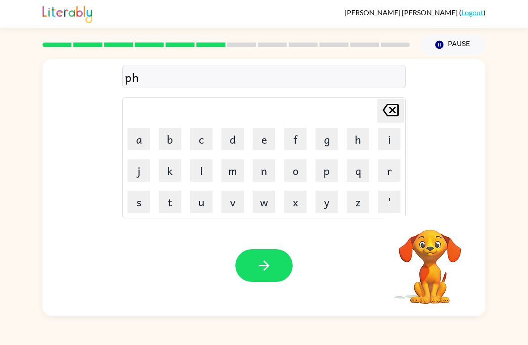
click at [295, 174] on button "o" at bounding box center [295, 170] width 22 height 22
click at [269, 177] on button "n" at bounding box center [264, 170] width 22 height 22
click at [258, 138] on button "e" at bounding box center [264, 139] width 22 height 22
click at [180, 133] on button "b" at bounding box center [170, 139] width 22 height 22
click at [295, 173] on button "o" at bounding box center [295, 170] width 22 height 22
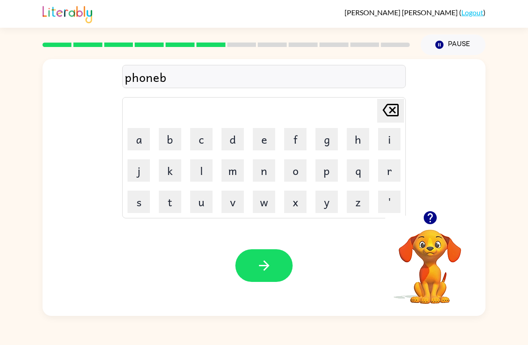
click at [295, 173] on button "o" at bounding box center [295, 170] width 22 height 22
click at [174, 198] on button "t" at bounding box center [170, 202] width 22 height 22
click at [344, 143] on td "h" at bounding box center [358, 139] width 30 height 30
click at [354, 136] on button "h" at bounding box center [358, 139] width 22 height 22
click at [272, 269] on button "button" at bounding box center [263, 265] width 57 height 33
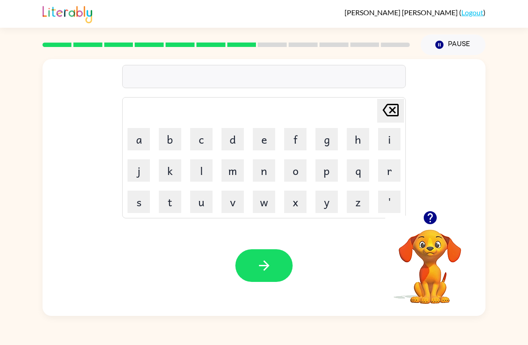
click at [202, 140] on button "c" at bounding box center [201, 139] width 22 height 22
click at [146, 137] on button "a" at bounding box center [139, 139] width 22 height 22
click at [196, 175] on button "l" at bounding box center [201, 170] width 22 height 22
click at [195, 175] on button "l" at bounding box center [201, 170] width 22 height 22
click at [275, 275] on button "button" at bounding box center [263, 265] width 57 height 33
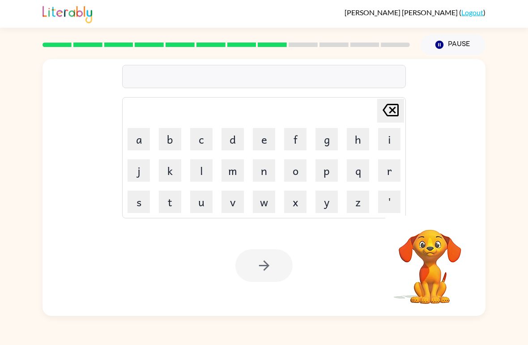
click at [325, 171] on button "p" at bounding box center [327, 170] width 22 height 22
click at [390, 146] on button "i" at bounding box center [389, 139] width 22 height 22
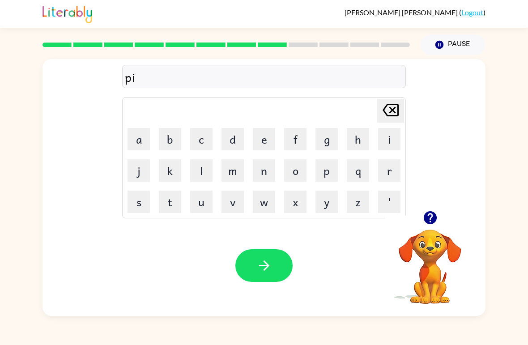
click at [267, 177] on button "n" at bounding box center [264, 170] width 22 height 22
click at [179, 173] on button "k" at bounding box center [170, 170] width 22 height 22
click at [272, 260] on icon "button" at bounding box center [264, 266] width 16 height 16
click at [431, 222] on icon "button" at bounding box center [431, 218] width 16 height 16
click at [206, 134] on button "c" at bounding box center [201, 139] width 22 height 22
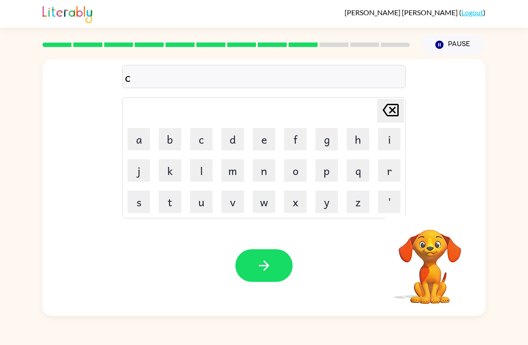
click at [353, 135] on button "h" at bounding box center [358, 139] width 22 height 22
click at [201, 201] on button "u" at bounding box center [201, 202] width 22 height 22
click at [271, 167] on button "n" at bounding box center [264, 170] width 22 height 22
click at [177, 165] on button "k" at bounding box center [170, 170] width 22 height 22
click at [260, 273] on icon "button" at bounding box center [264, 266] width 16 height 16
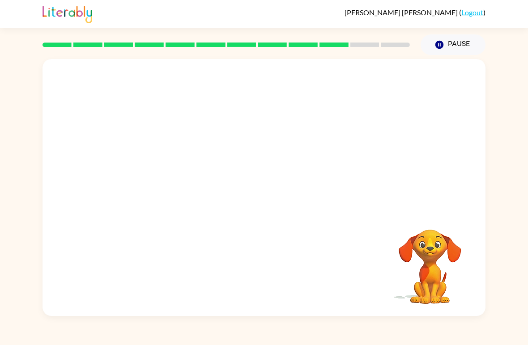
click at [44, 8] on img at bounding box center [68, 14] width 50 height 20
click at [248, 191] on div at bounding box center [263, 192] width 57 height 33
click at [253, 191] on button "button" at bounding box center [263, 192] width 57 height 33
click at [269, 197] on div at bounding box center [264, 135] width 443 height 152
click at [254, 193] on div at bounding box center [264, 135] width 443 height 152
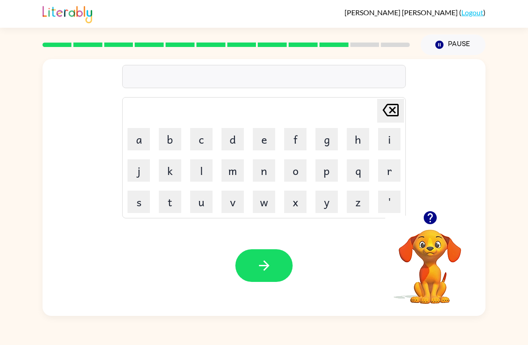
click at [432, 215] on icon "button" at bounding box center [429, 217] width 13 height 13
click at [326, 141] on button "g" at bounding box center [327, 139] width 22 height 22
click at [209, 167] on button "l" at bounding box center [201, 170] width 22 height 22
click at [298, 171] on button "o" at bounding box center [295, 170] width 22 height 22
click at [389, 103] on icon "[PERSON_NAME] last character input" at bounding box center [390, 109] width 21 height 21
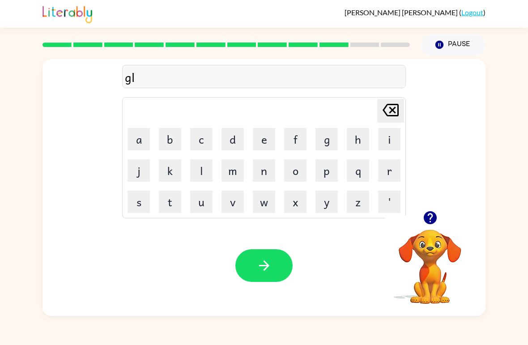
click at [205, 199] on button "u" at bounding box center [201, 202] width 22 height 22
click at [295, 143] on button "f" at bounding box center [295, 139] width 22 height 22
click at [294, 143] on button "f" at bounding box center [295, 139] width 22 height 22
click at [252, 269] on button "button" at bounding box center [263, 265] width 57 height 33
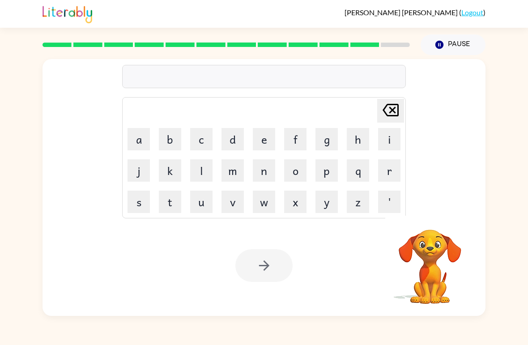
click at [268, 195] on button "w" at bounding box center [264, 202] width 22 height 22
click at [261, 150] on button "e" at bounding box center [264, 139] width 22 height 22
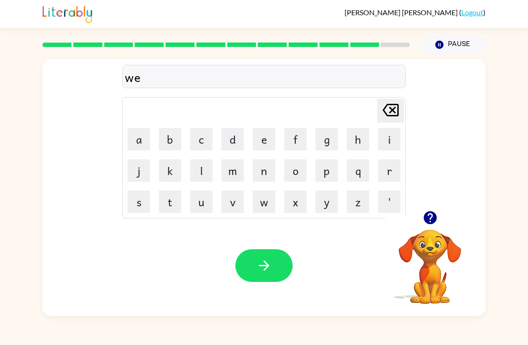
click at [357, 207] on button "z" at bounding box center [358, 202] width 22 height 22
click at [277, 278] on button "button" at bounding box center [263, 265] width 57 height 33
